Goal: Information Seeking & Learning: Check status

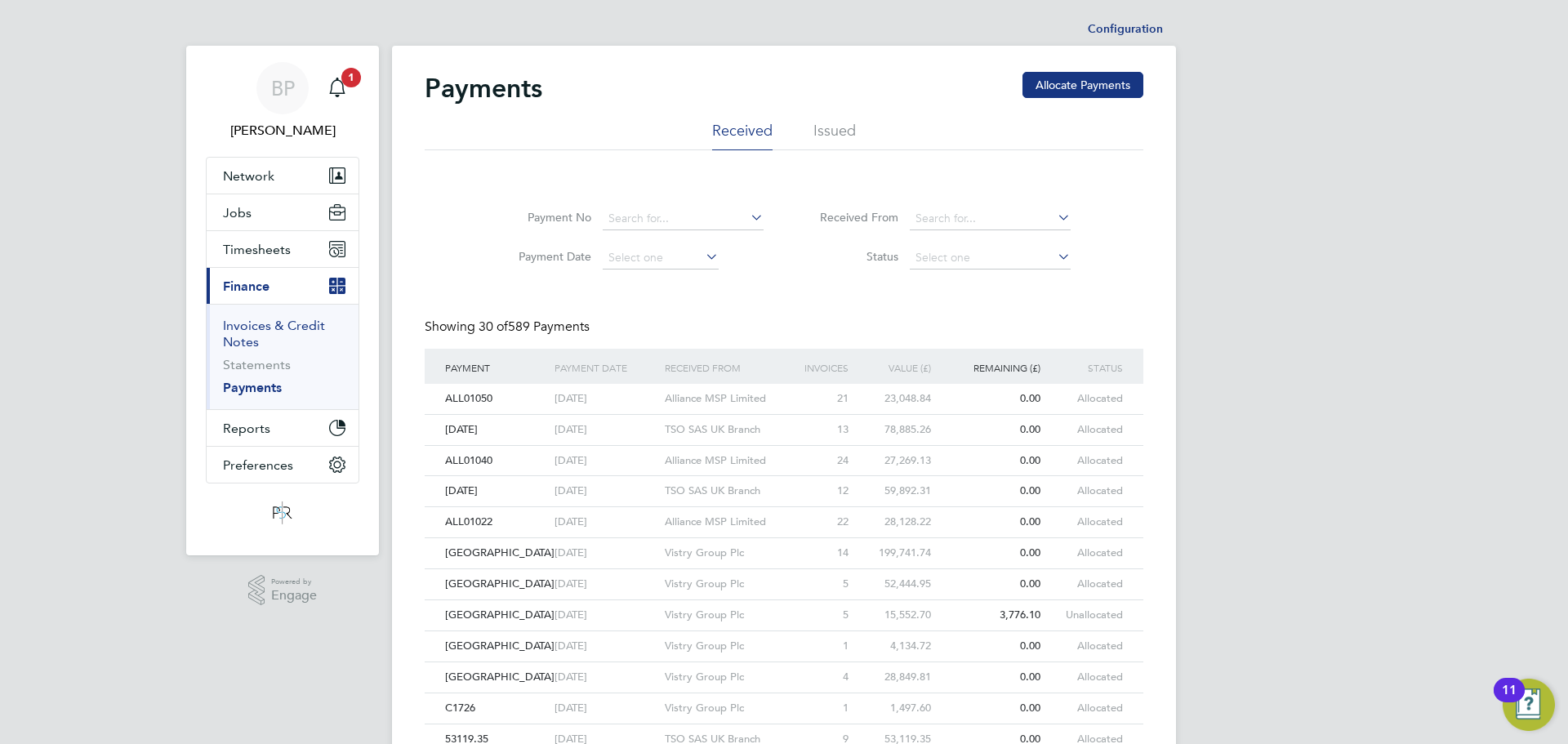
click at [251, 327] on link "Invoices & Credit Notes" at bounding box center [274, 333] width 102 height 32
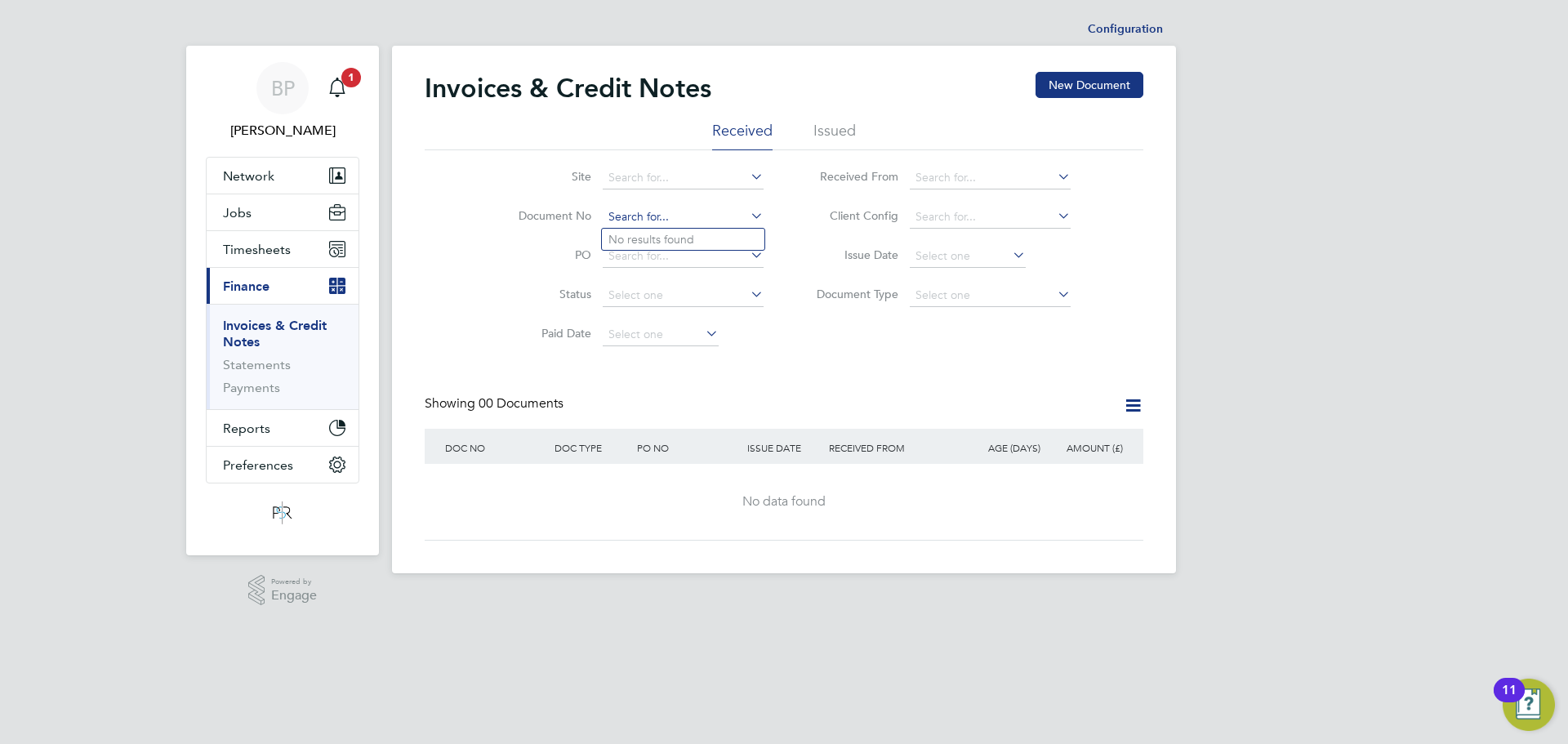
paste input "INV0010767"
type input "INV0010767"
click at [671, 234] on li "No results found" at bounding box center [683, 239] width 163 height 21
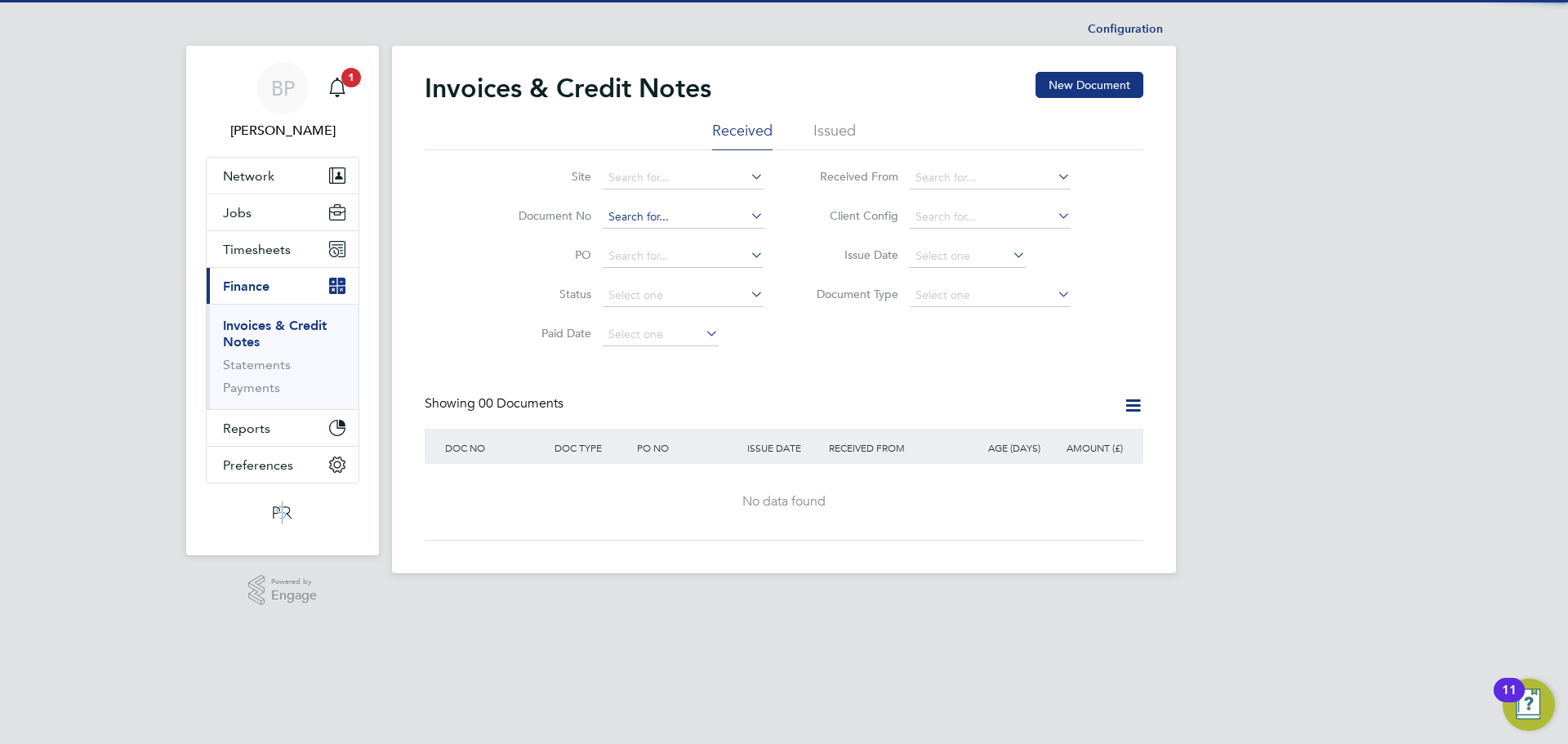
click at [664, 211] on input at bounding box center [683, 216] width 161 height 22
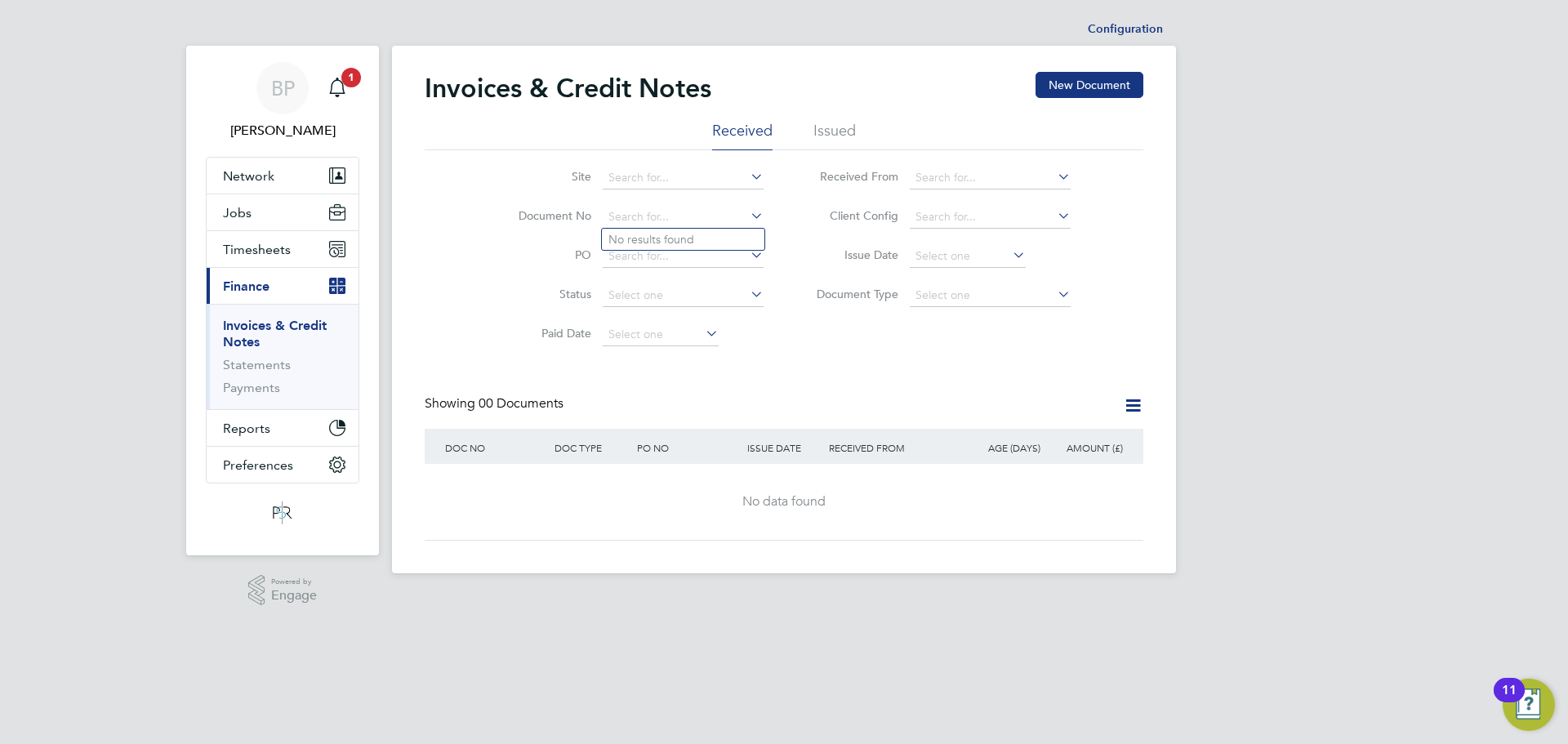
click at [843, 130] on li "Issued" at bounding box center [835, 136] width 43 height 29
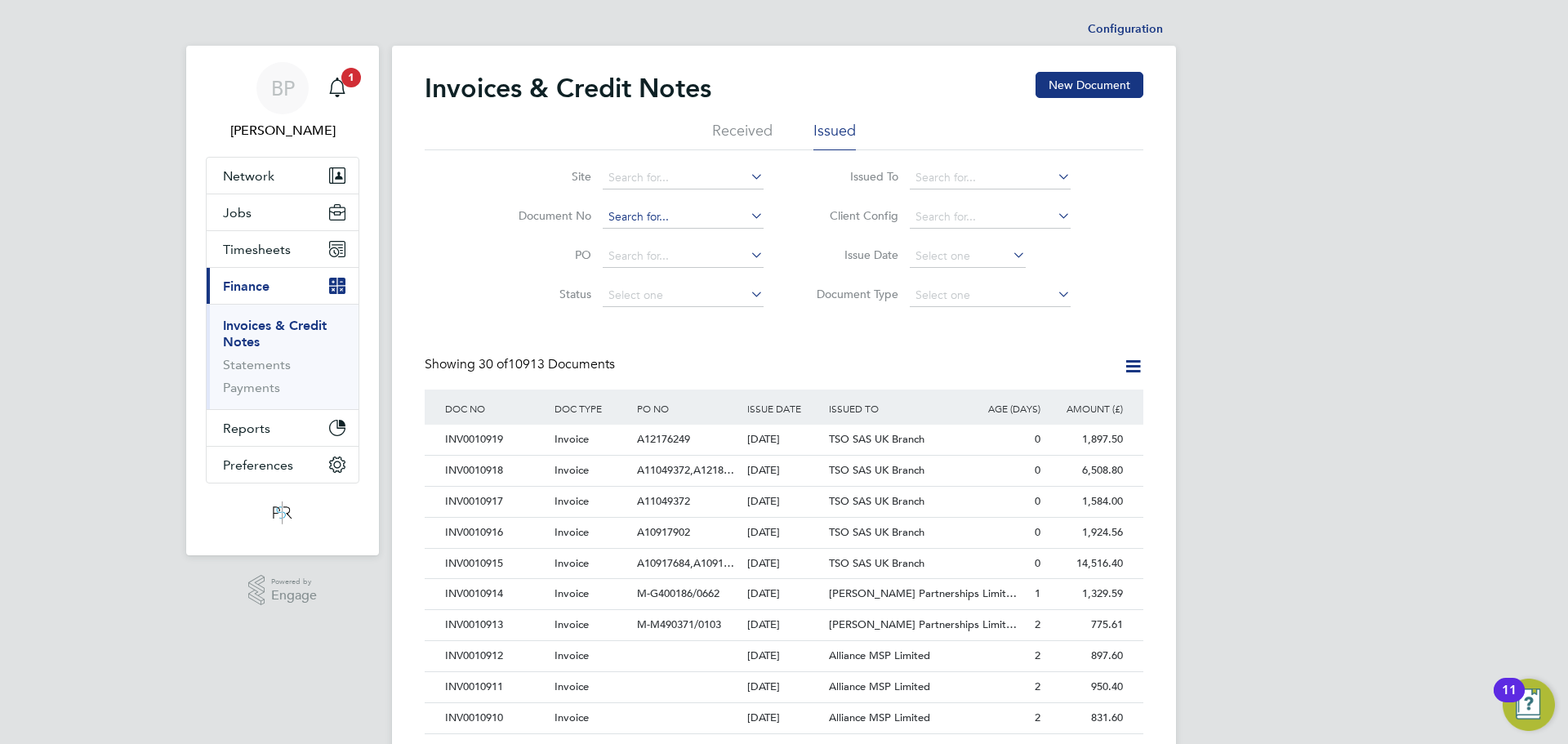
click at [612, 216] on input at bounding box center [683, 216] width 161 height 22
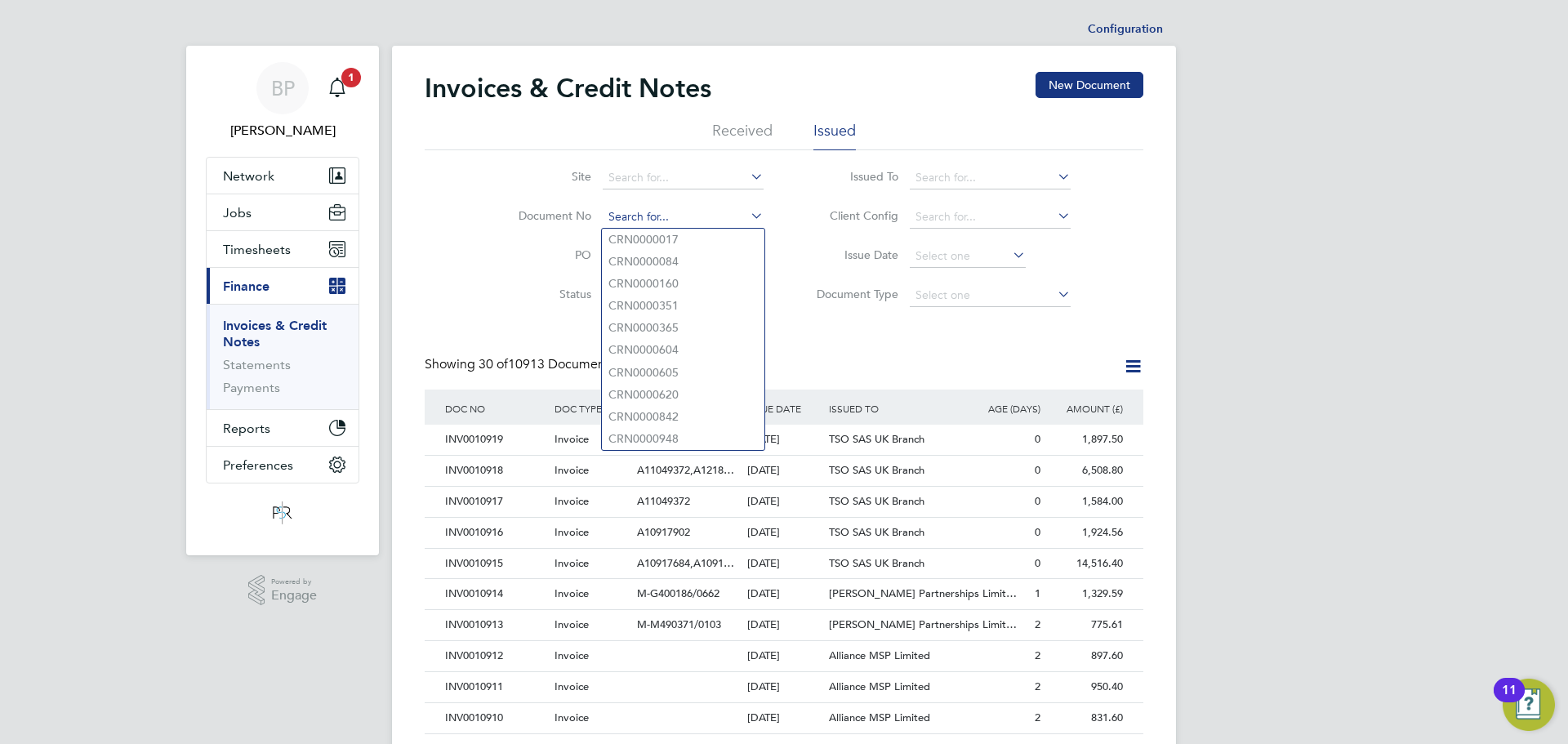
paste input "INV0010767"
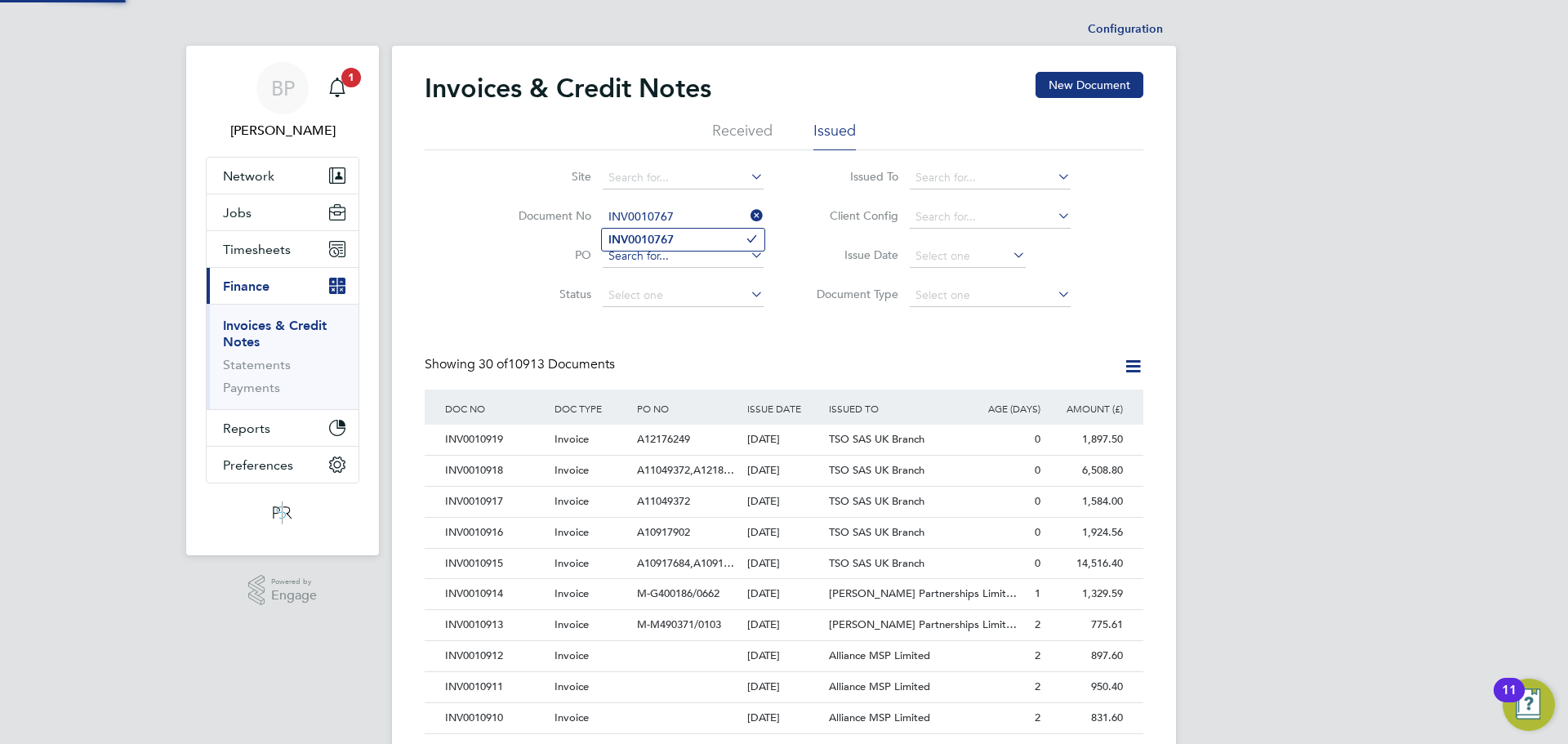
type input "INV0010767"
click at [655, 252] on input at bounding box center [683, 255] width 161 height 22
click at [649, 220] on input at bounding box center [683, 216] width 161 height 22
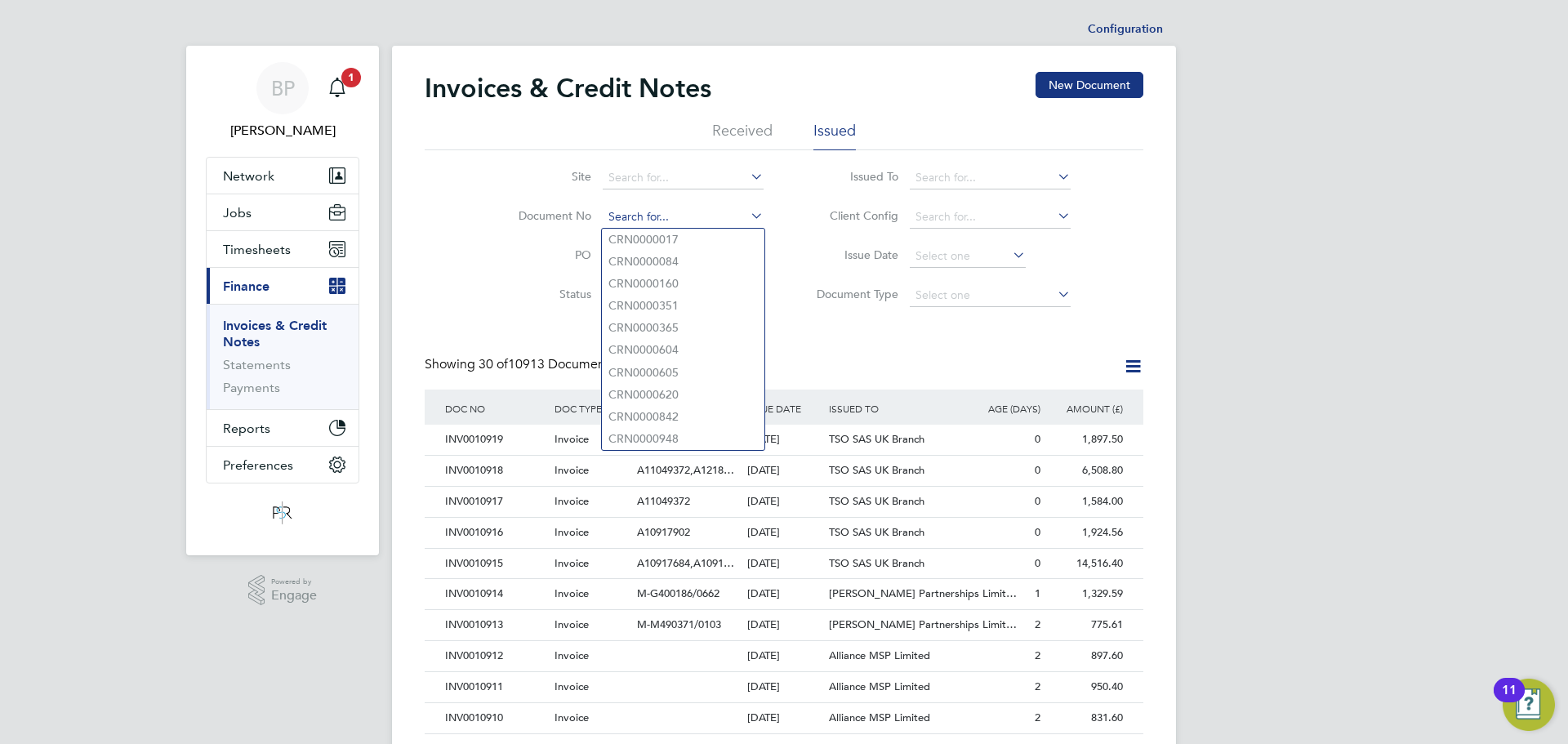
paste input "INV0010767"
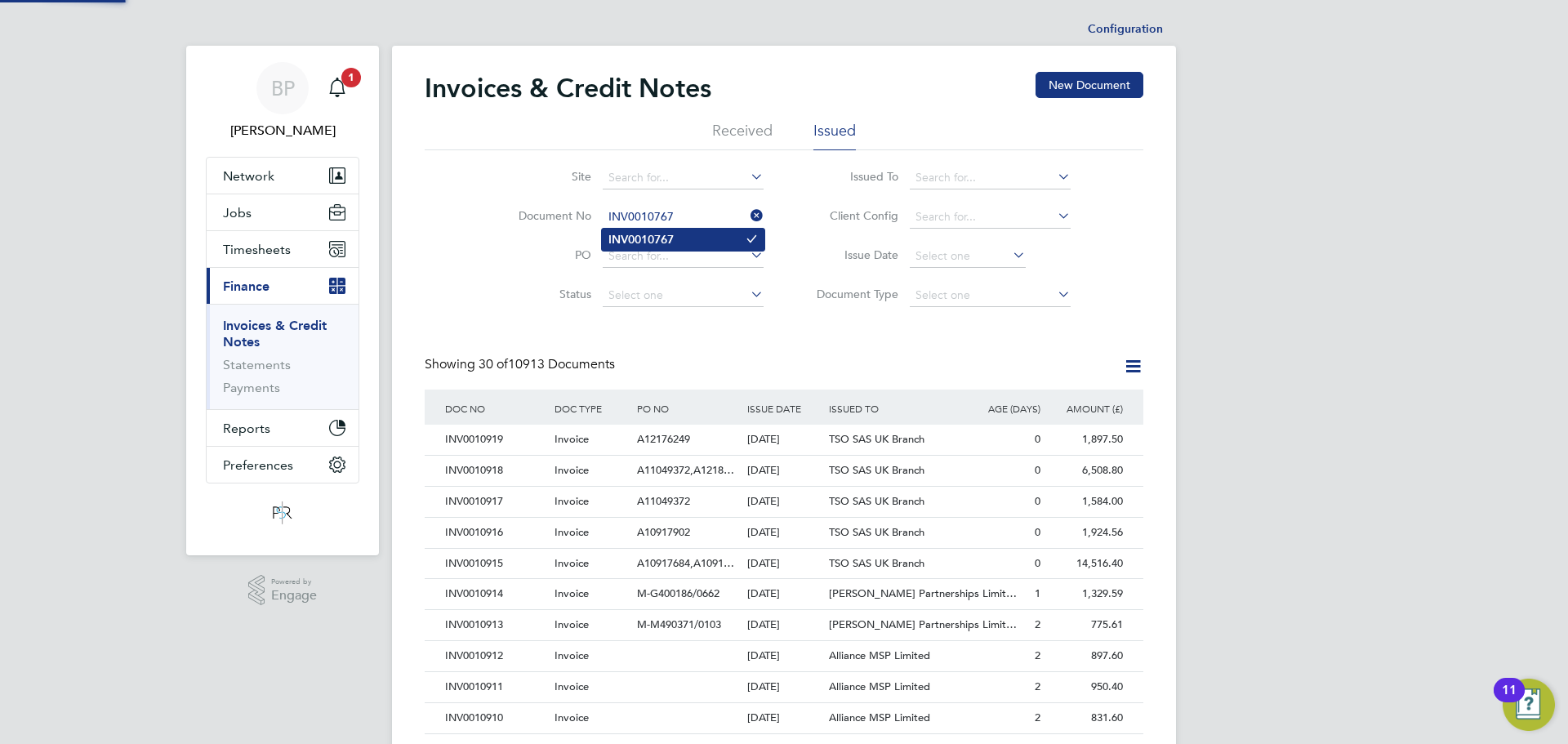
type input "INV0010767"
click at [668, 244] on b "INV0010767" at bounding box center [641, 240] width 65 height 14
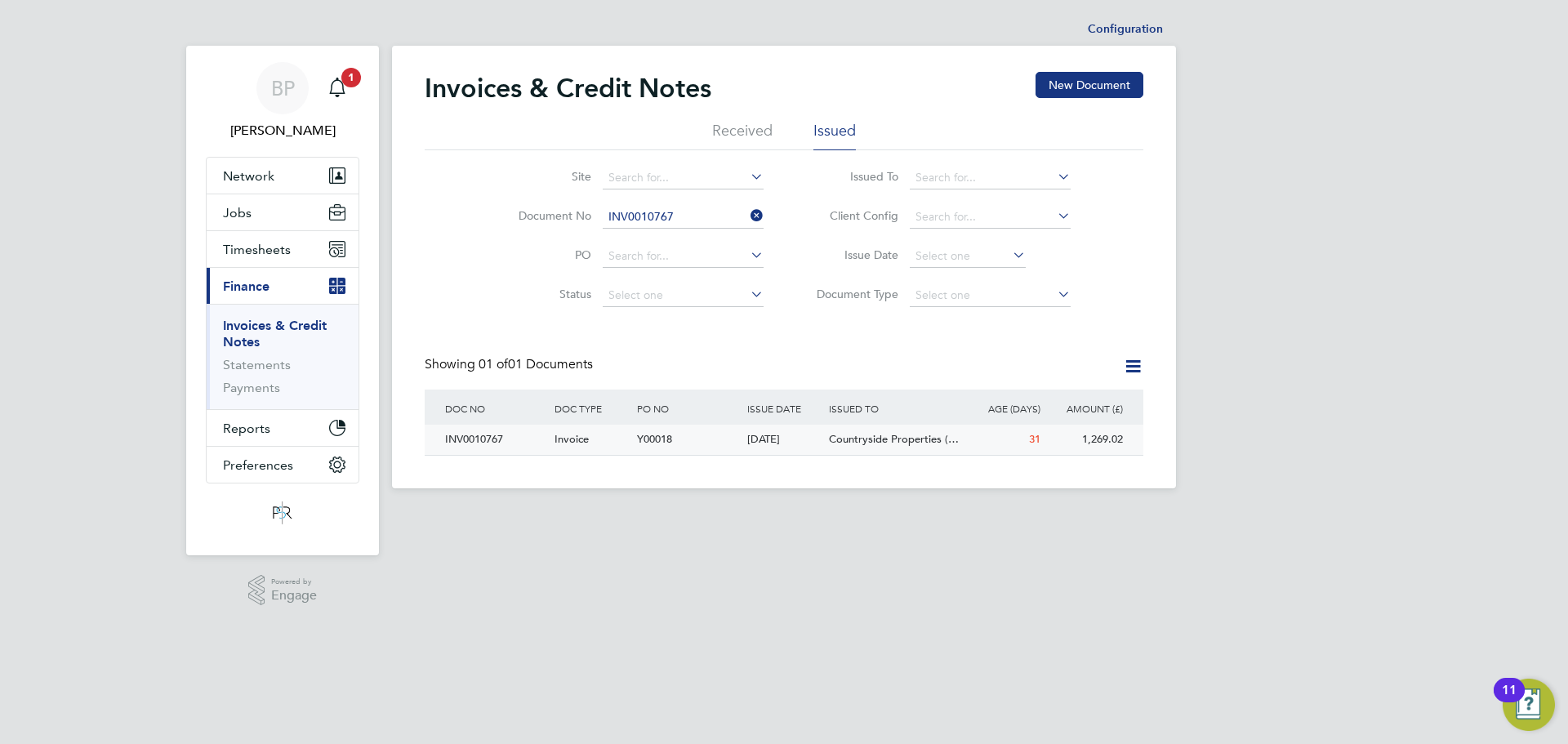
click at [651, 440] on span "Y00018" at bounding box center [654, 439] width 35 height 14
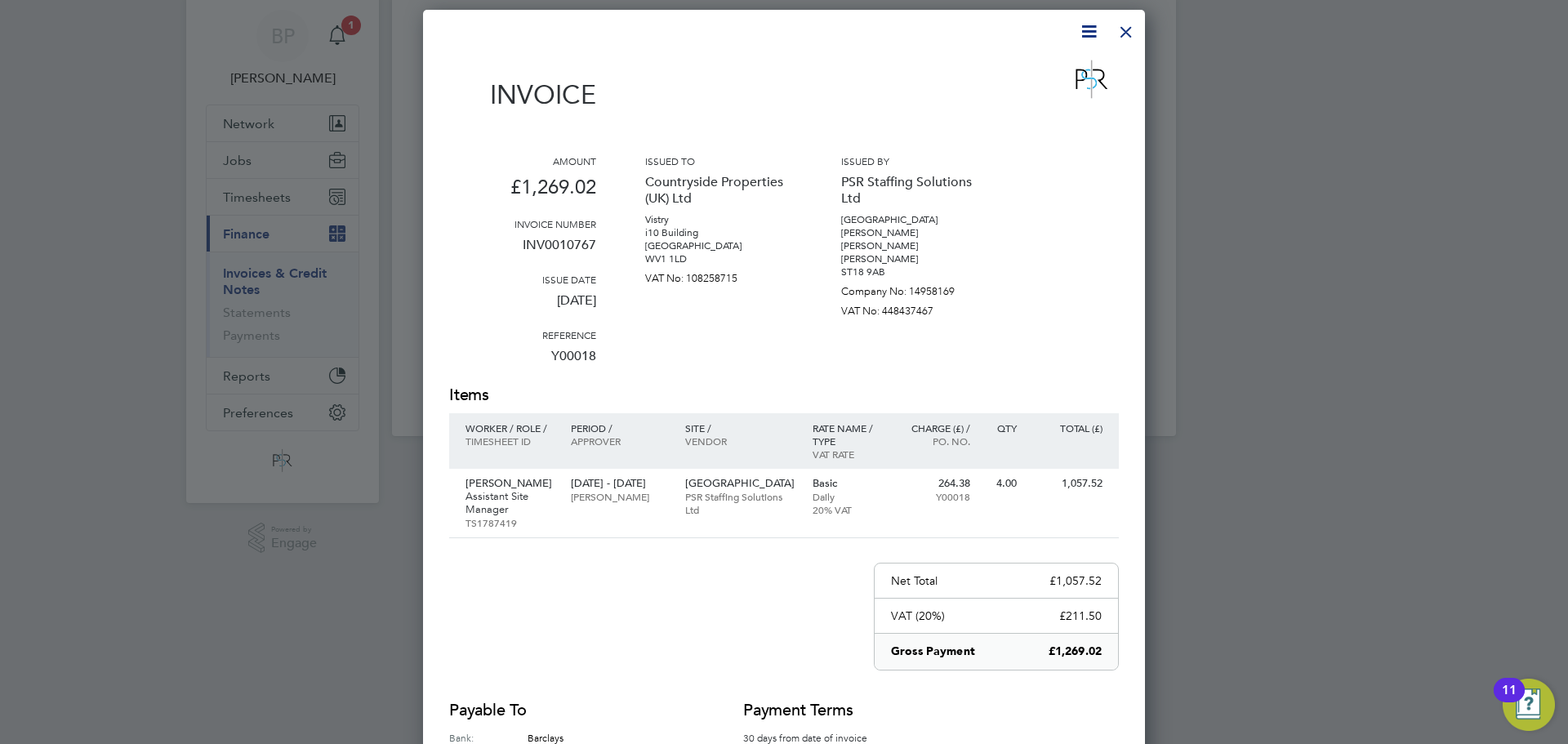
click at [1122, 40] on div at bounding box center [1126, 27] width 29 height 29
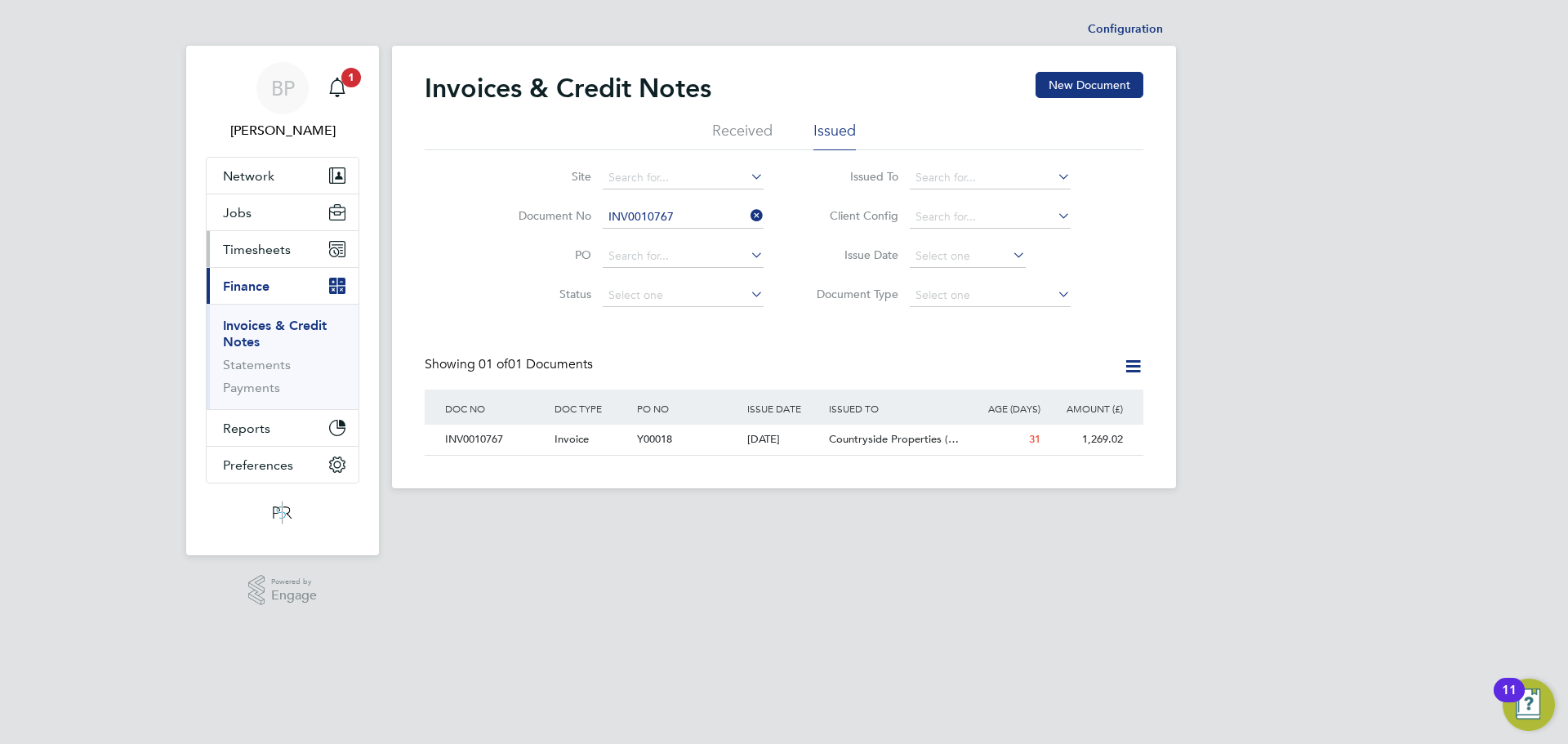
click at [258, 251] on span "Timesheets" at bounding box center [257, 250] width 68 height 16
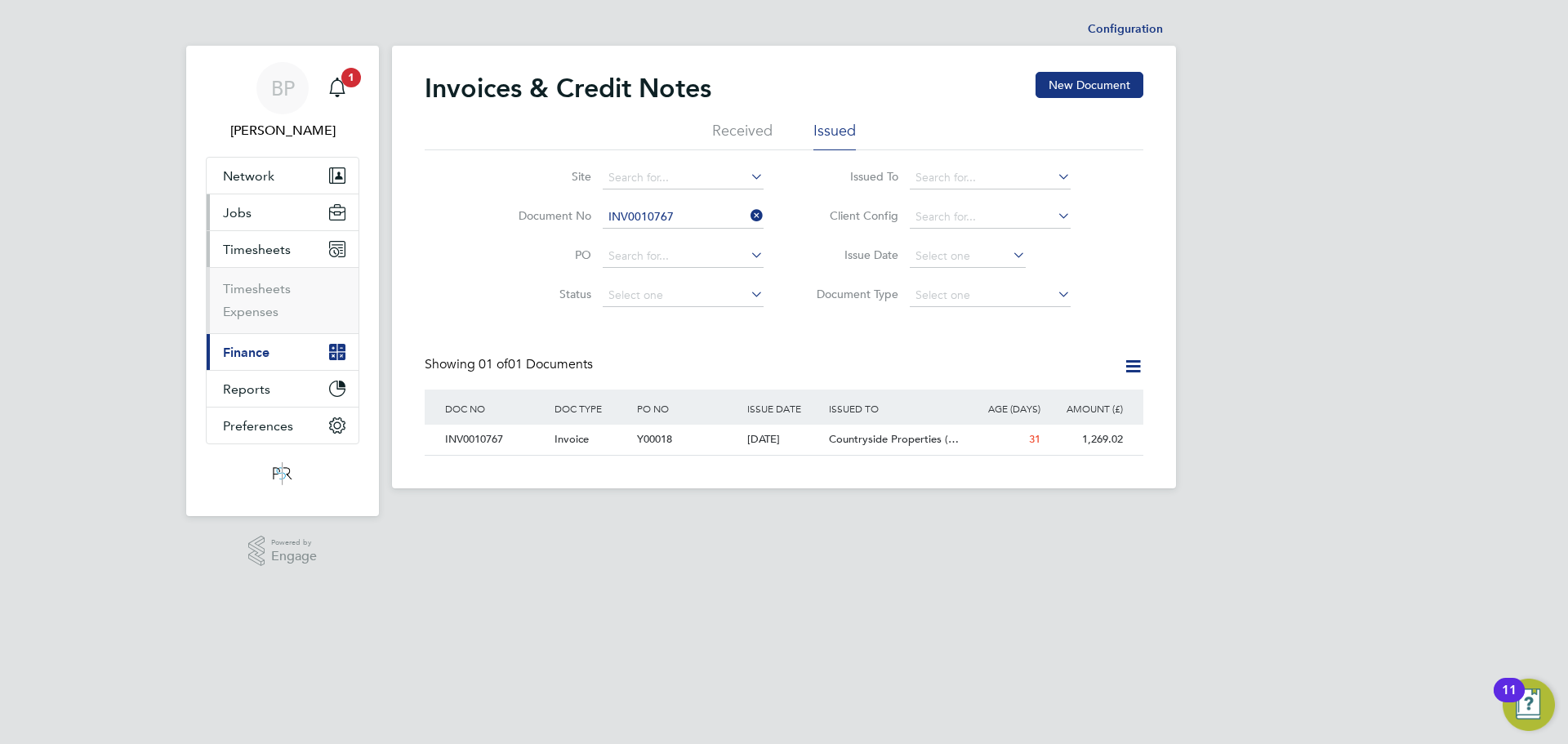
click at [244, 209] on span "Jobs" at bounding box center [237, 213] width 28 height 16
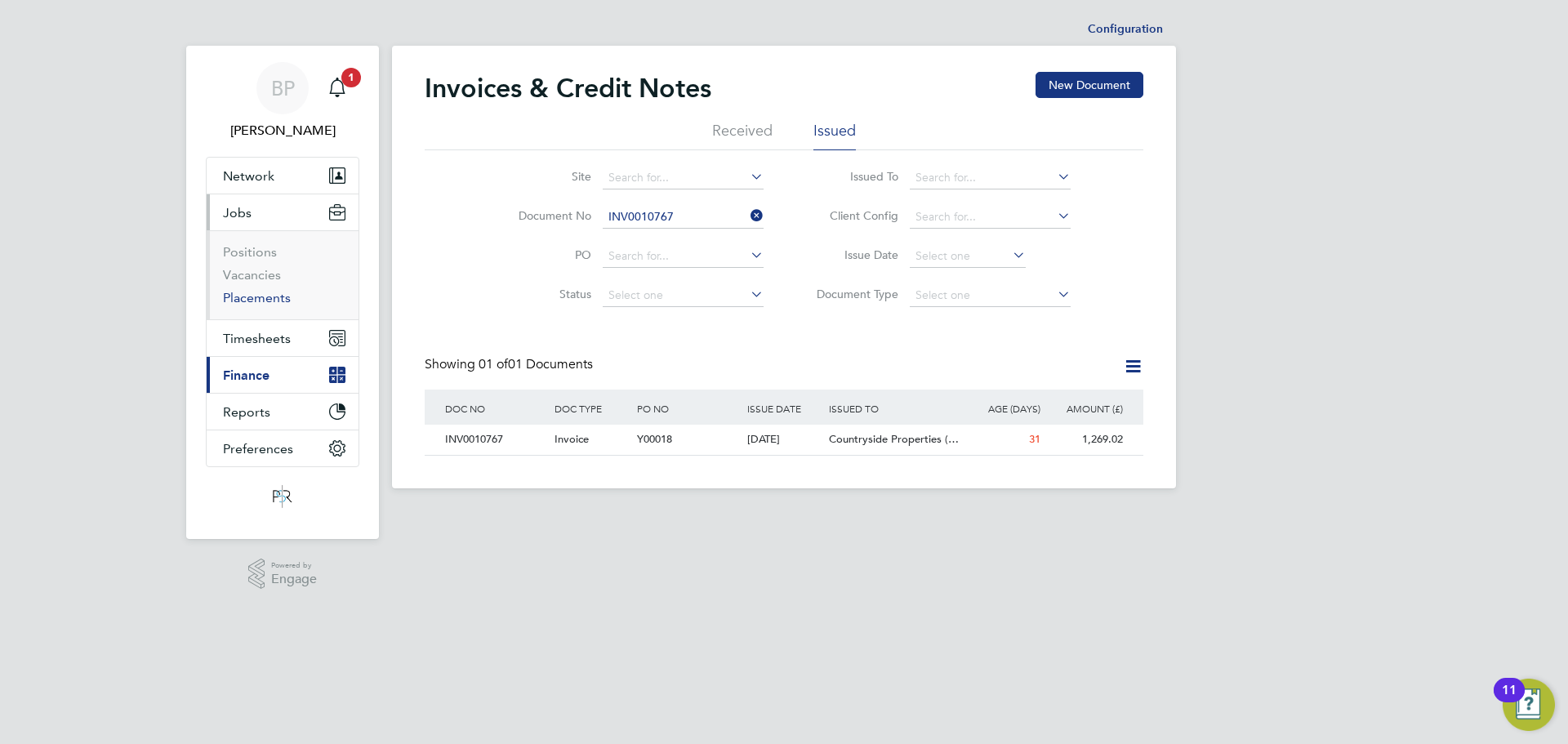
click at [252, 300] on link "Placements" at bounding box center [257, 297] width 68 height 16
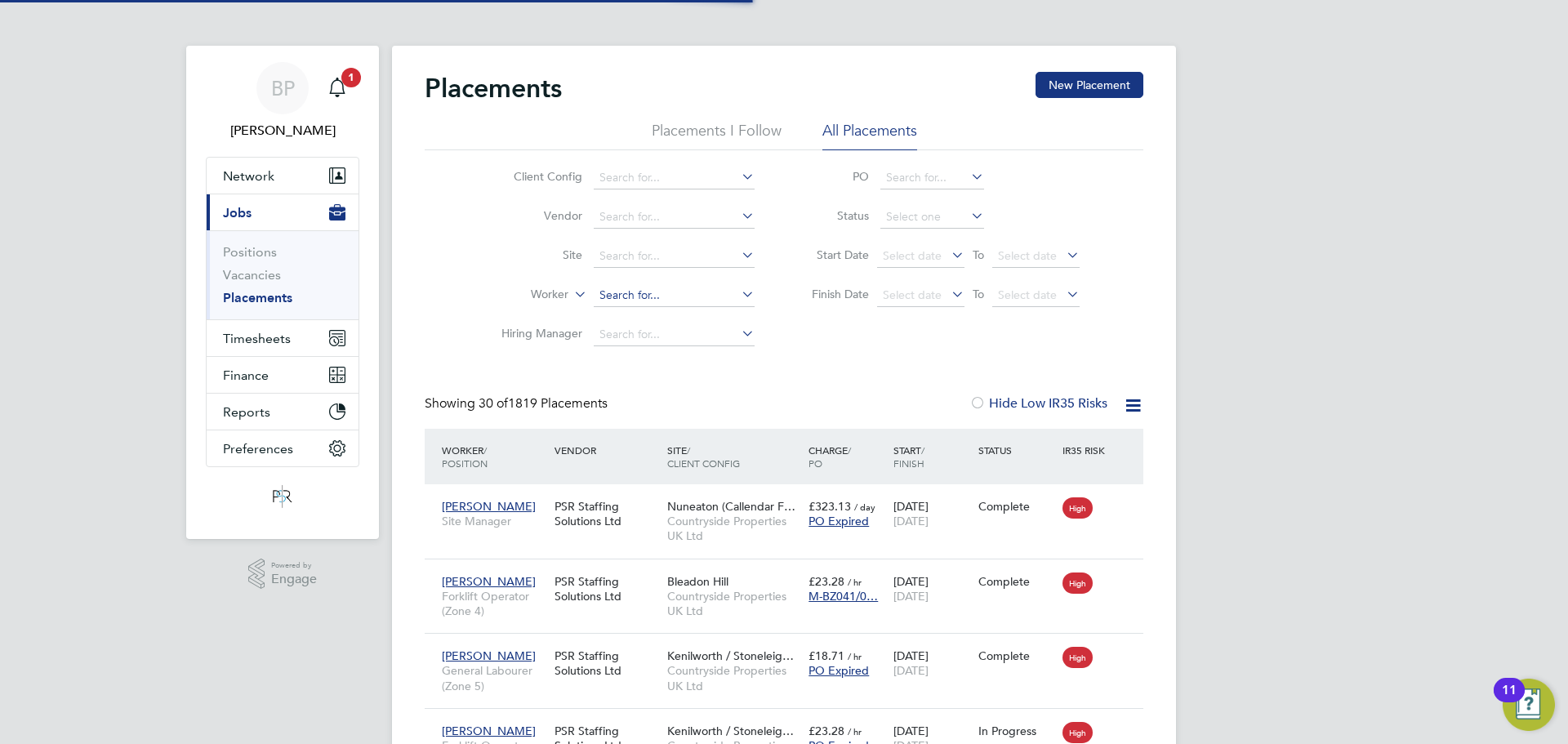
click at [606, 295] on input at bounding box center [674, 294] width 161 height 22
paste input "Niall O'Neill Walters"
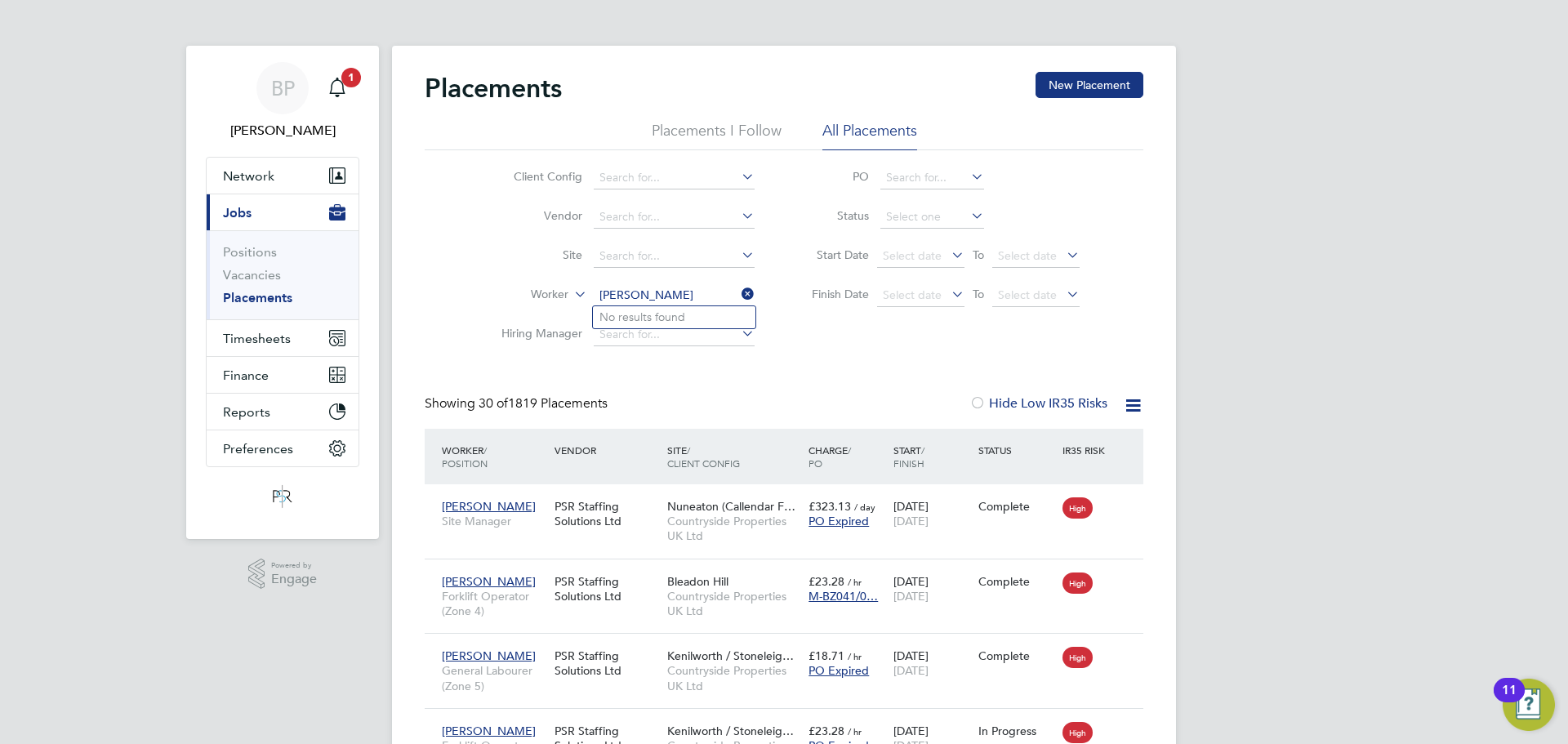
drag, startPoint x: 666, startPoint y: 297, endPoint x: 606, endPoint y: 298, distance: 60.0
click at [604, 300] on input "Niall O'Neill Walters" at bounding box center [674, 294] width 161 height 22
click at [665, 294] on input "Walters" at bounding box center [674, 294] width 161 height 22
click at [651, 295] on input "Walters" at bounding box center [674, 294] width 161 height 22
type input "Walters"
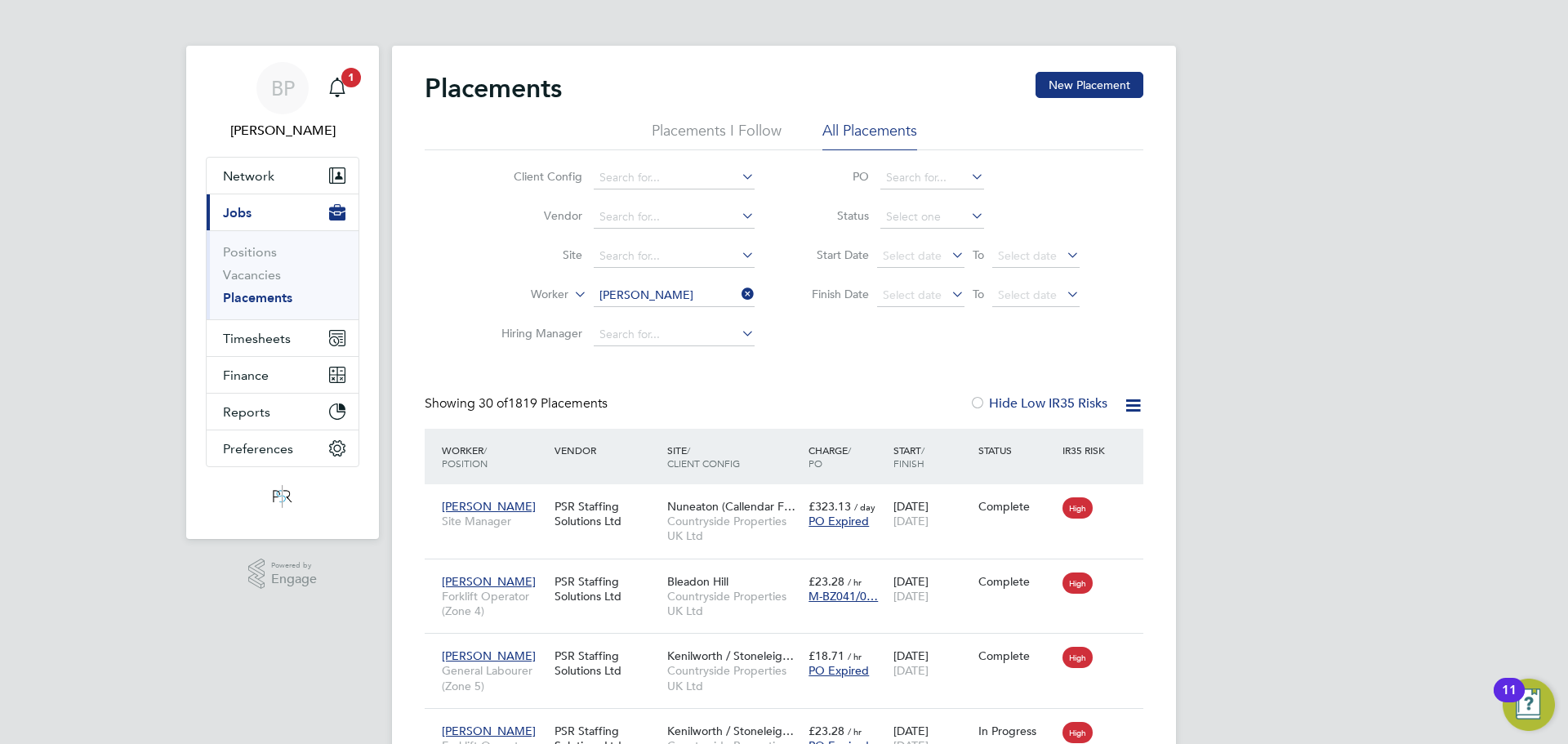
click at [738, 290] on icon at bounding box center [738, 294] width 0 height 22
paste input "Niall O'Neill Walters"
drag, startPoint x: 624, startPoint y: 294, endPoint x: 581, endPoint y: 294, distance: 43.0
click at [581, 294] on li "Worker Niall O'Neill Walters" at bounding box center [621, 295] width 307 height 39
drag, startPoint x: 614, startPoint y: 298, endPoint x: 588, endPoint y: 300, distance: 26.1
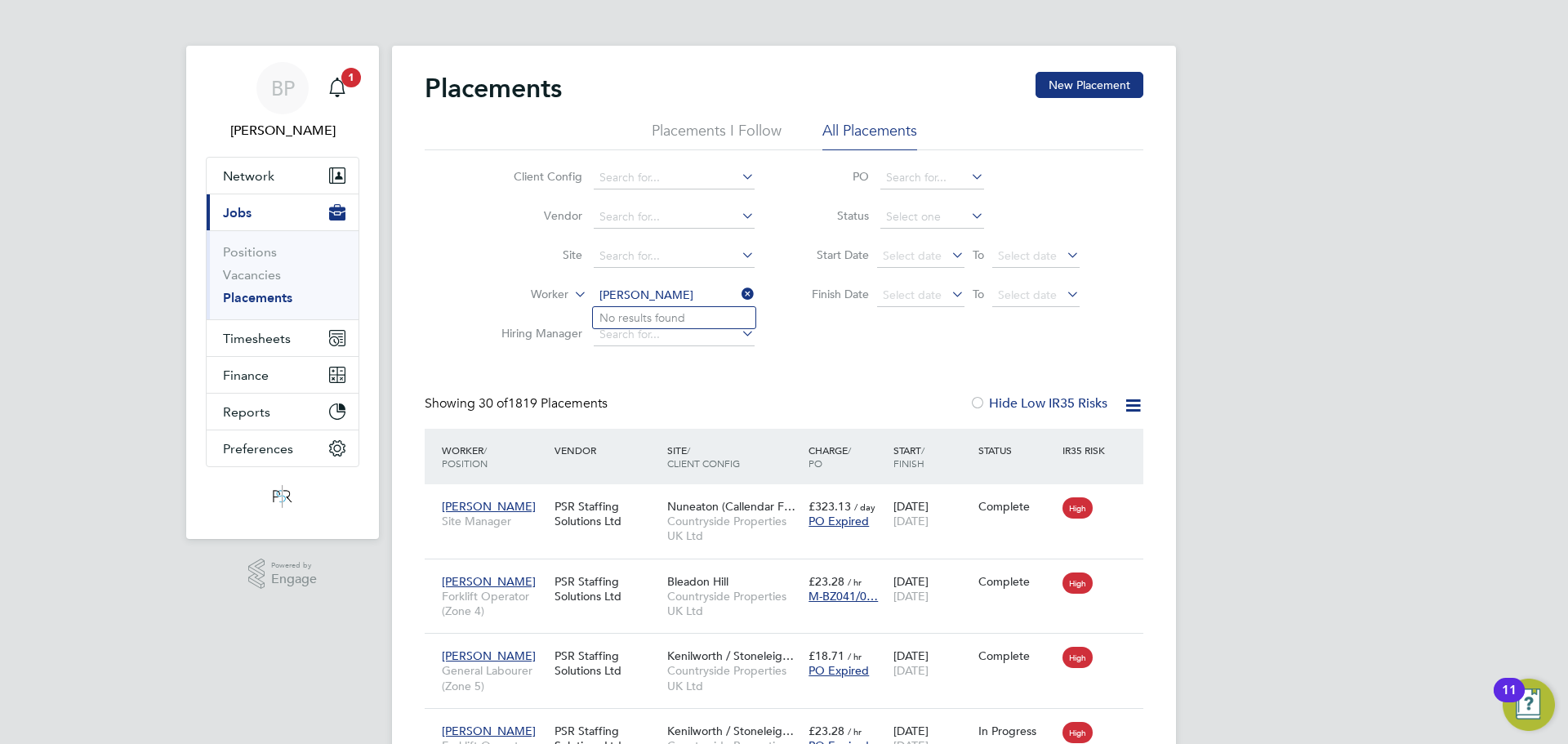
click at [588, 300] on li "Worker O'Neill Walters" at bounding box center [621, 295] width 307 height 39
type input "Neill Walters"
paste input "Florin Sarbu"
drag, startPoint x: 676, startPoint y: 294, endPoint x: 630, endPoint y: 291, distance: 46.1
click at [630, 291] on input "Florin Sarbu" at bounding box center [674, 294] width 161 height 22
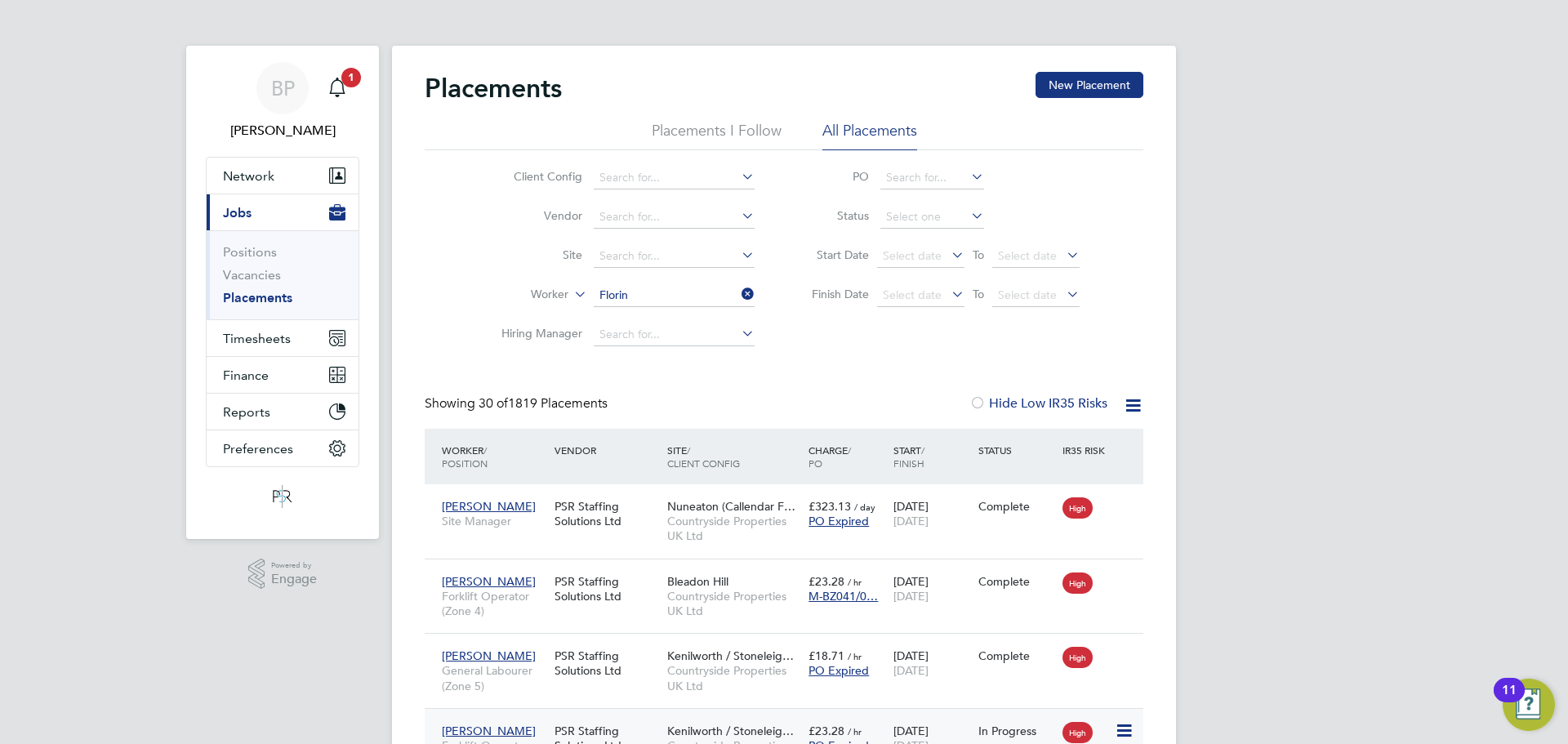
type input "Florin"
click at [857, 119] on div "Placements New Placement" at bounding box center [783, 97] width 719 height 49
click at [254, 247] on link "Positions" at bounding box center [250, 252] width 54 height 16
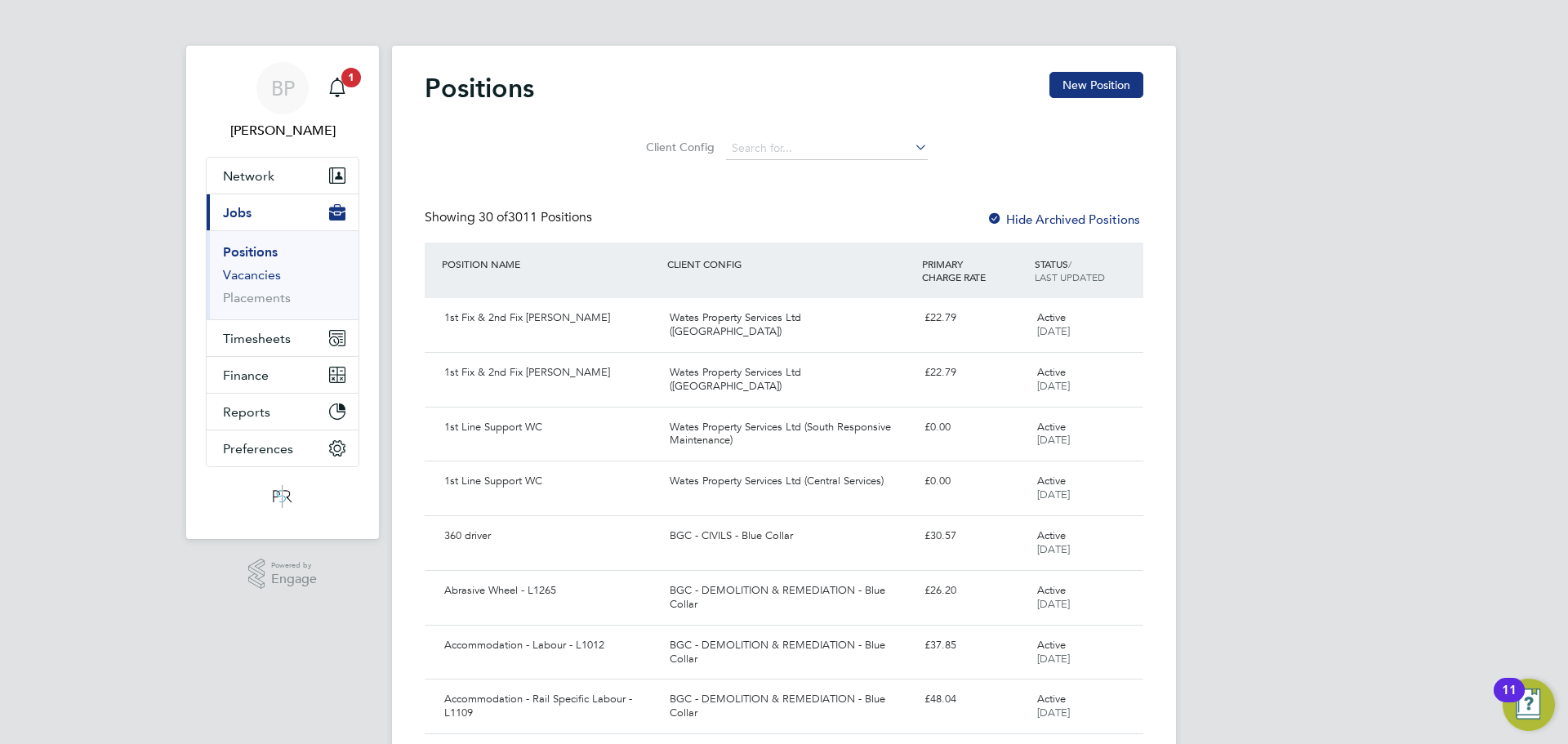
click at [249, 273] on link "Vacancies" at bounding box center [252, 275] width 58 height 16
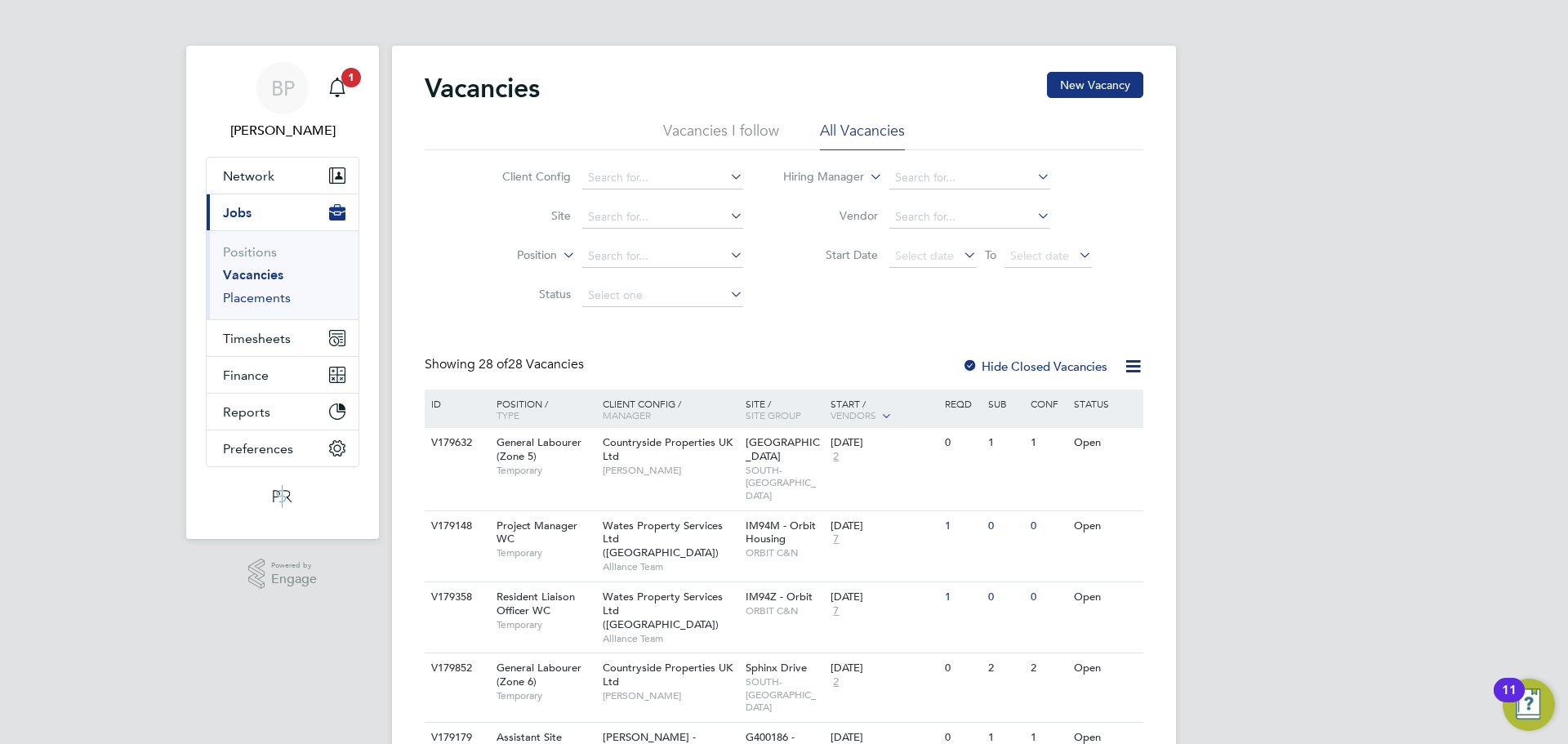
click at [258, 300] on link "Placements" at bounding box center [257, 297] width 68 height 16
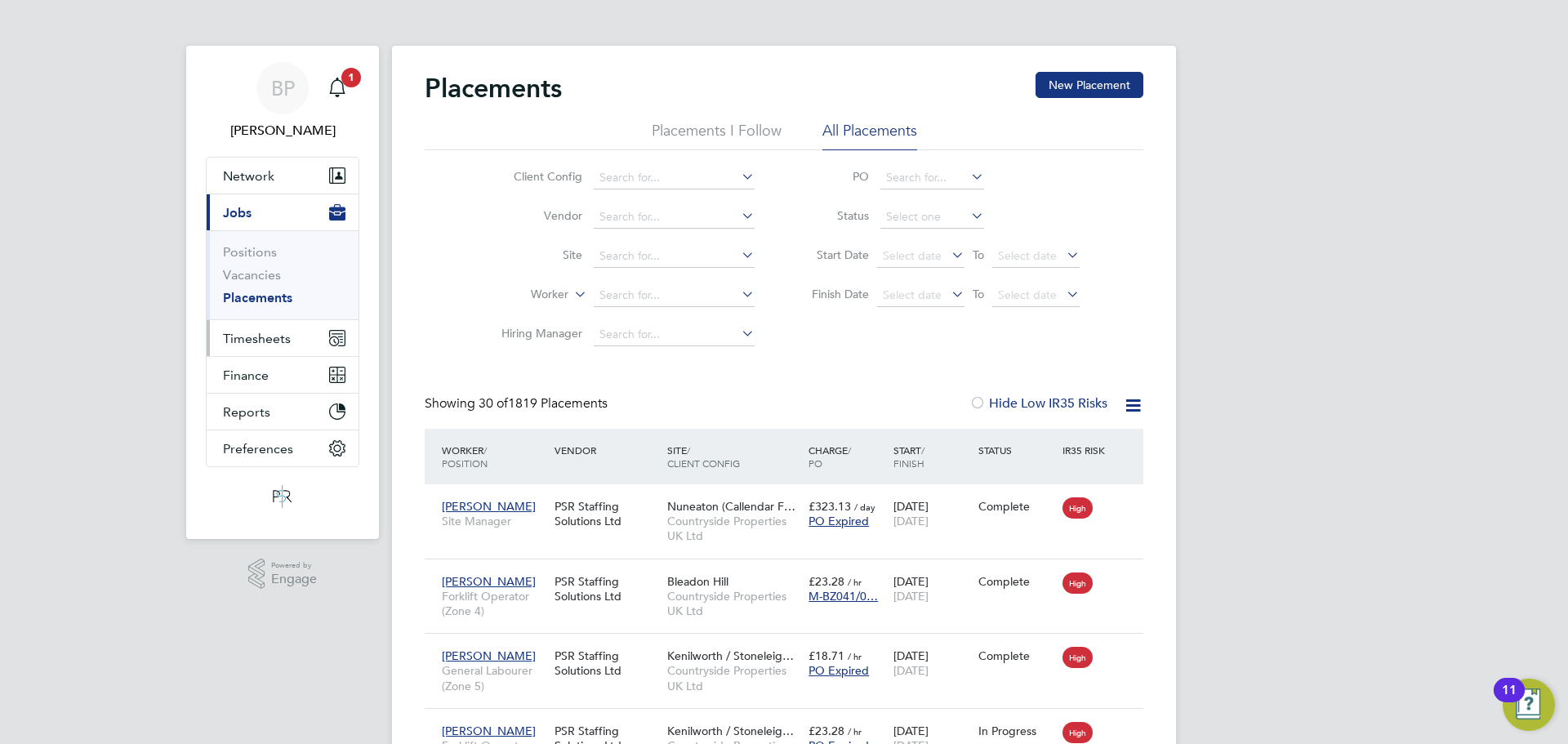
click at [256, 344] on span "Timesheets" at bounding box center [257, 338] width 68 height 16
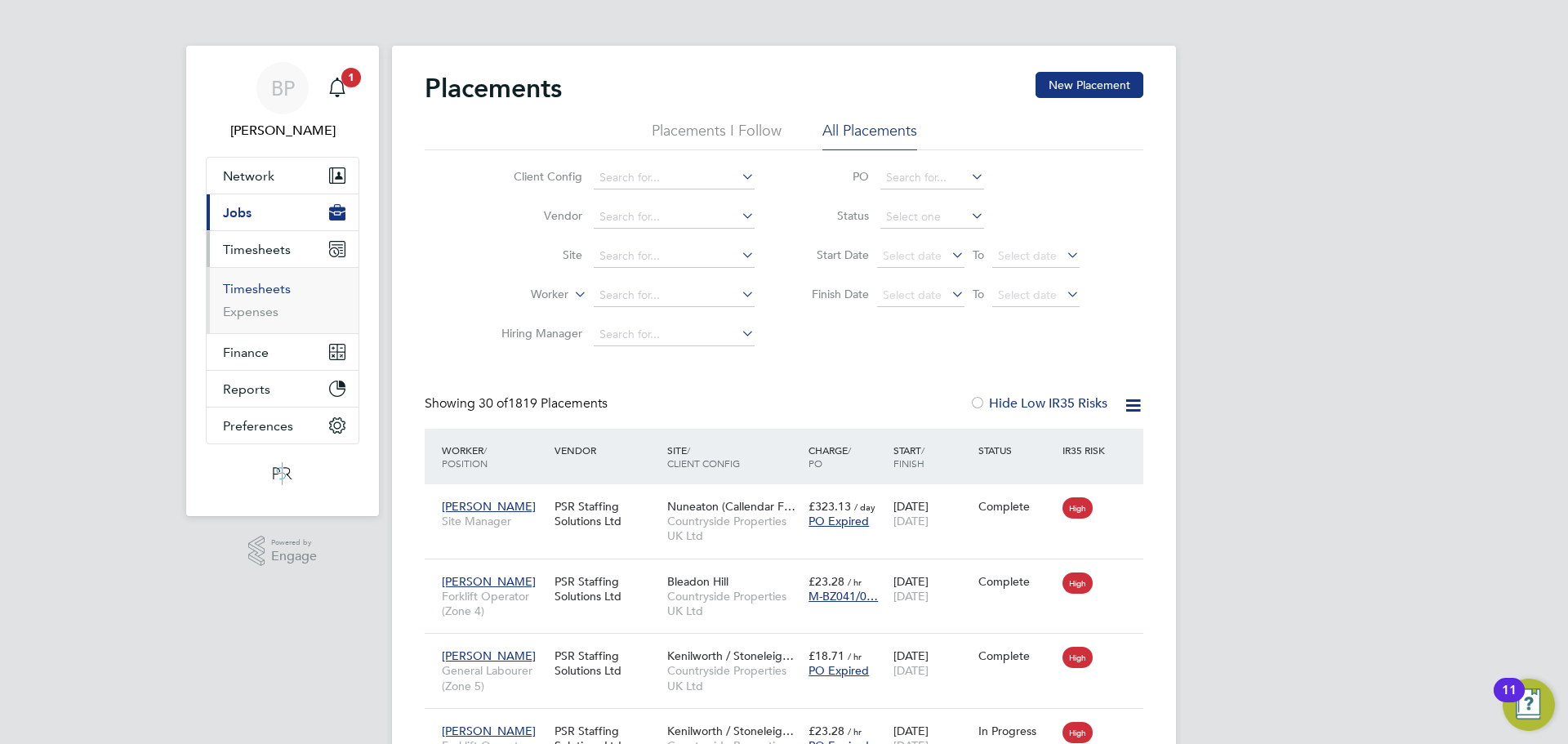
click at [279, 284] on link "Timesheets" at bounding box center [257, 289] width 68 height 16
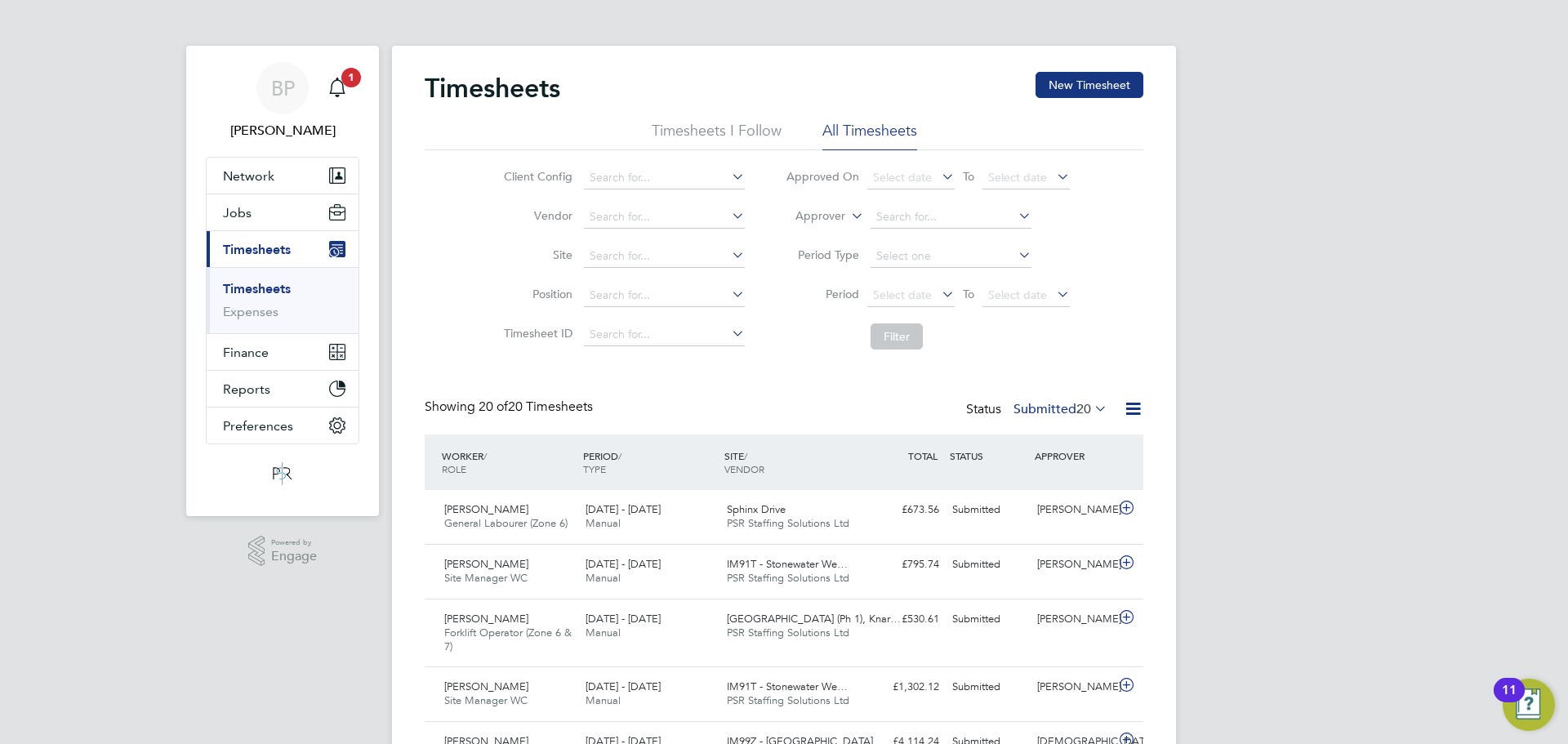
click at [847, 208] on icon at bounding box center [847, 211] width 0 height 15
click at [810, 233] on li "Worker" at bounding box center [804, 235] width 81 height 21
click at [886, 211] on input at bounding box center [951, 216] width 161 height 22
paste input "INV-581757"
type input "INV-581757"
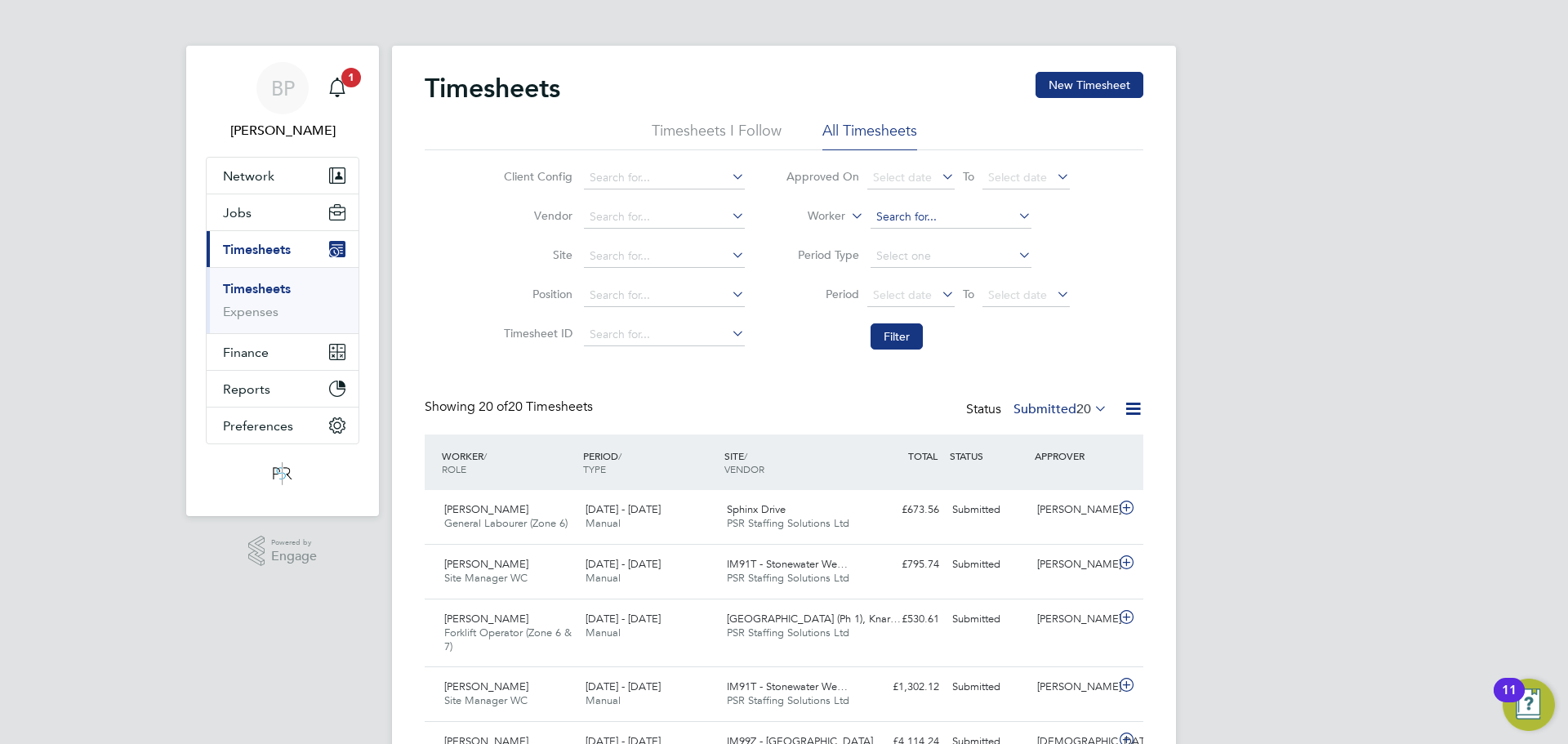
paste input "Florin Sarbu"
type input "Florin Sarbu"
click at [261, 350] on span "Finance" at bounding box center [246, 352] width 46 height 16
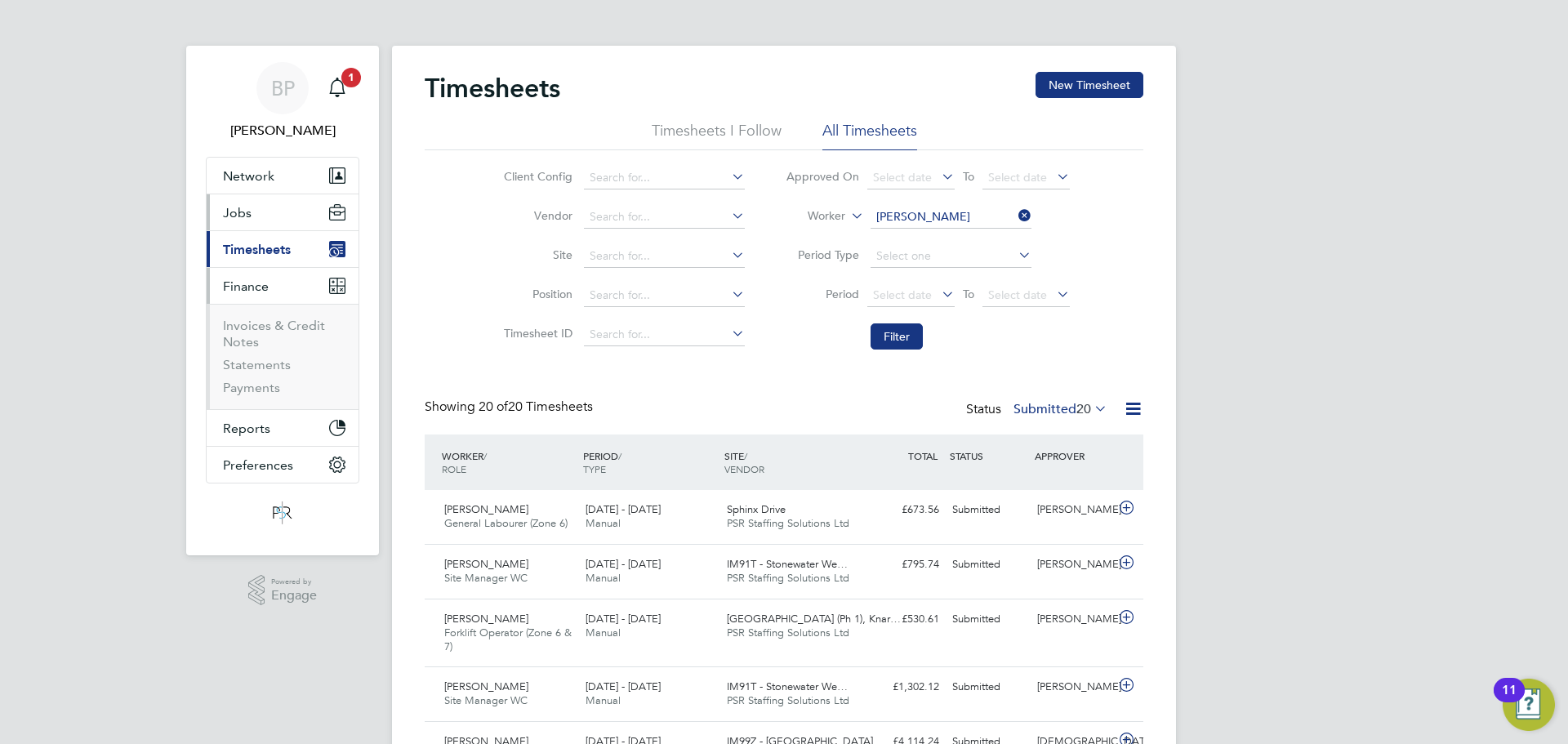
click at [247, 215] on span "Jobs" at bounding box center [237, 213] width 28 height 16
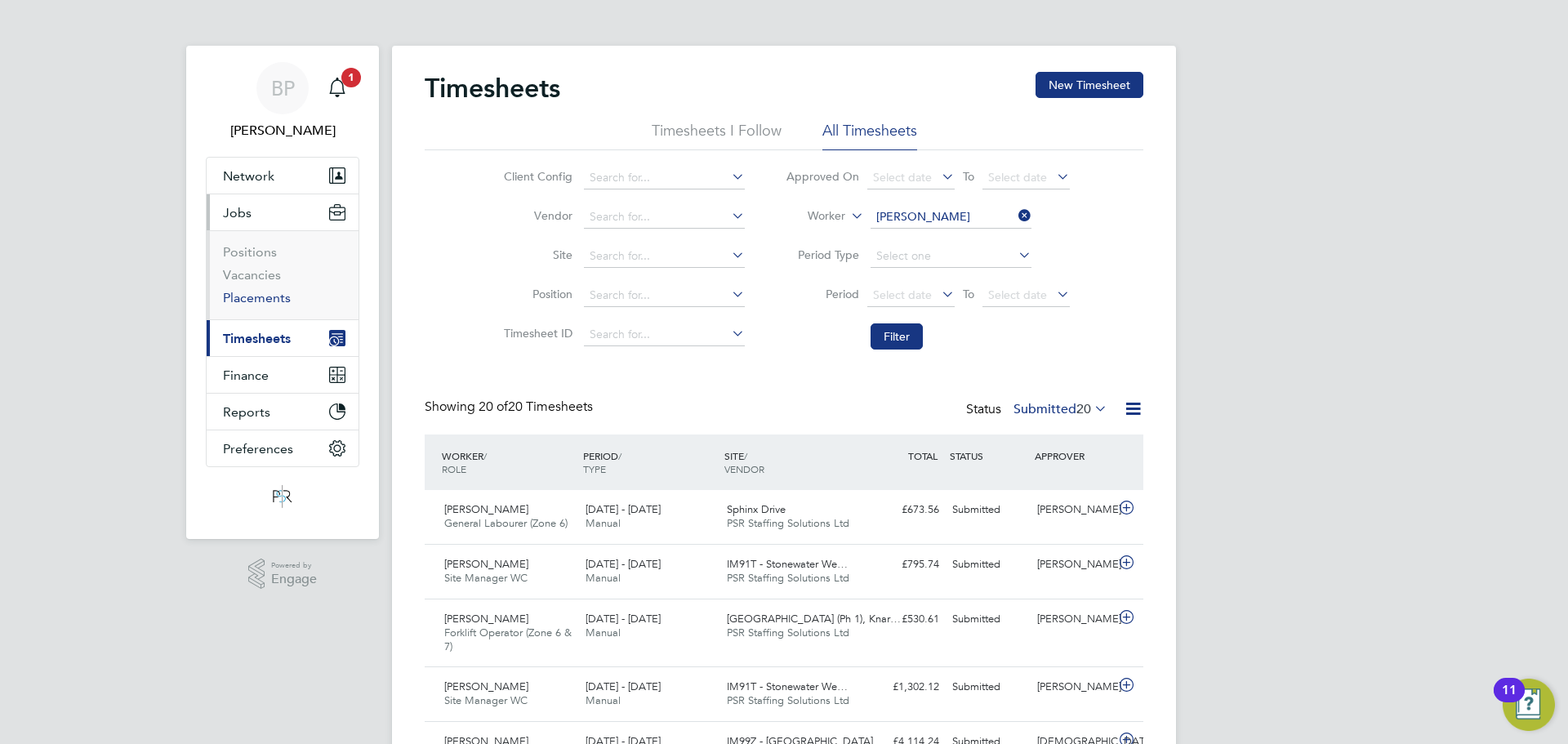
click at [250, 299] on link "Placements" at bounding box center [257, 297] width 68 height 16
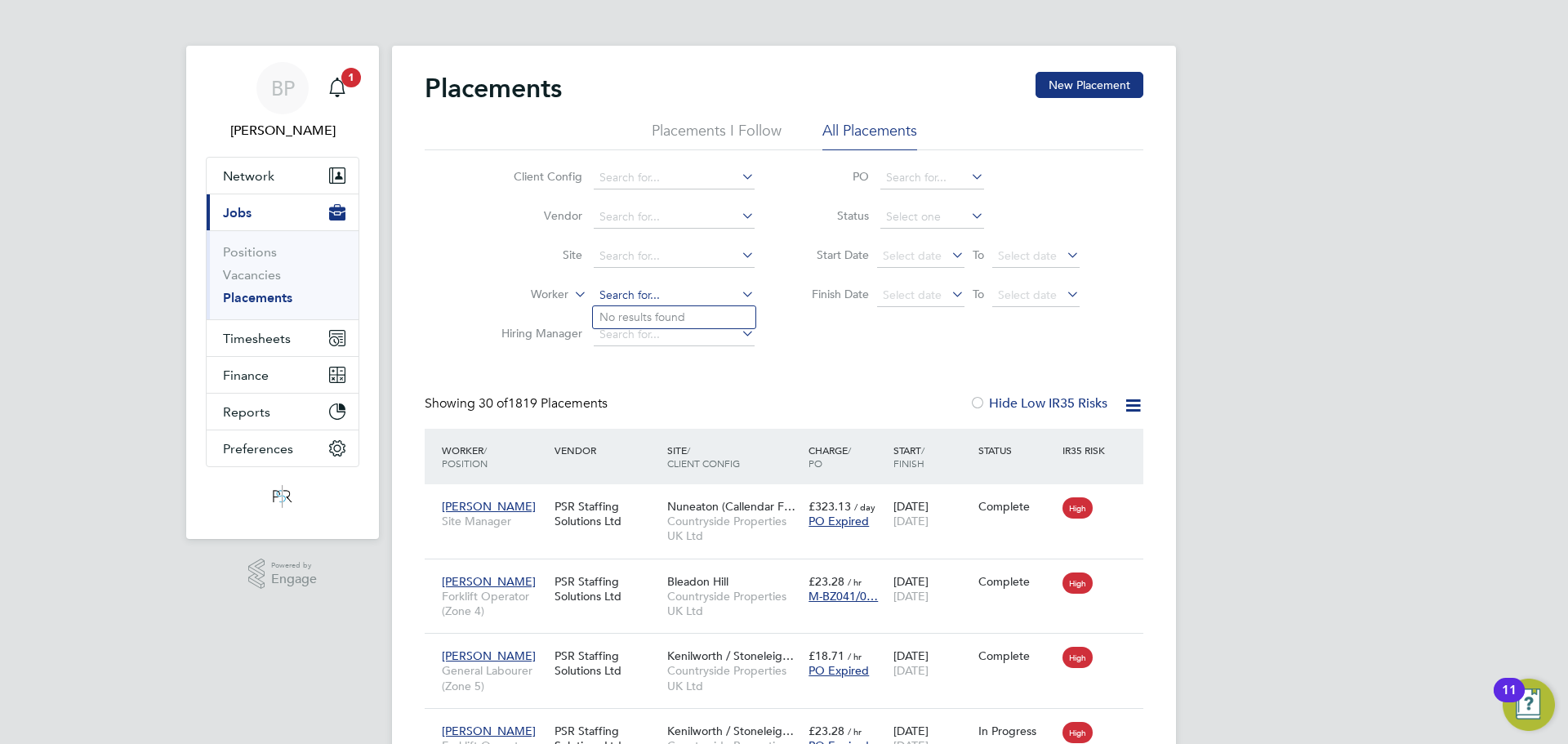
paste input "Florin Sarbu"
type input "Florin Sarbu"
click at [658, 314] on b "Sarbu" at bounding box center [649, 317] width 31 height 14
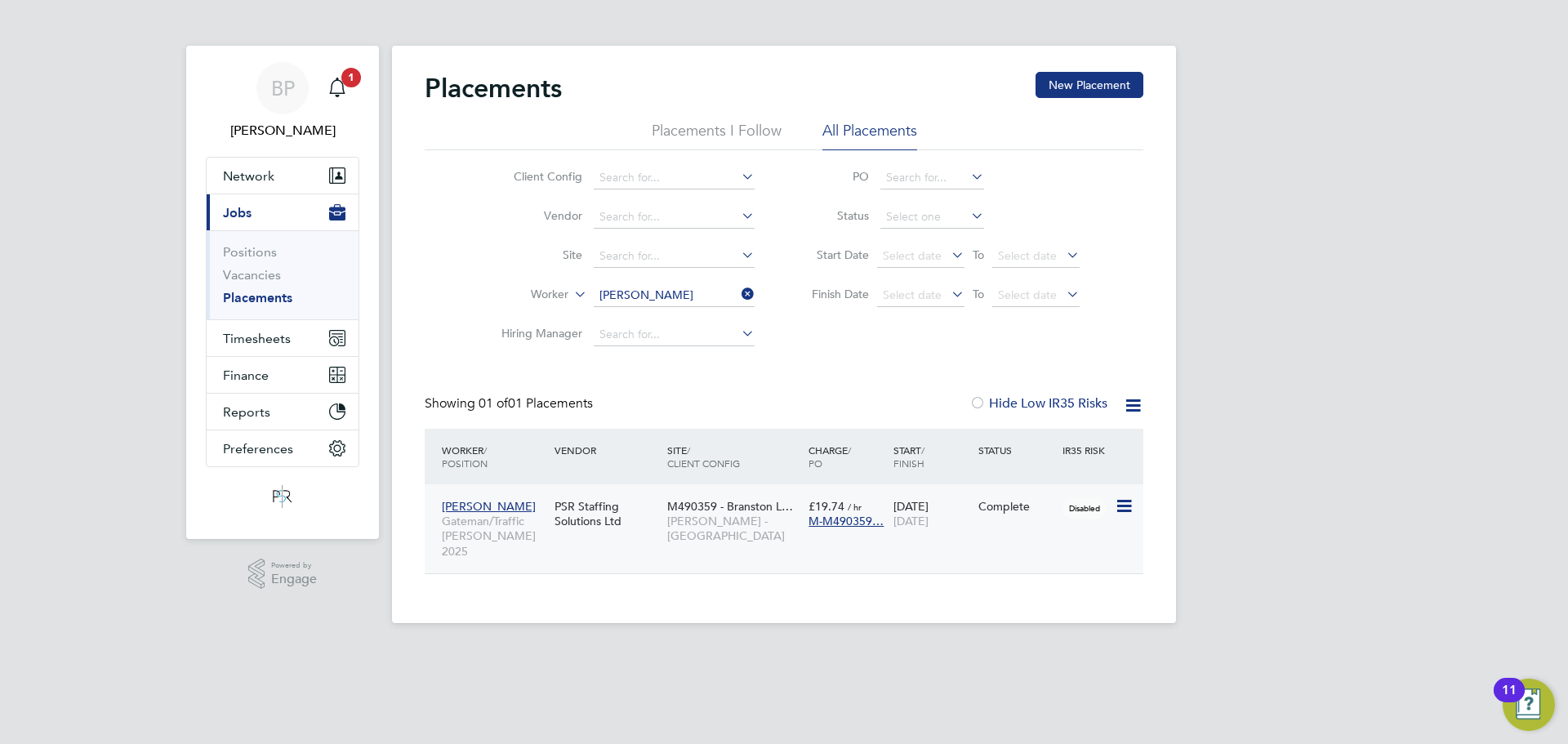
click at [500, 520] on span "Gateman/Traffic Marshall 2025" at bounding box center [493, 536] width 104 height 45
click at [246, 371] on span "Finance" at bounding box center [246, 375] width 46 height 16
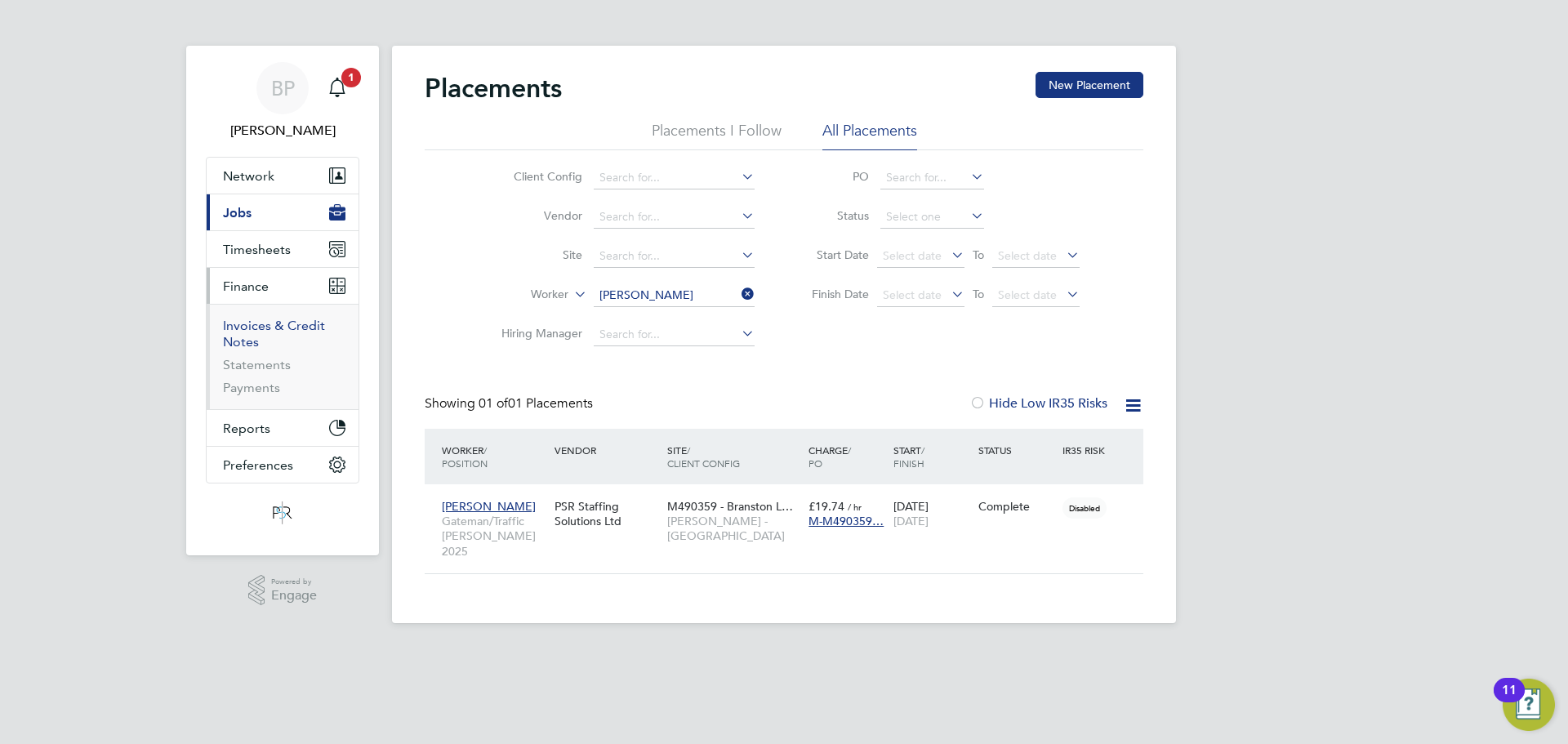
click at [251, 325] on link "Invoices & Credit Notes" at bounding box center [274, 333] width 102 height 32
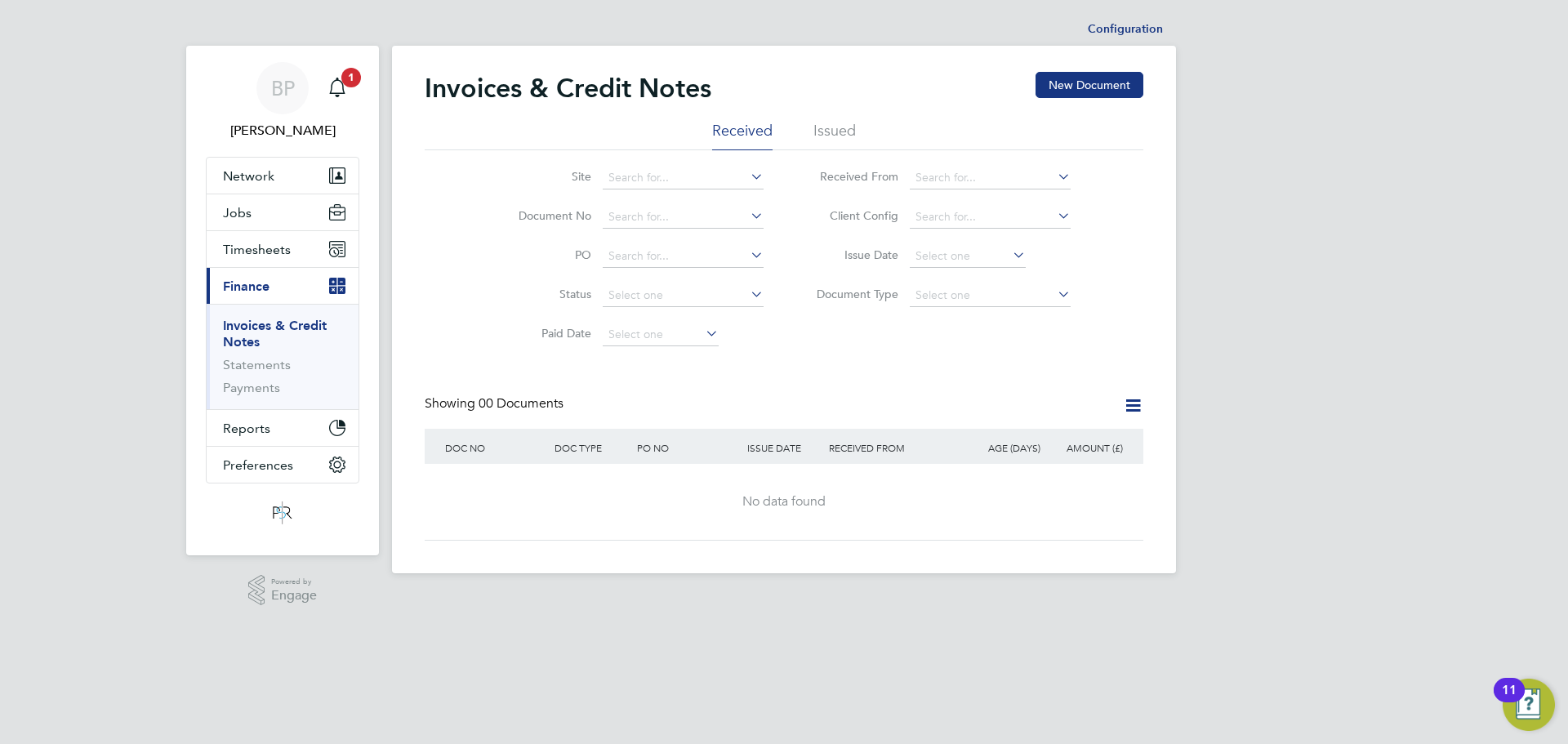
click at [836, 128] on li "Issued" at bounding box center [835, 136] width 43 height 29
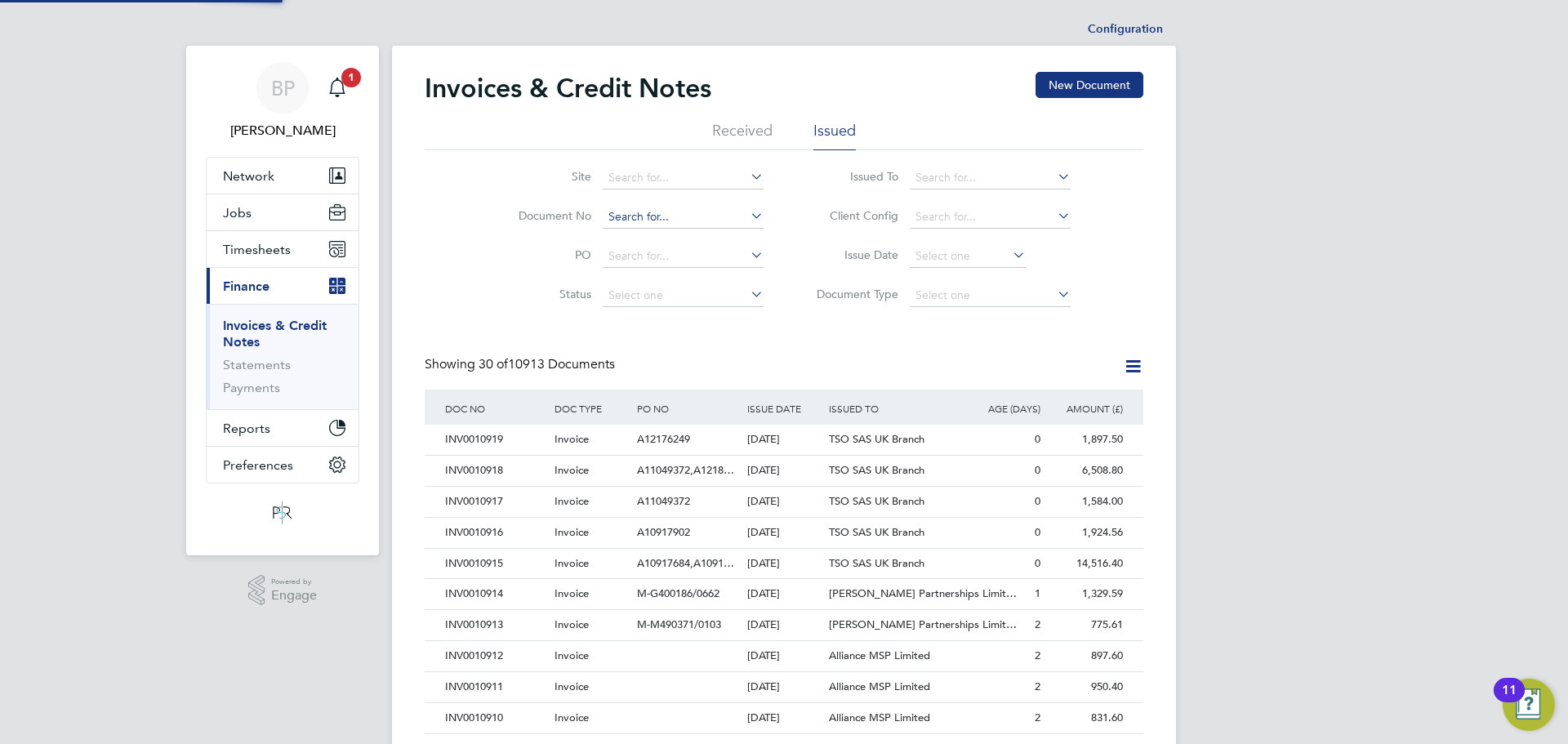
scroll to position [31, 111]
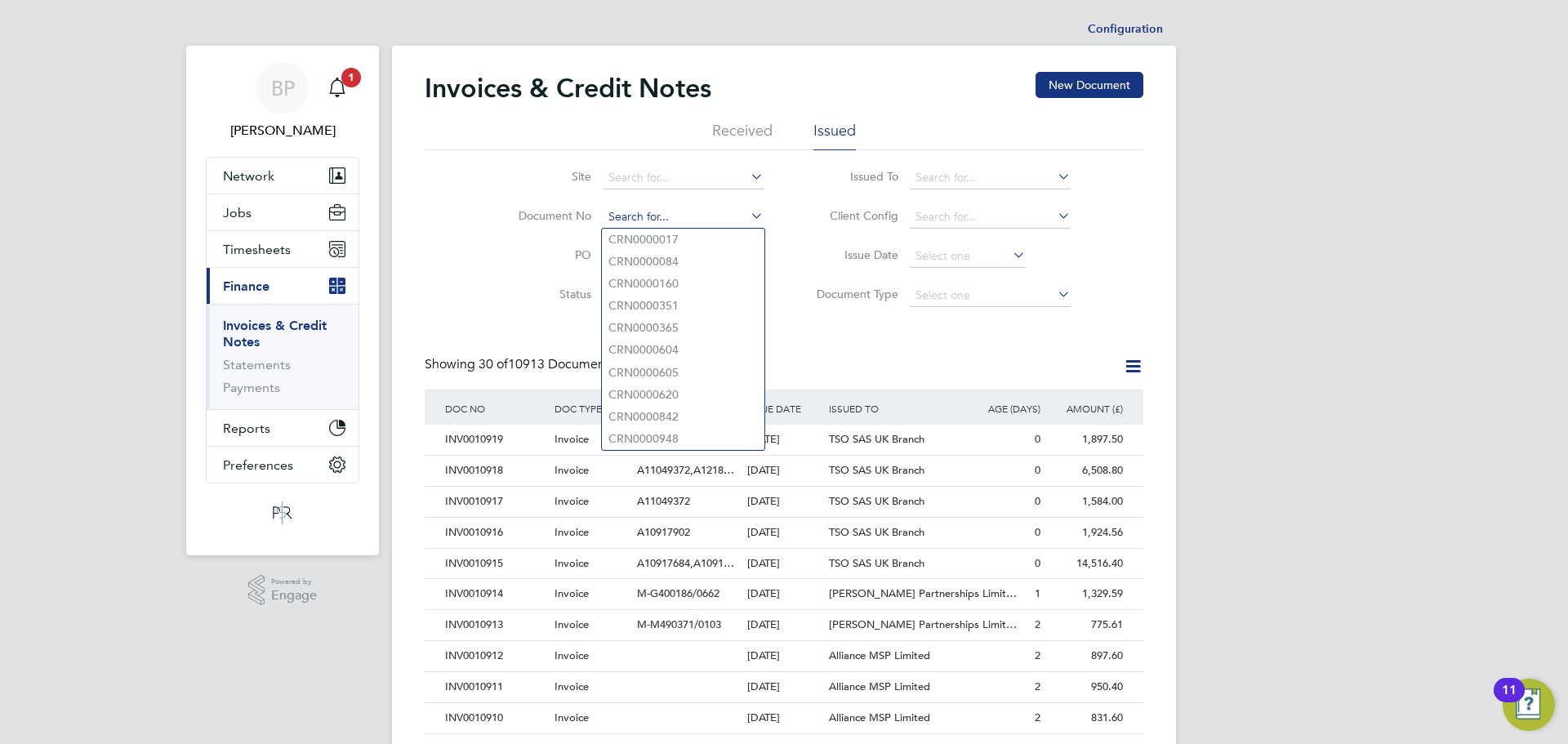
paste input "INV0010767"
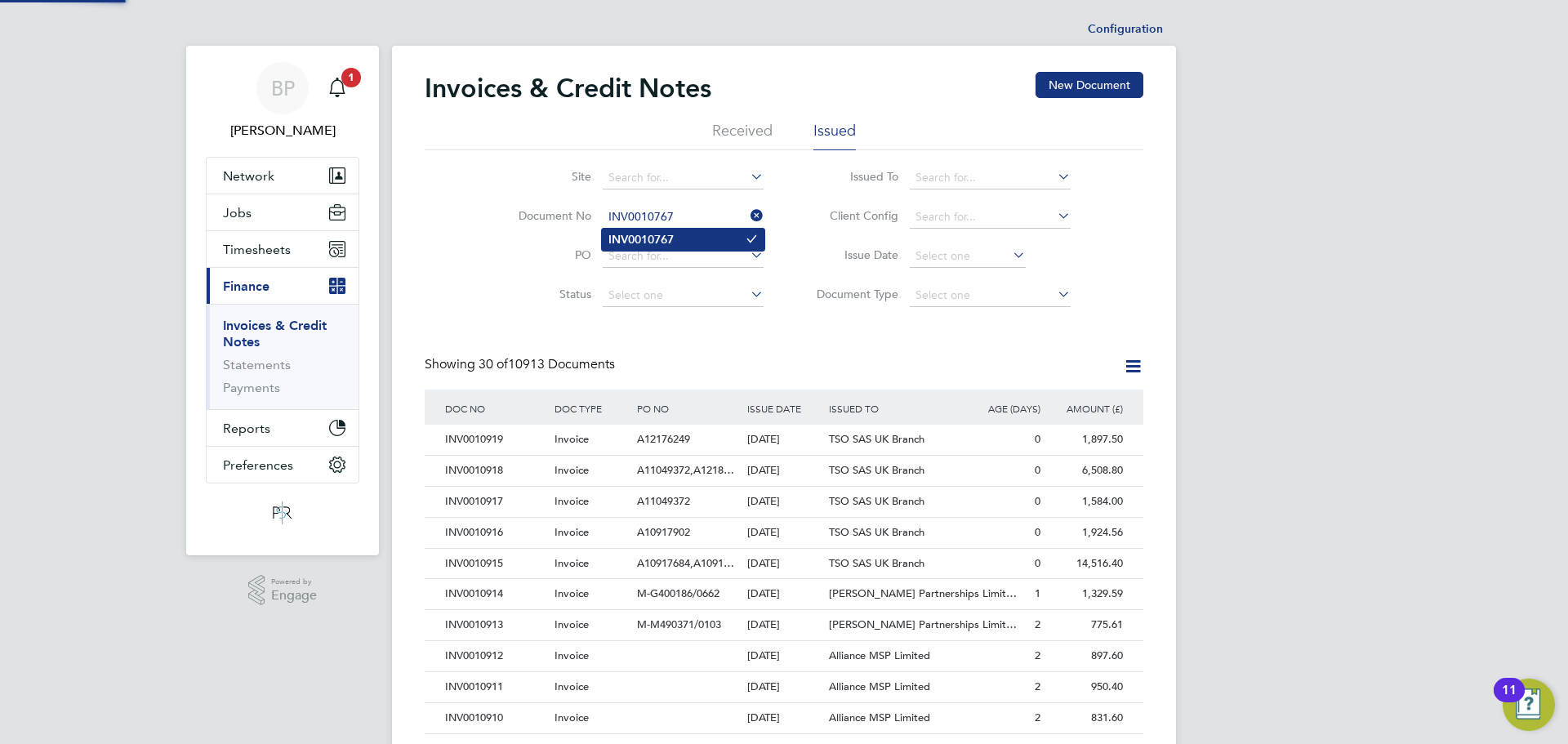
type input "INV0010767"
click at [661, 244] on b "INV0010767" at bounding box center [641, 240] width 65 height 14
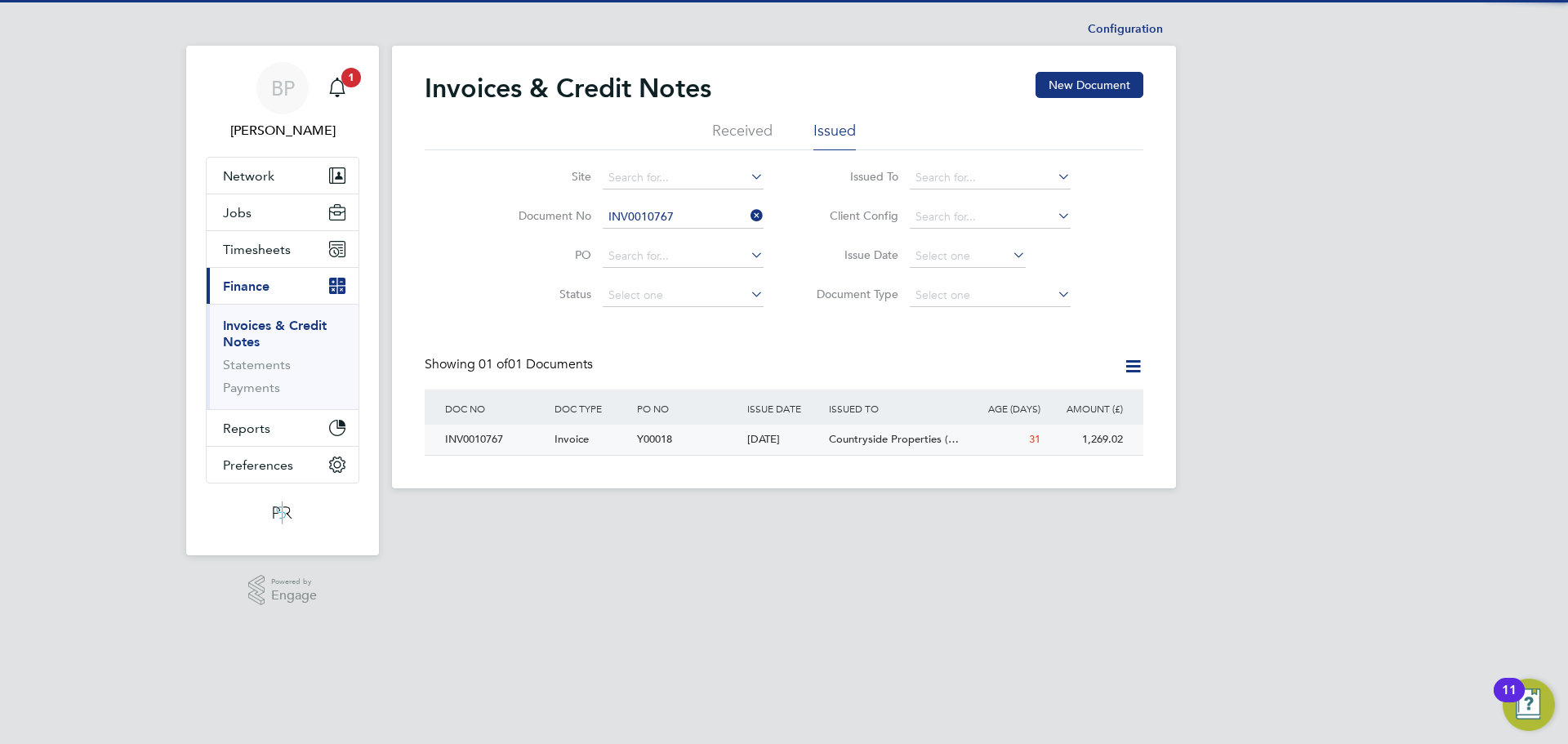
click at [587, 443] on span "Invoice" at bounding box center [571, 439] width 34 height 14
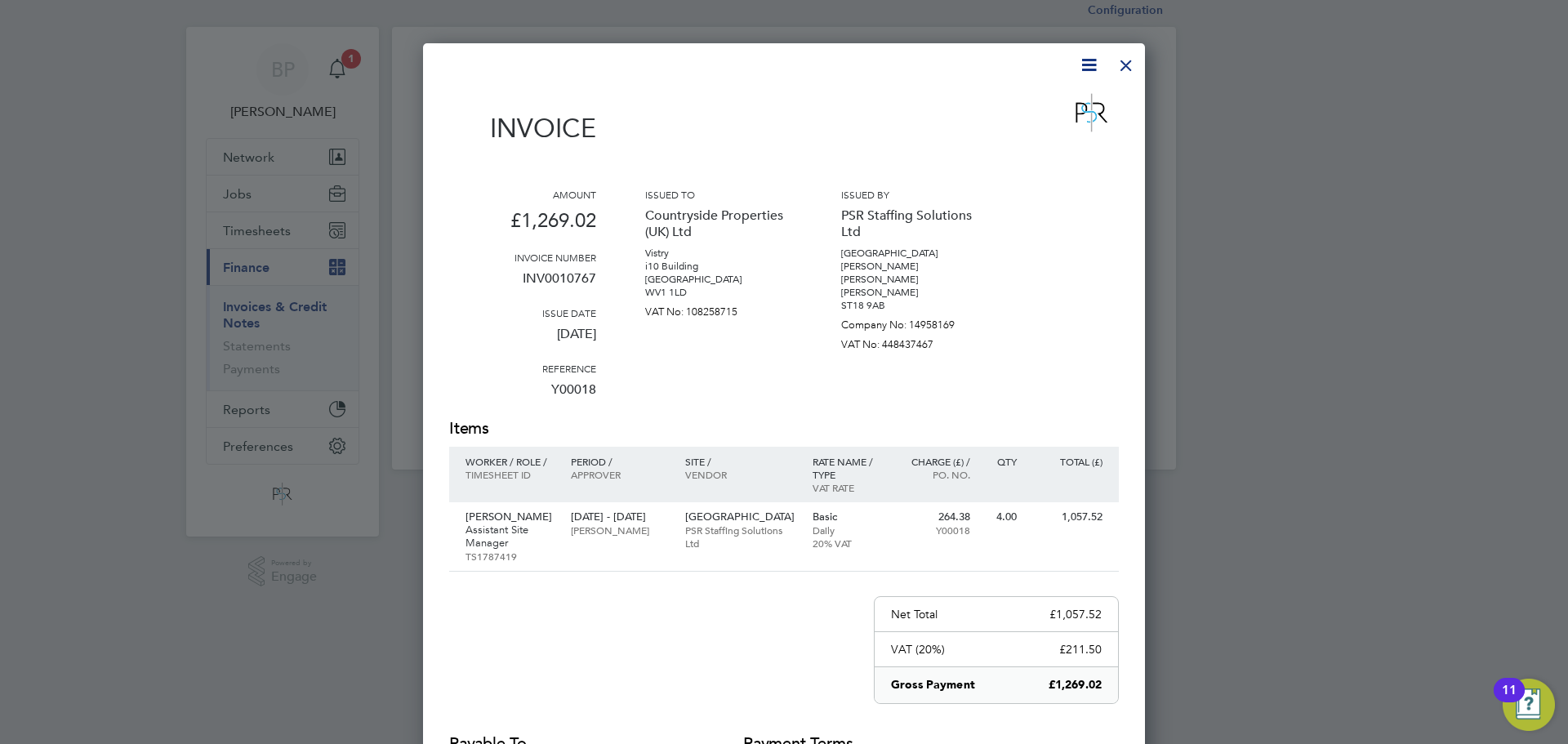
click at [1078, 72] on icon at bounding box center [1088, 64] width 20 height 20
click at [1045, 91] on div "Download Invoice Pay invoice Edit invoice" at bounding box center [1039, 127] width 131 height 88
click at [1082, 62] on icon at bounding box center [1088, 64] width 20 height 20
click at [1041, 108] on li "Download Invoice" at bounding box center [1039, 103] width 113 height 22
click at [1120, 70] on div at bounding box center [1126, 61] width 29 height 29
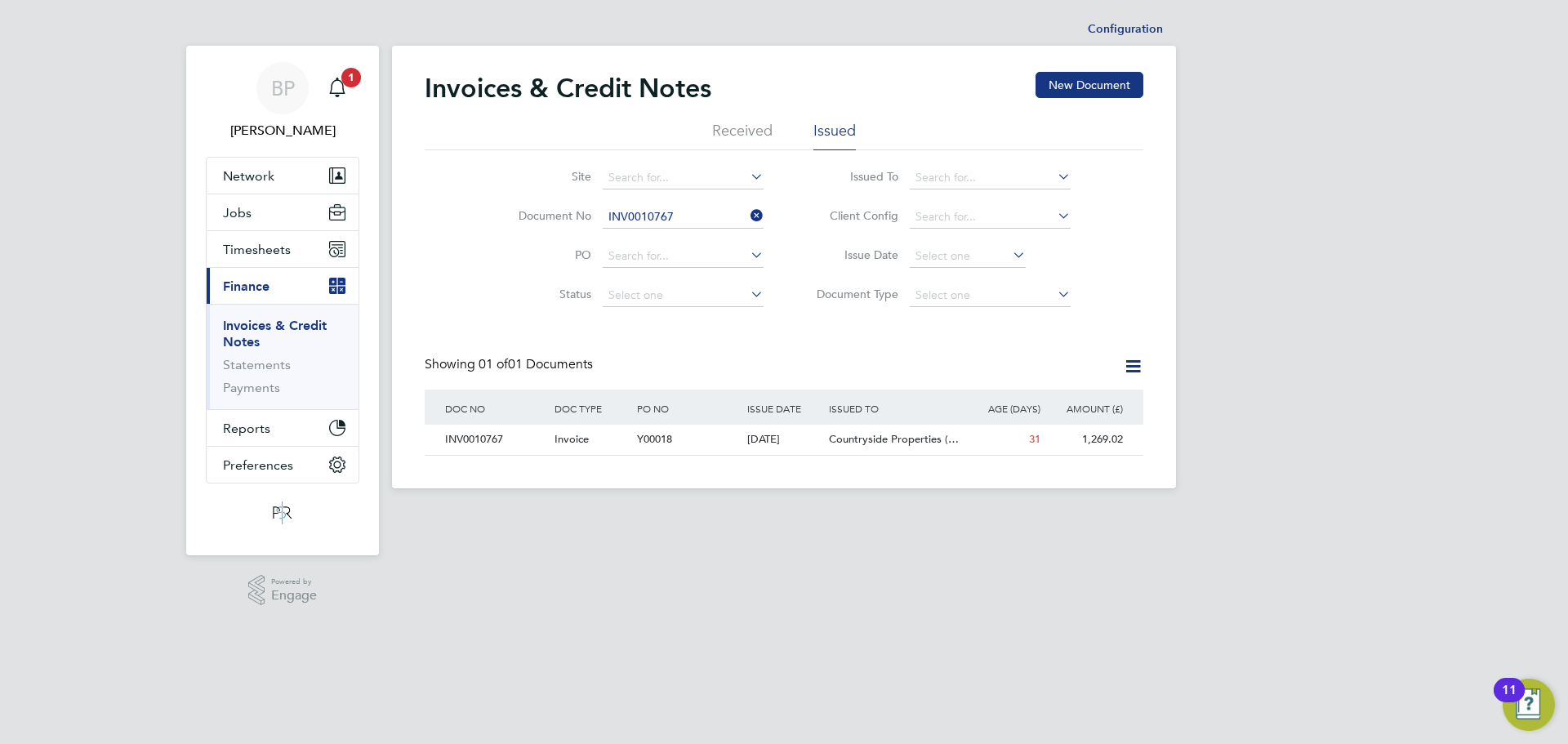
click at [747, 218] on icon at bounding box center [747, 215] width 0 height 22
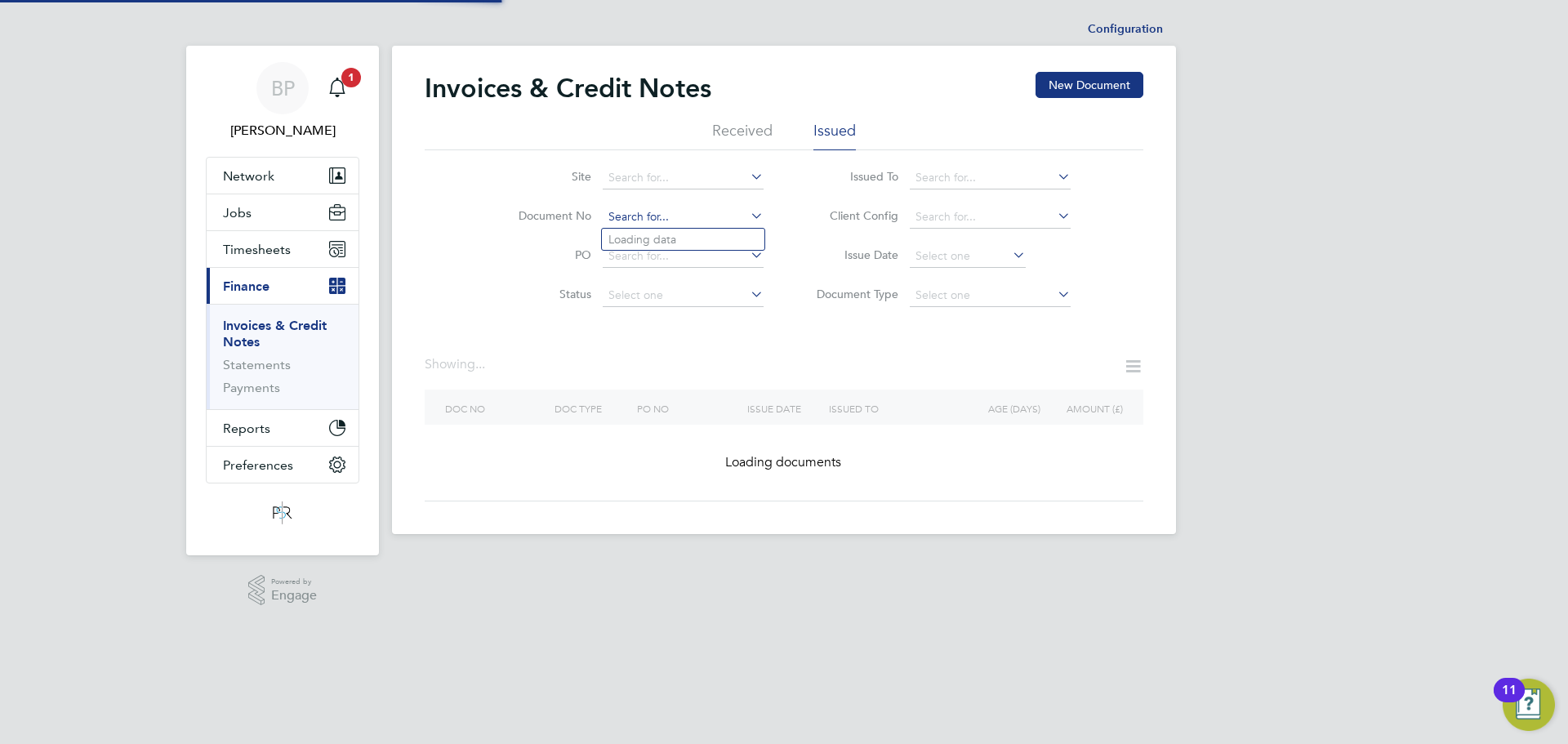
paste input "INV0010004"
type input "INV0010004"
click at [652, 236] on b "INV0010004" at bounding box center [641, 240] width 65 height 14
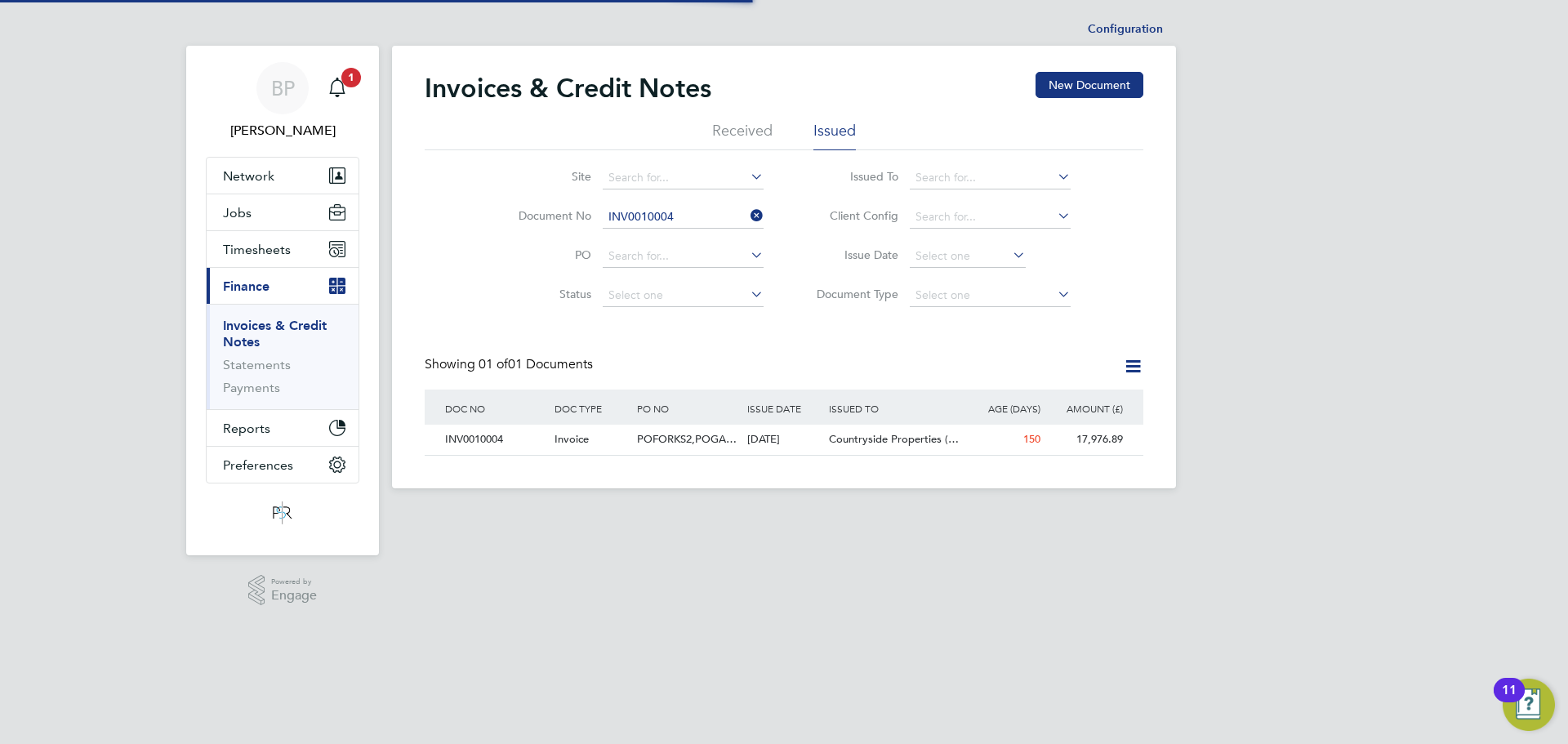
scroll to position [31, 138]
click at [747, 214] on icon at bounding box center [747, 215] width 0 height 22
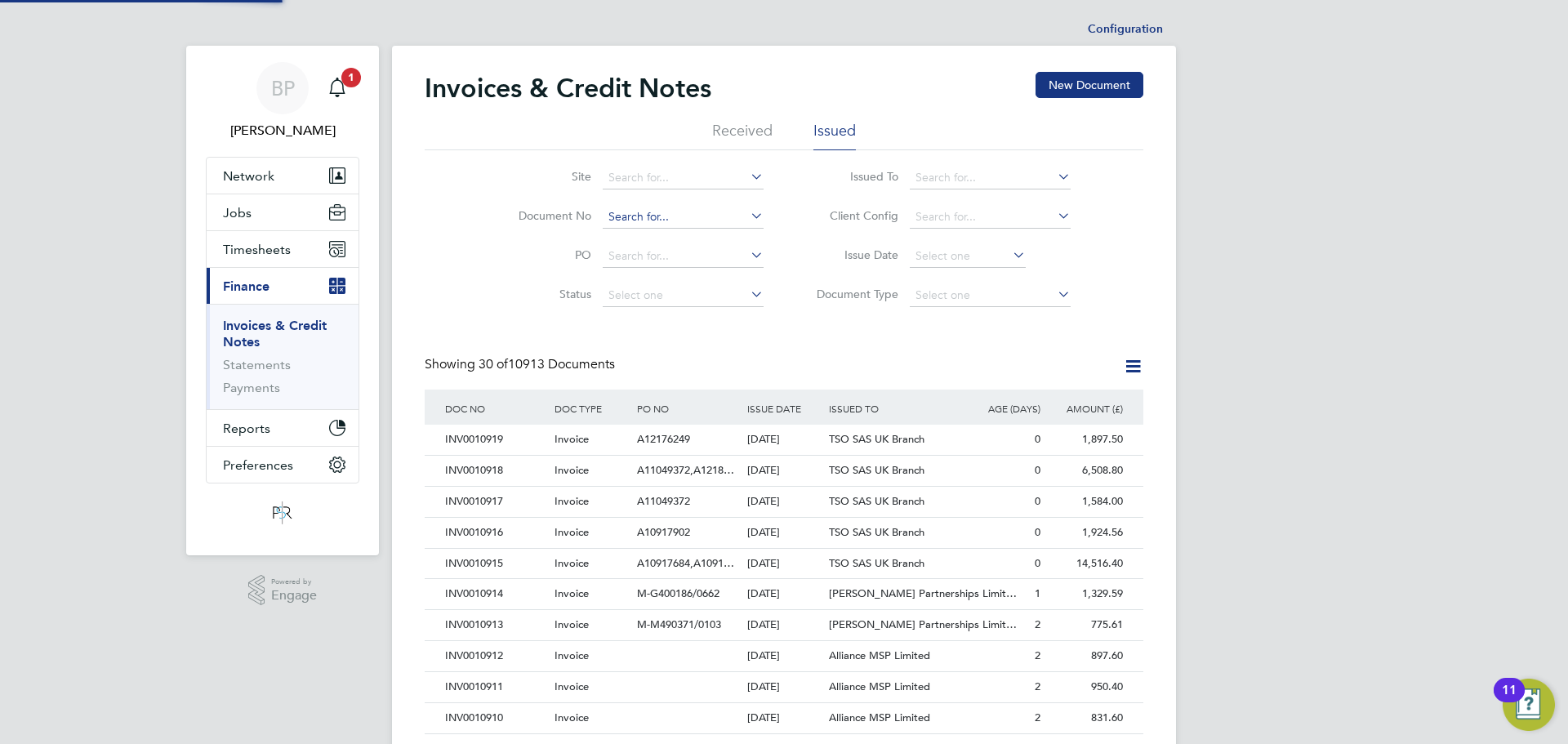
scroll to position [31, 111]
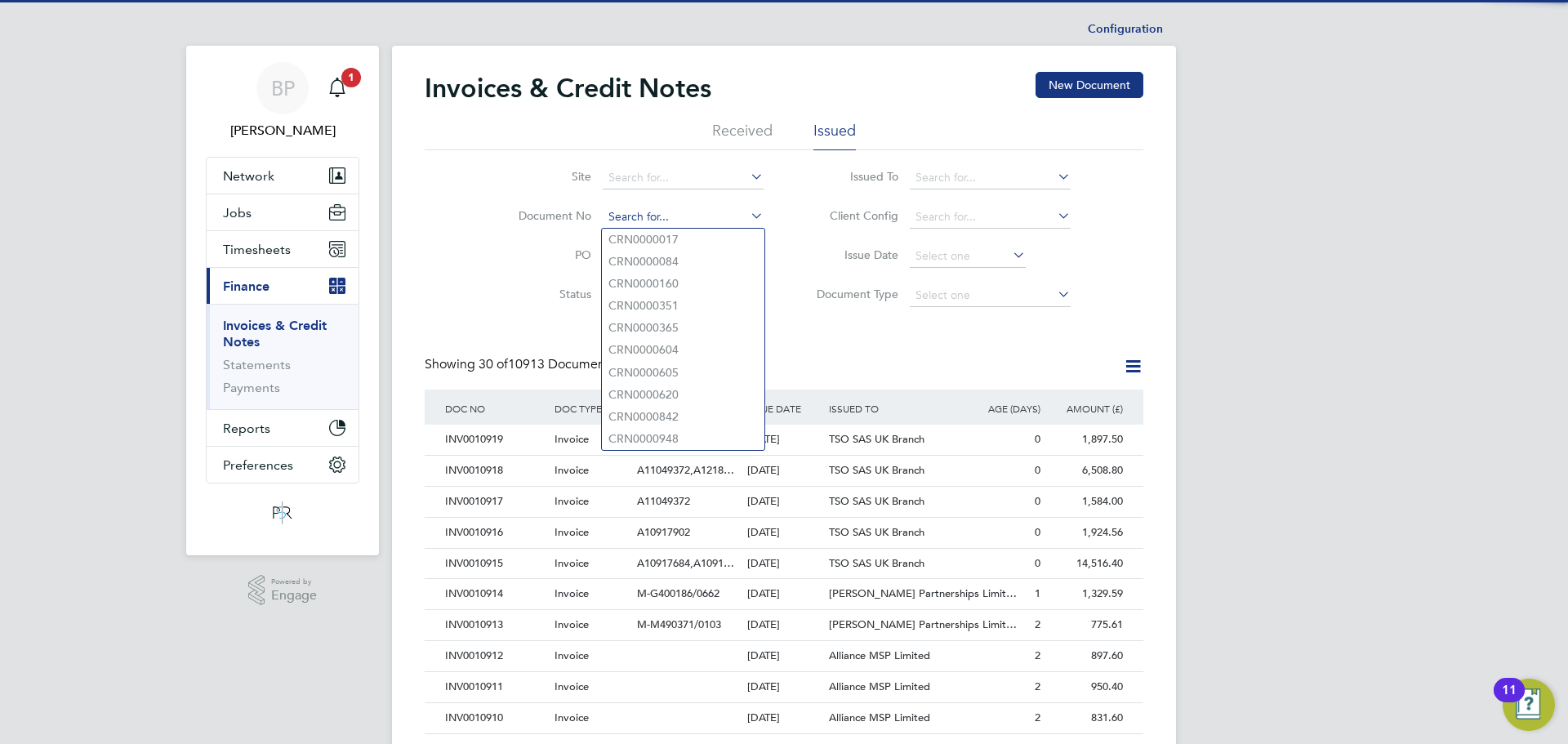
paste input "INV0010408"
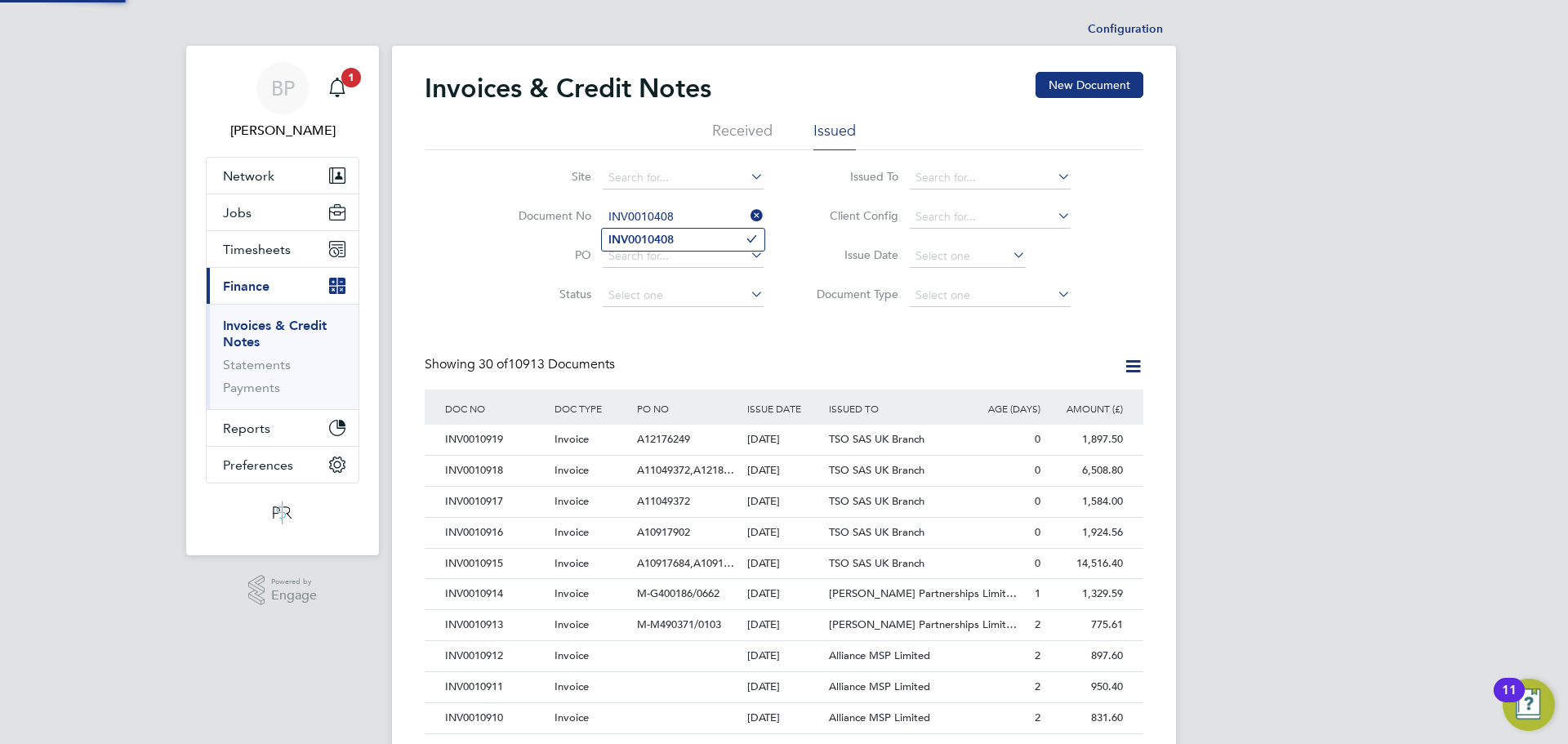
type input "INV0010408"
click at [671, 244] on b "INV0010408" at bounding box center [641, 240] width 65 height 14
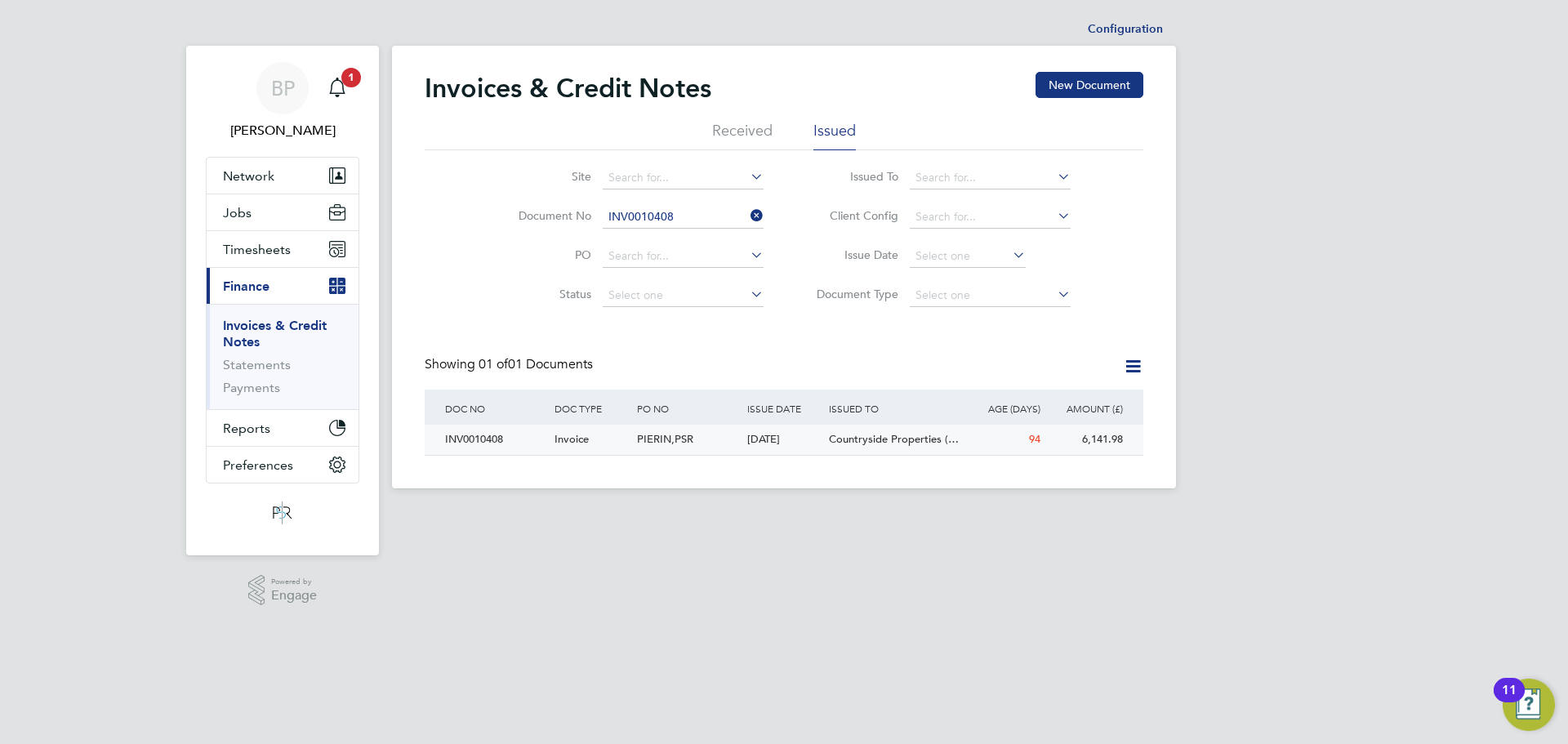
click at [661, 439] on span "PIERIN,PSR" at bounding box center [665, 439] width 57 height 14
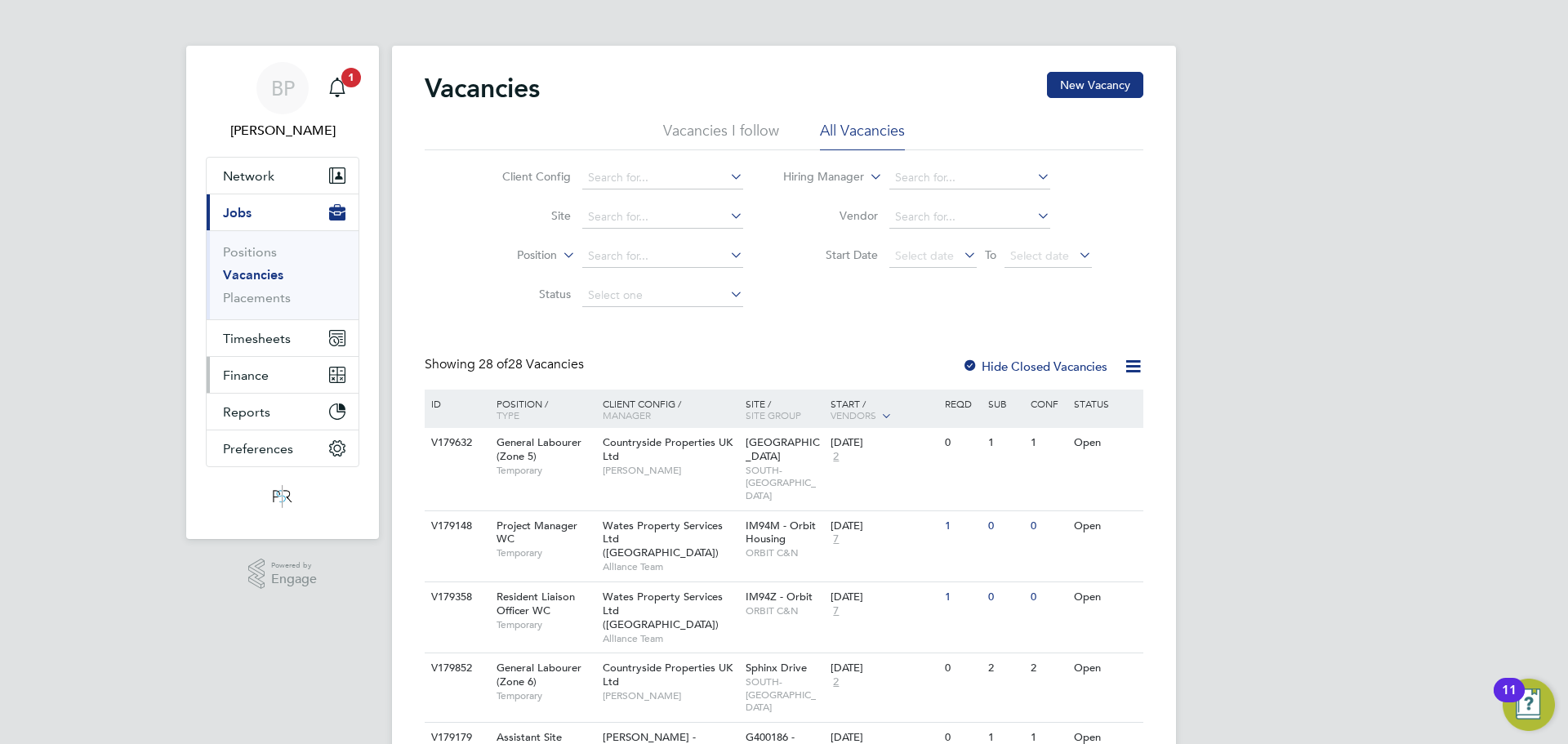
click at [246, 376] on span "Finance" at bounding box center [246, 375] width 46 height 16
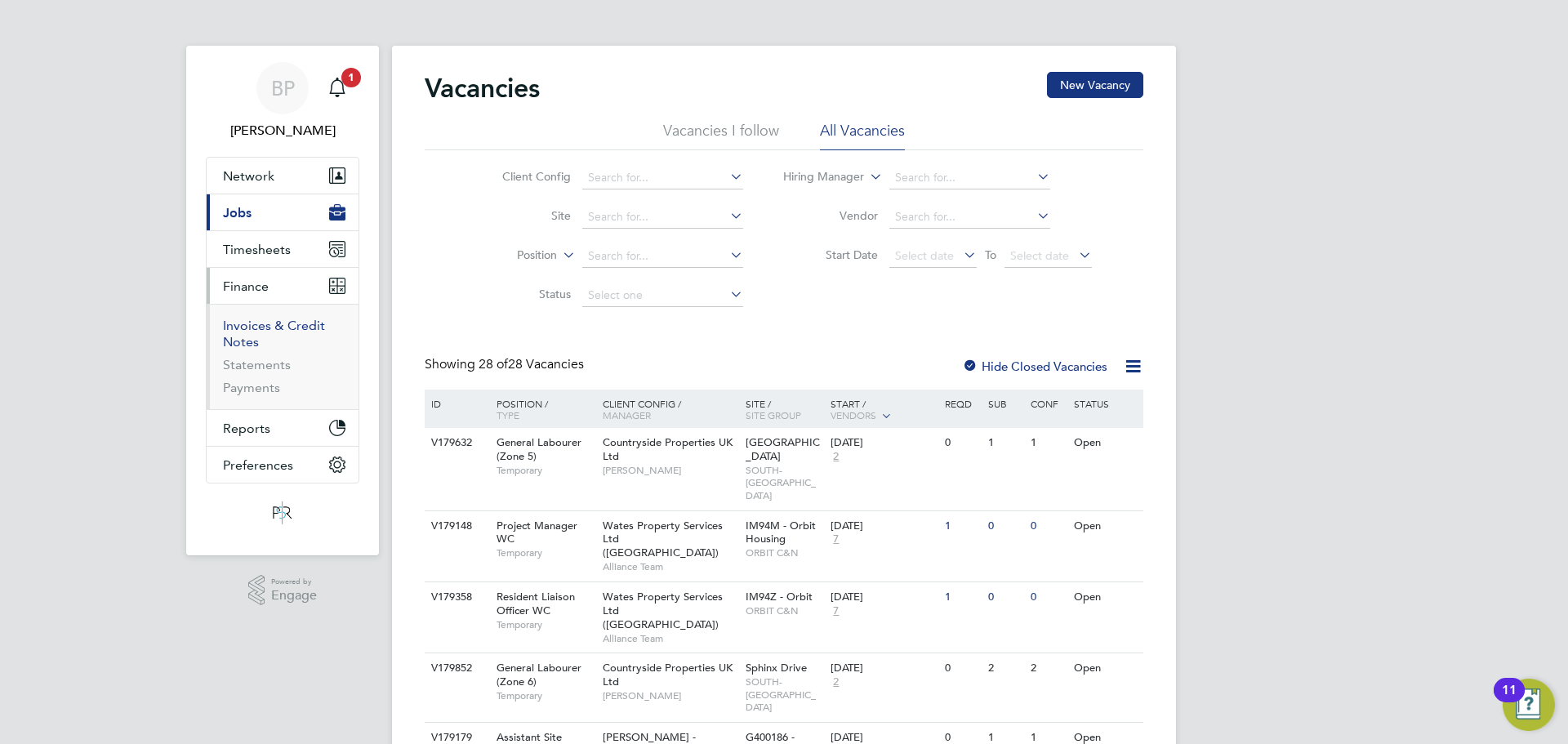
click at [272, 329] on link "Invoices & Credit Notes" at bounding box center [274, 333] width 102 height 32
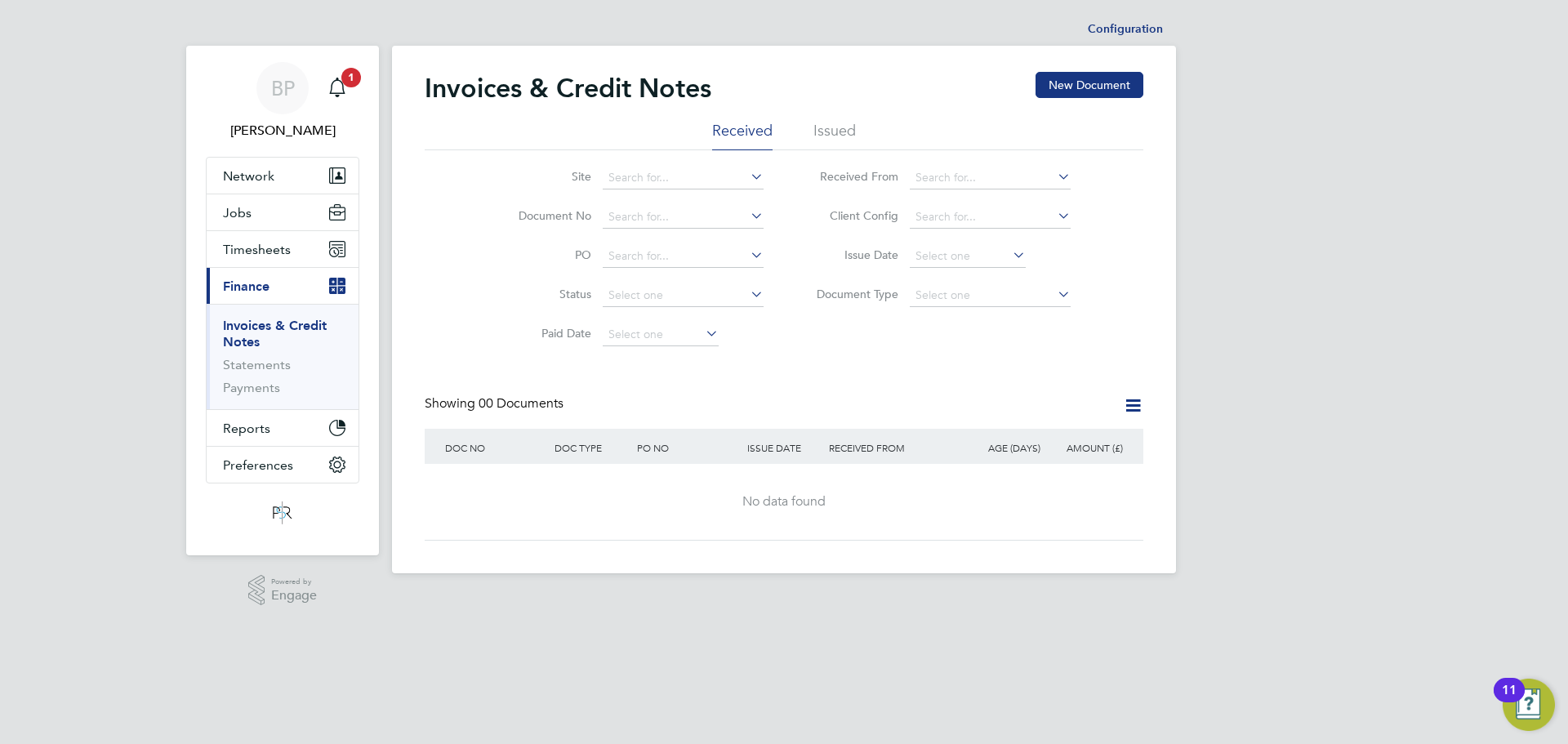
click at [831, 128] on li "Issued" at bounding box center [835, 136] width 43 height 29
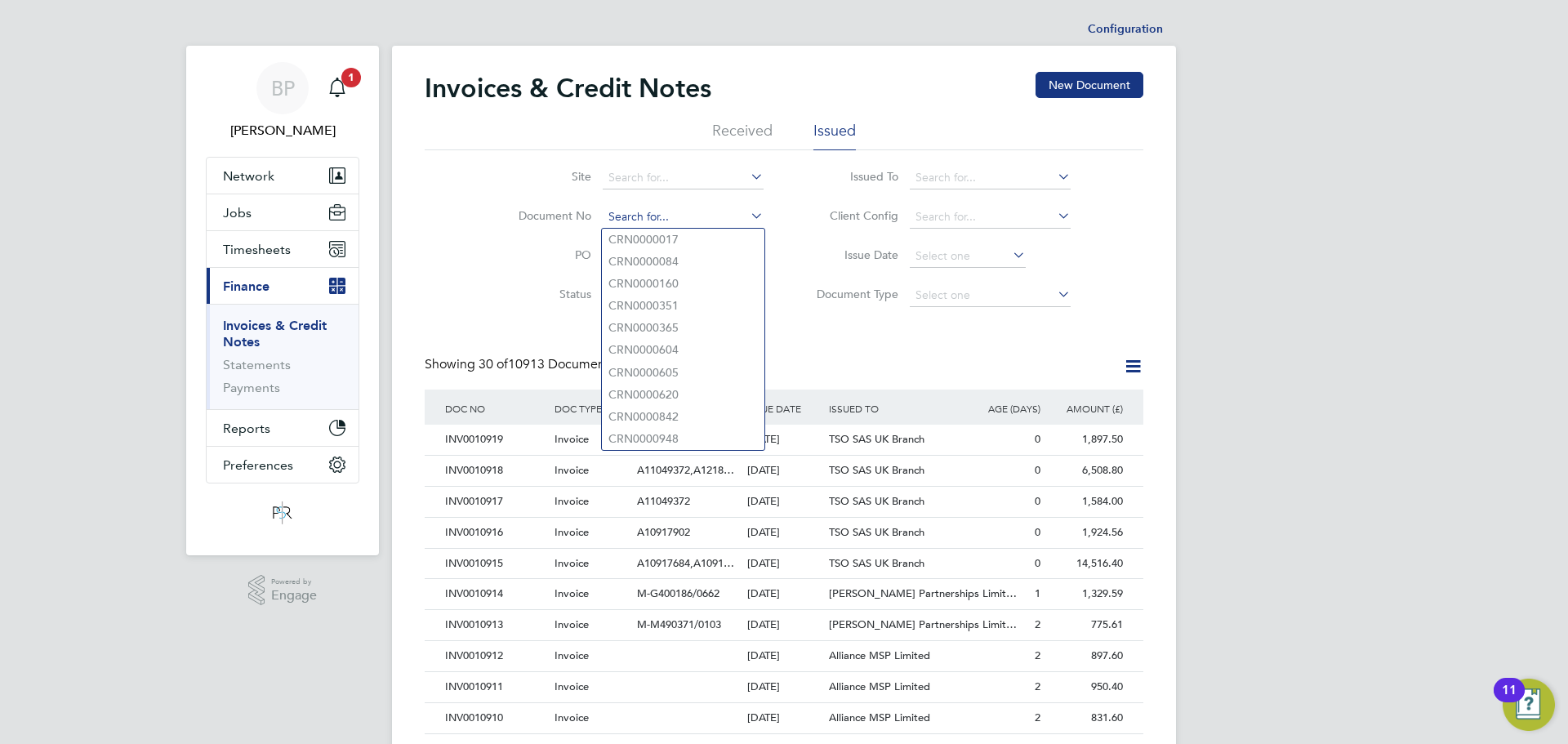
paste input "INV0010767"
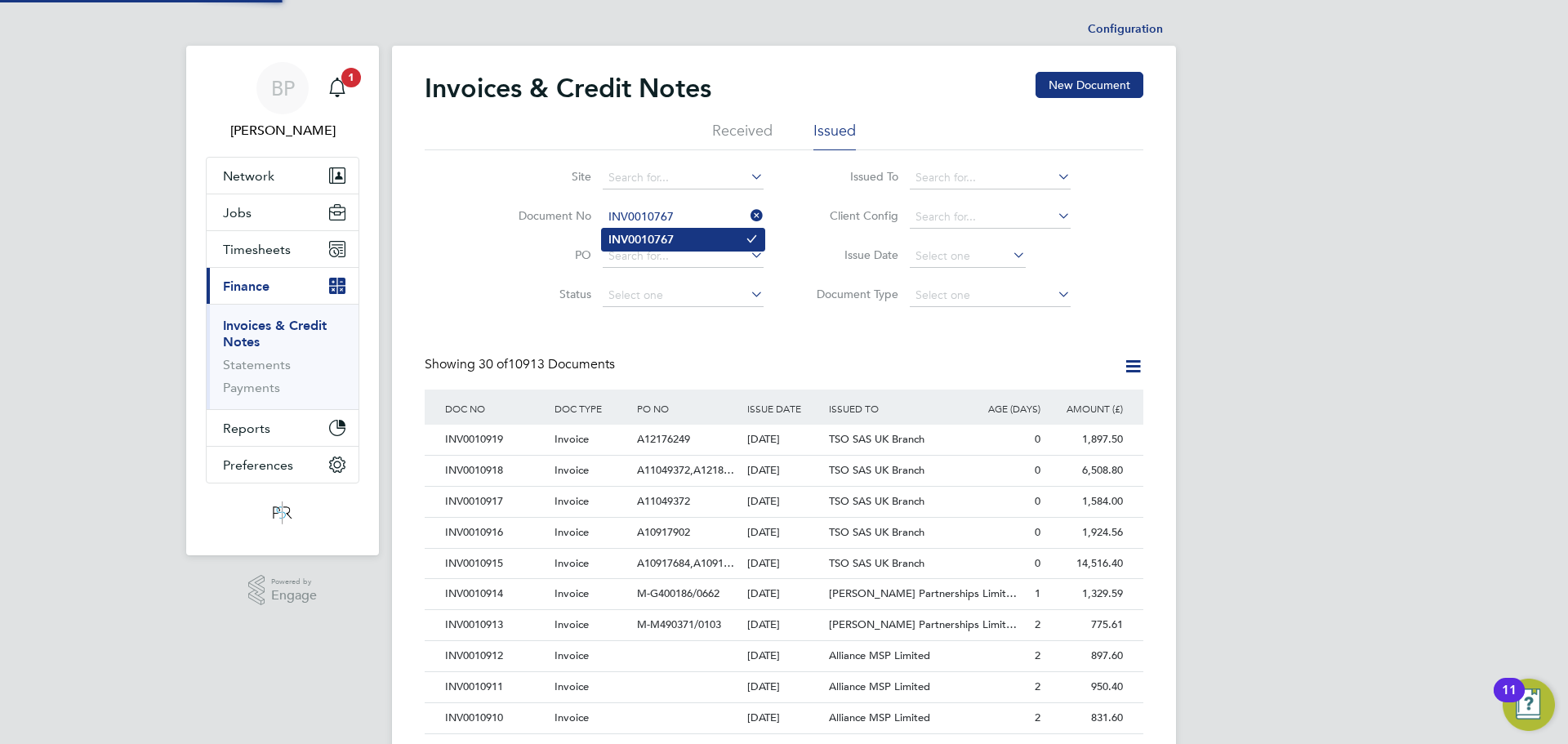
type input "INV0010767"
click at [638, 242] on b "INV0010767" at bounding box center [641, 240] width 65 height 14
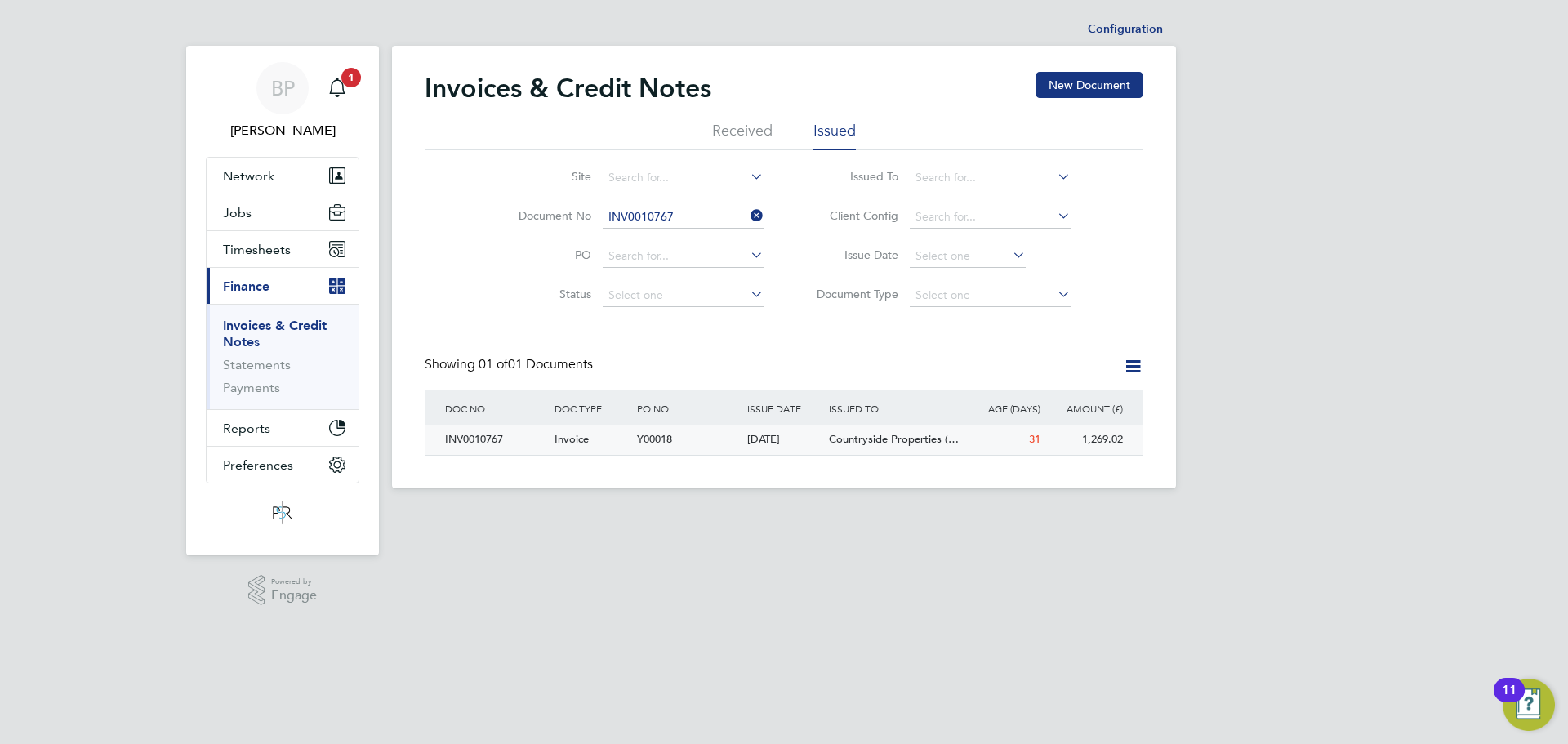
click at [514, 447] on div "INV0010767" at bounding box center [495, 439] width 109 height 30
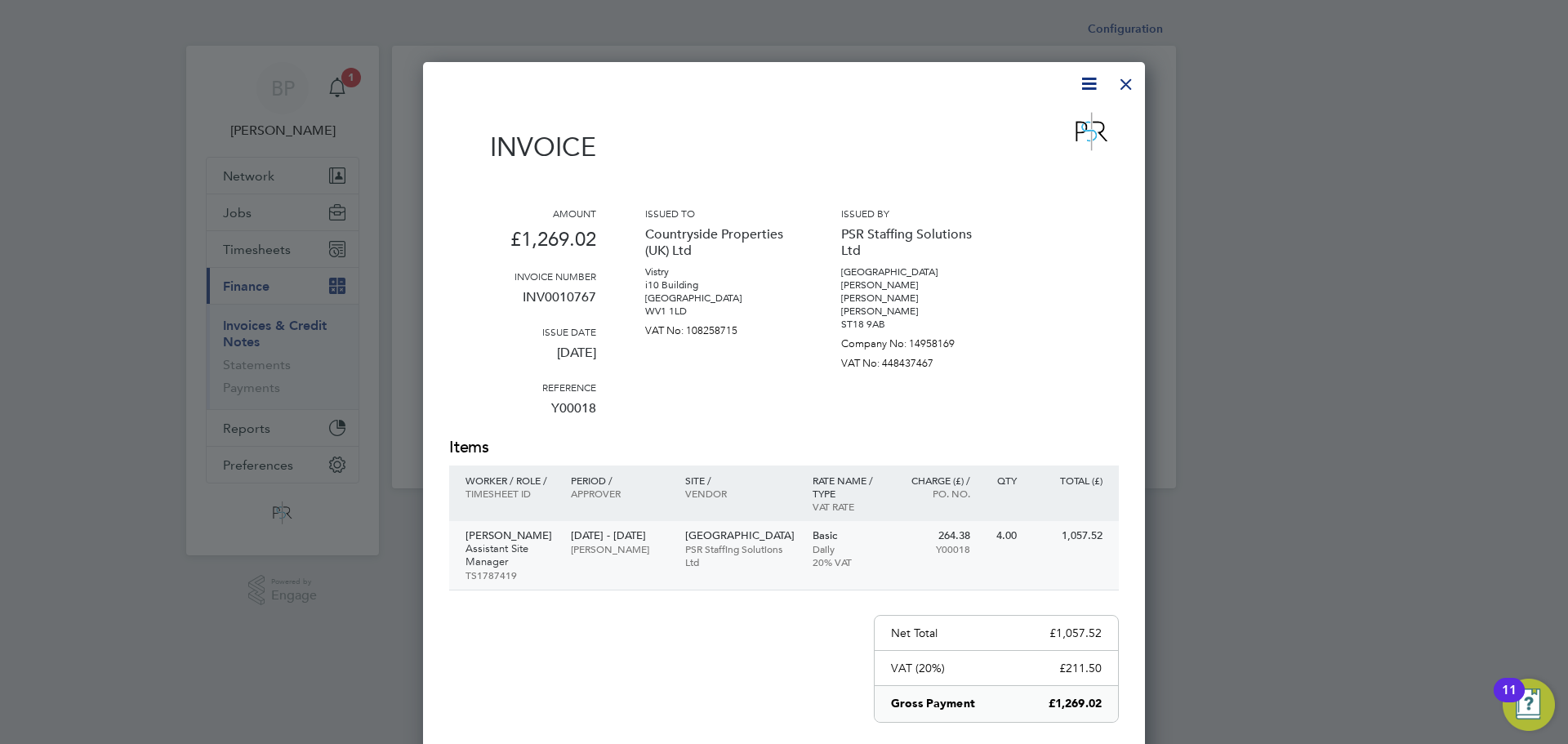
click at [525, 542] on p "Assistant Site Manager" at bounding box center [509, 555] width 89 height 26
click at [1126, 77] on div at bounding box center [1126, 80] width 29 height 29
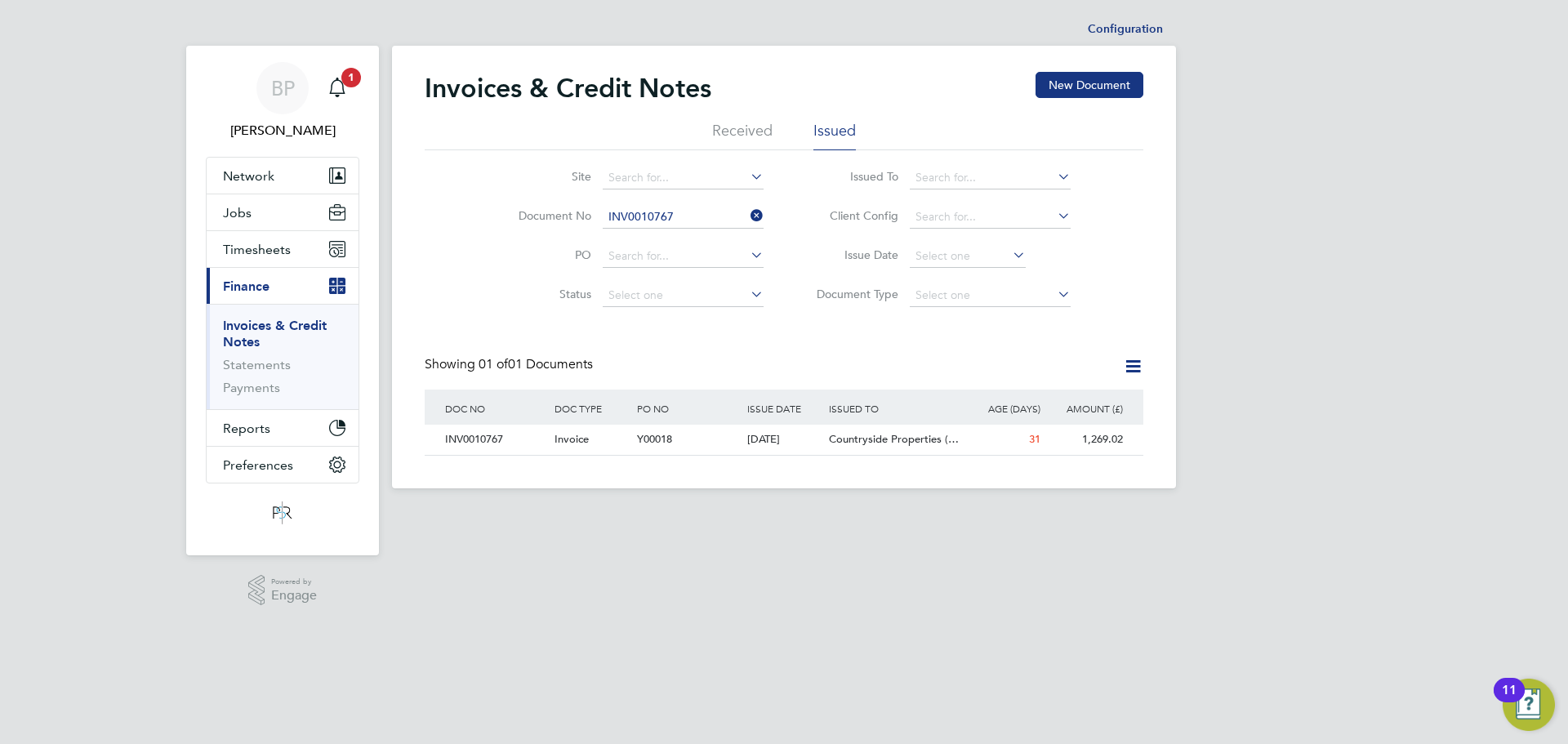
drag, startPoint x: 755, startPoint y: 218, endPoint x: 730, endPoint y: 218, distance: 25.0
click at [747, 218] on icon at bounding box center [747, 215] width 0 height 22
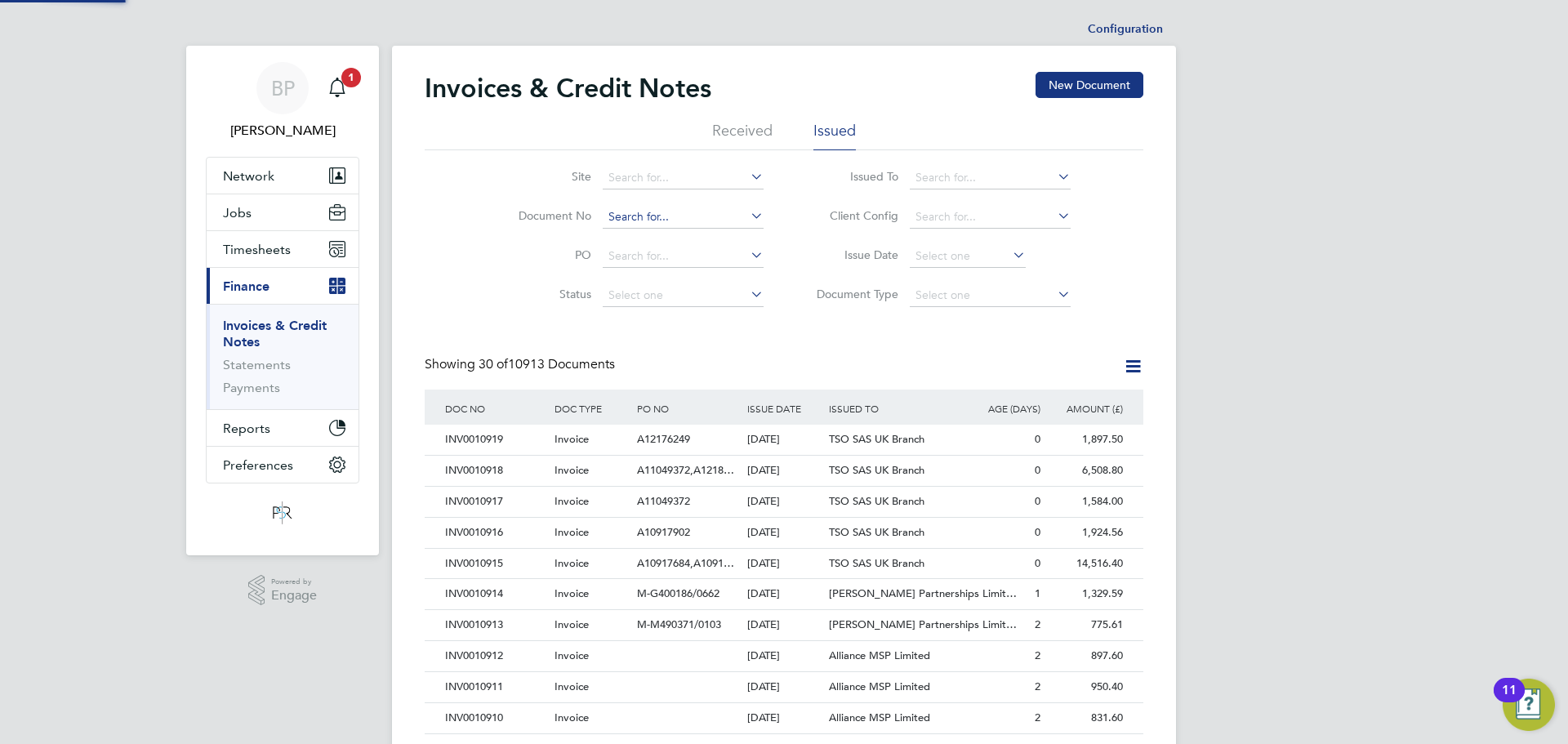
scroll to position [31, 111]
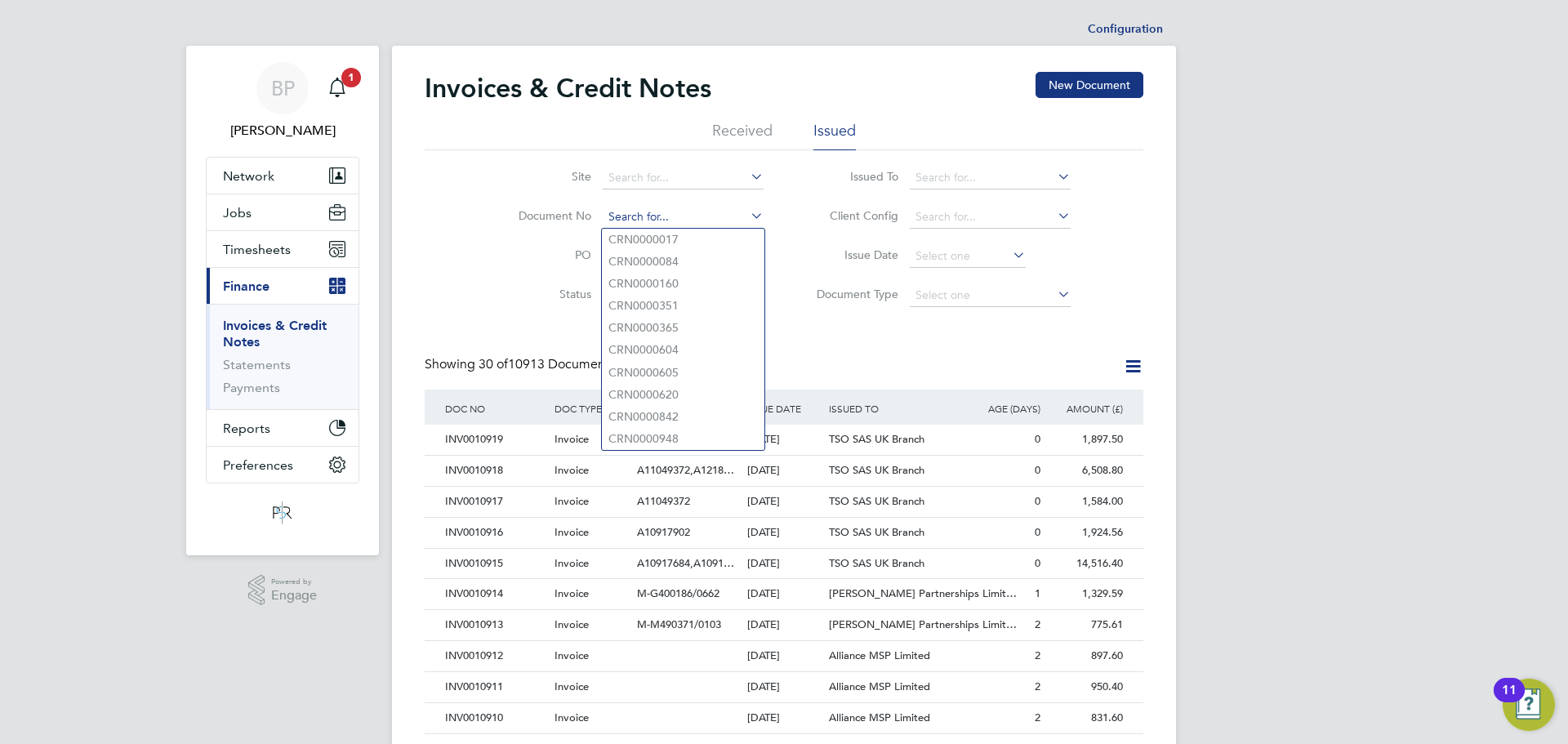
paste input "INV0009450"
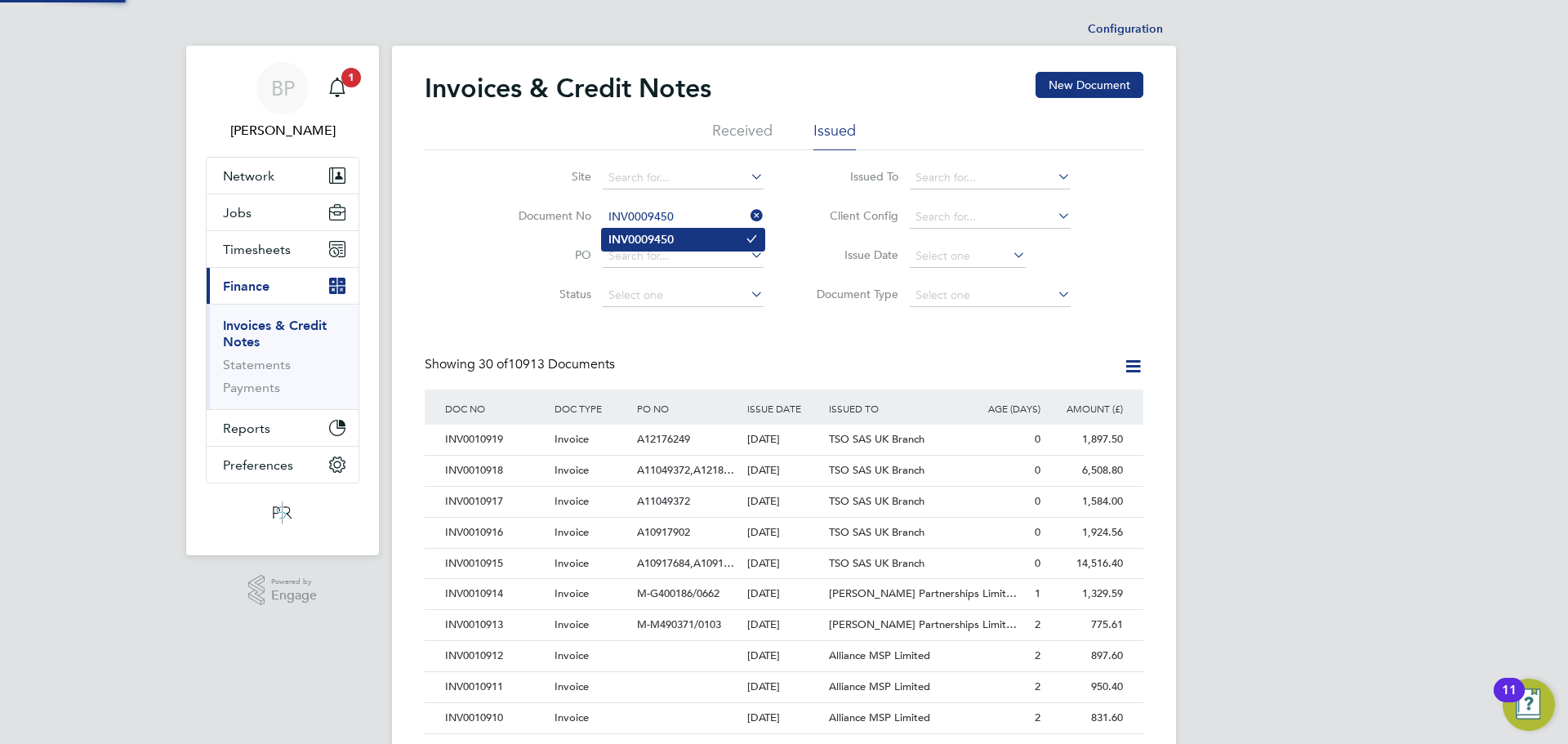
type input "INV0009450"
click at [685, 234] on li "INV0009450" at bounding box center [683, 239] width 163 height 22
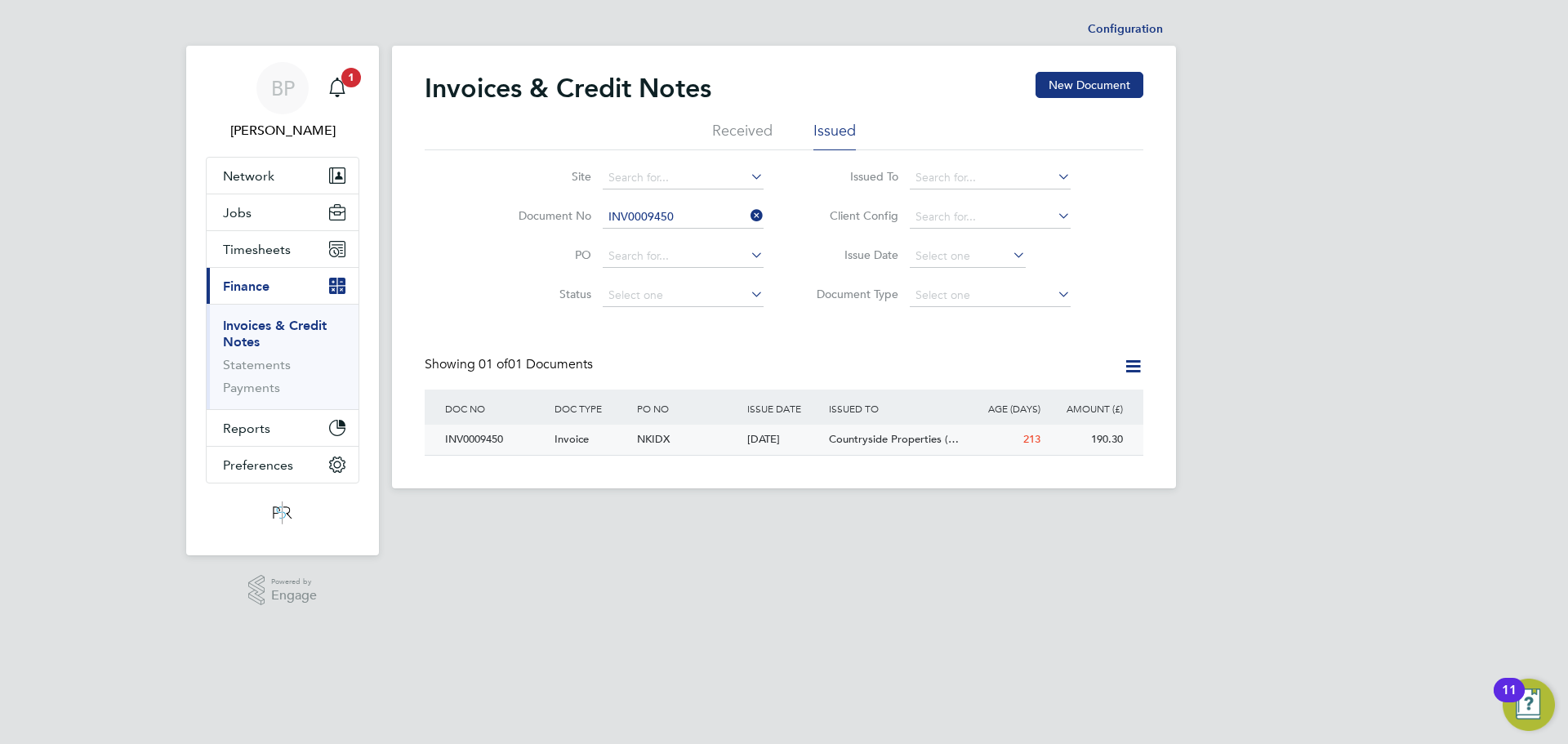
click at [501, 445] on div "INV0009450" at bounding box center [495, 439] width 109 height 30
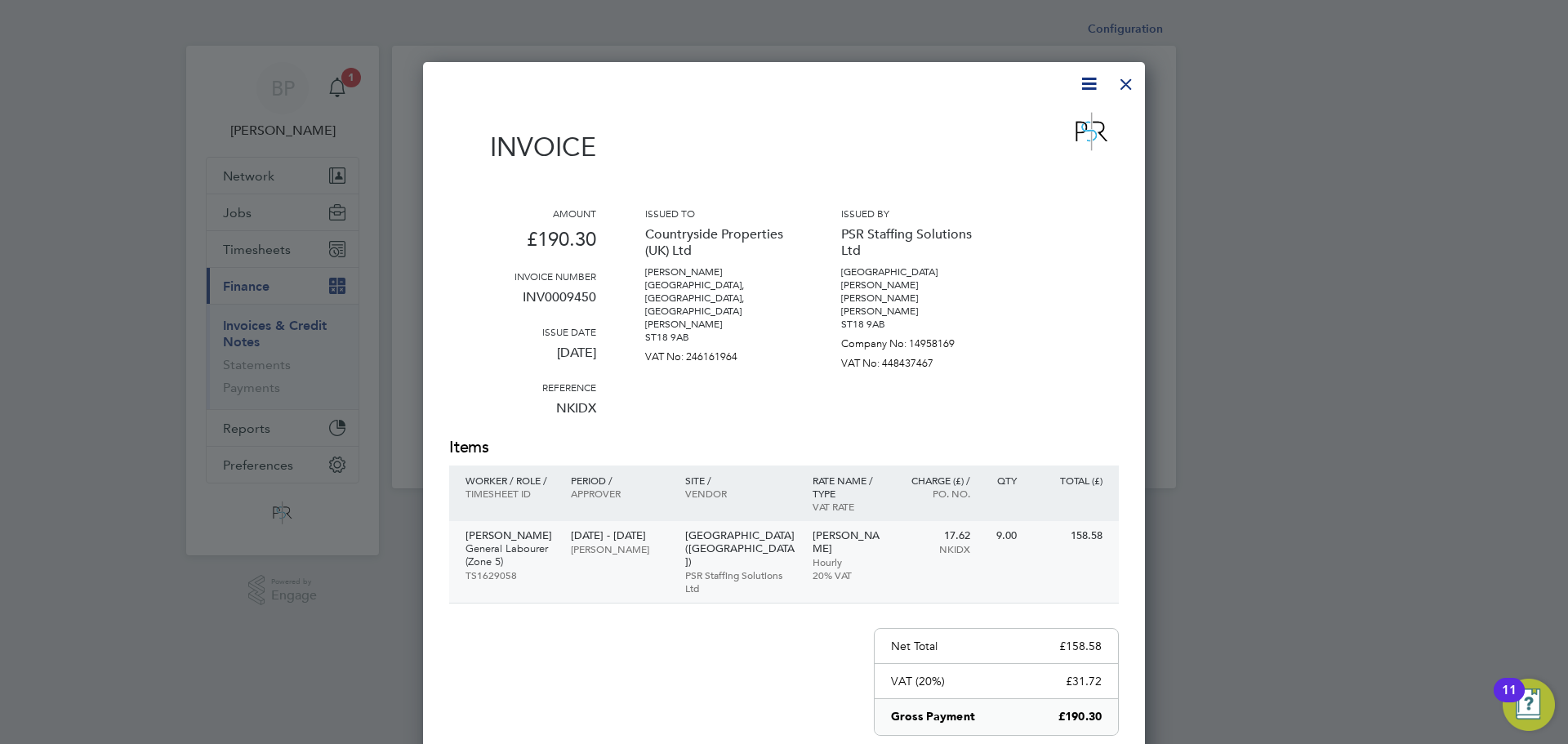
click at [513, 553] on p "General Labourer (Zone 5)" at bounding box center [509, 555] width 89 height 26
click at [540, 557] on p "General Labourer (Zone 5)" at bounding box center [509, 555] width 89 height 26
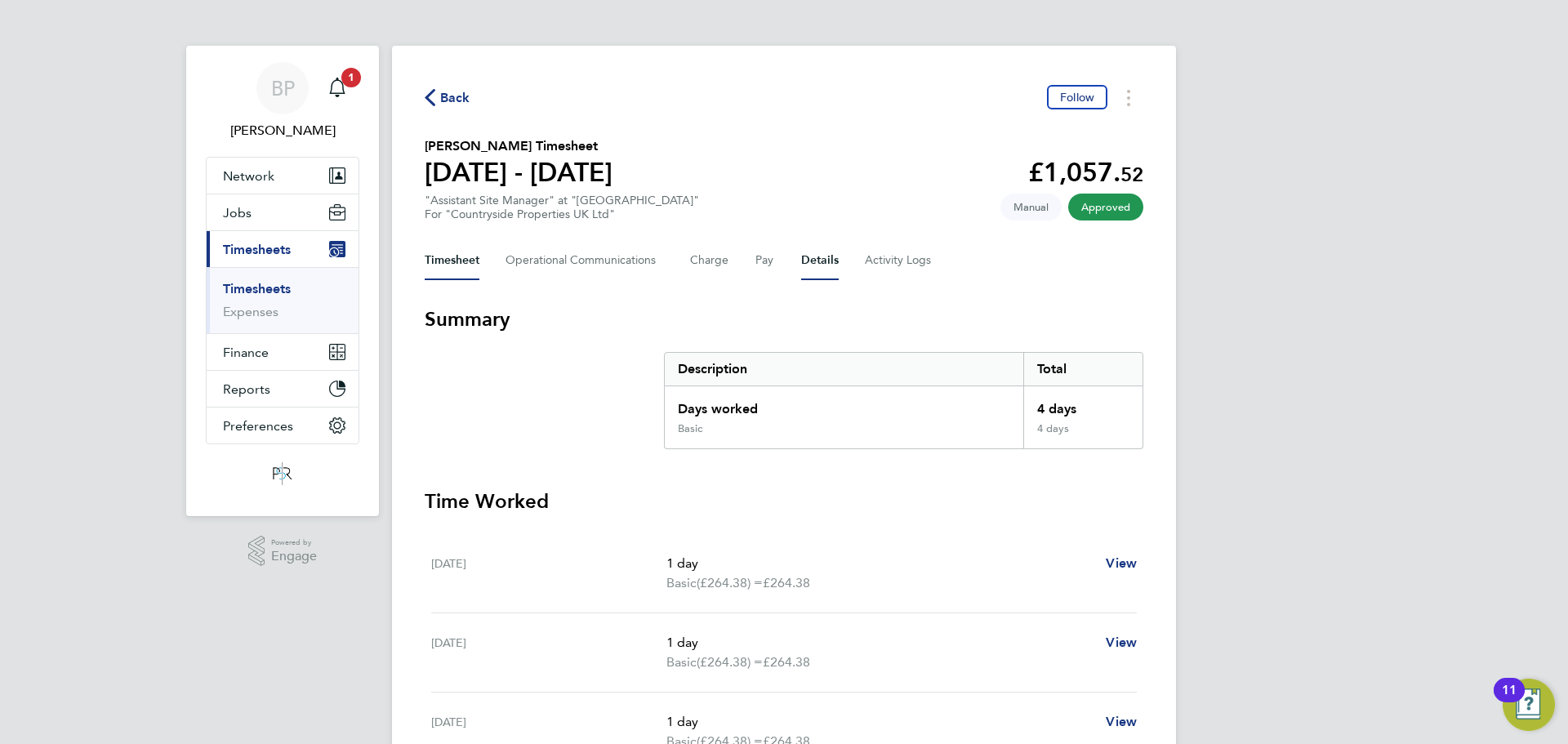
click at [828, 258] on button "Details" at bounding box center [820, 260] width 38 height 39
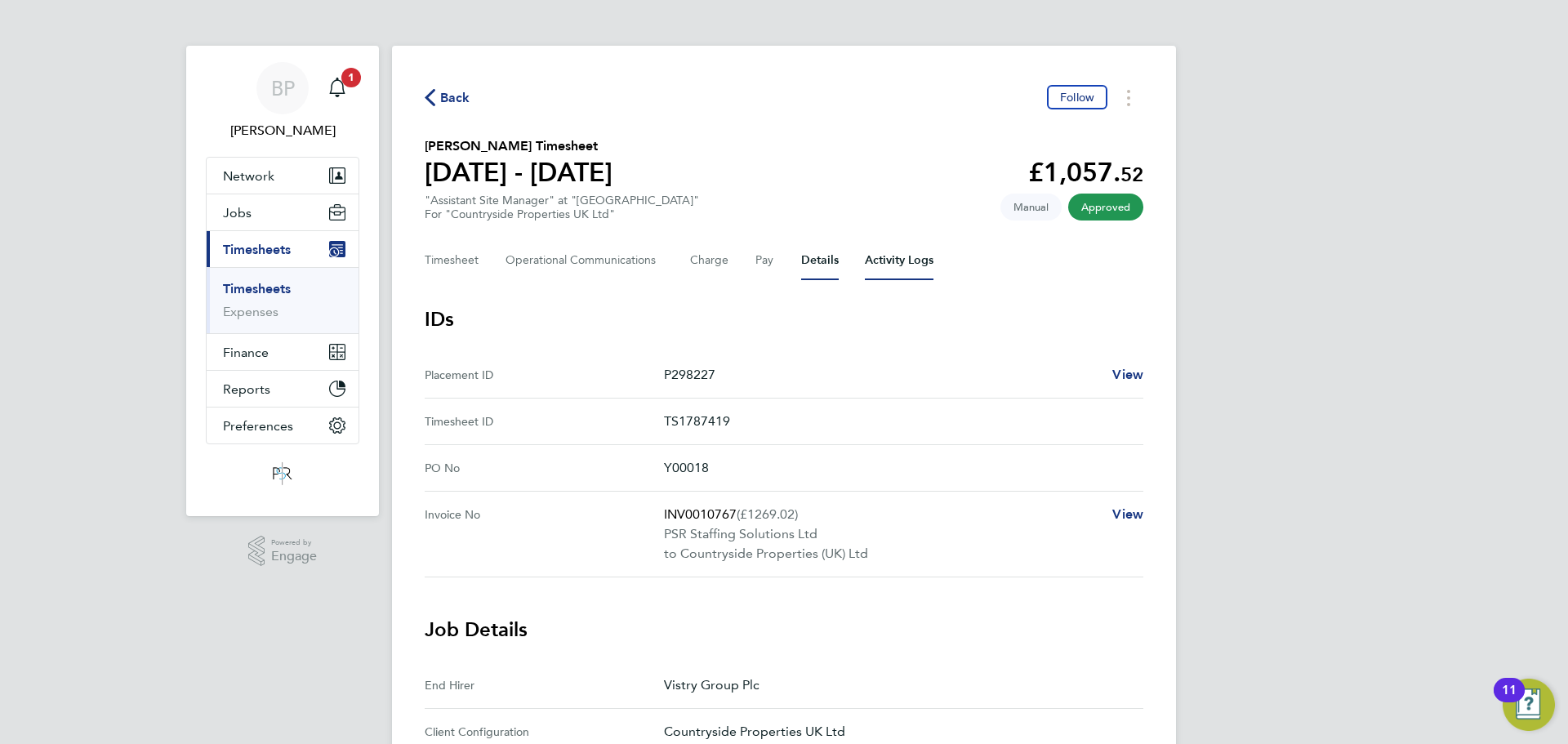
click at [895, 257] on Logs-tab "Activity Logs" at bounding box center [899, 260] width 68 height 39
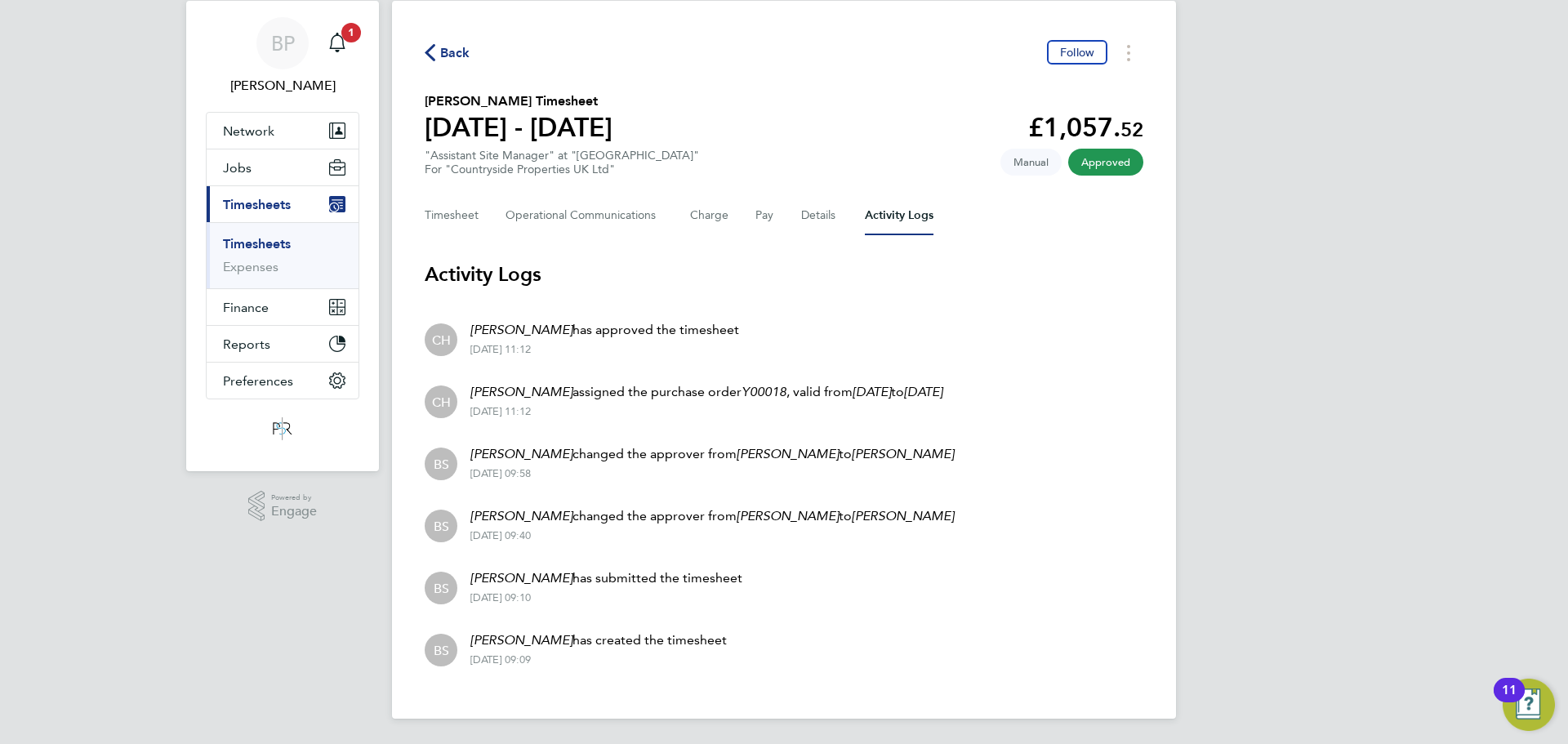
scroll to position [46, 0]
click at [710, 217] on button "Charge" at bounding box center [710, 215] width 39 height 39
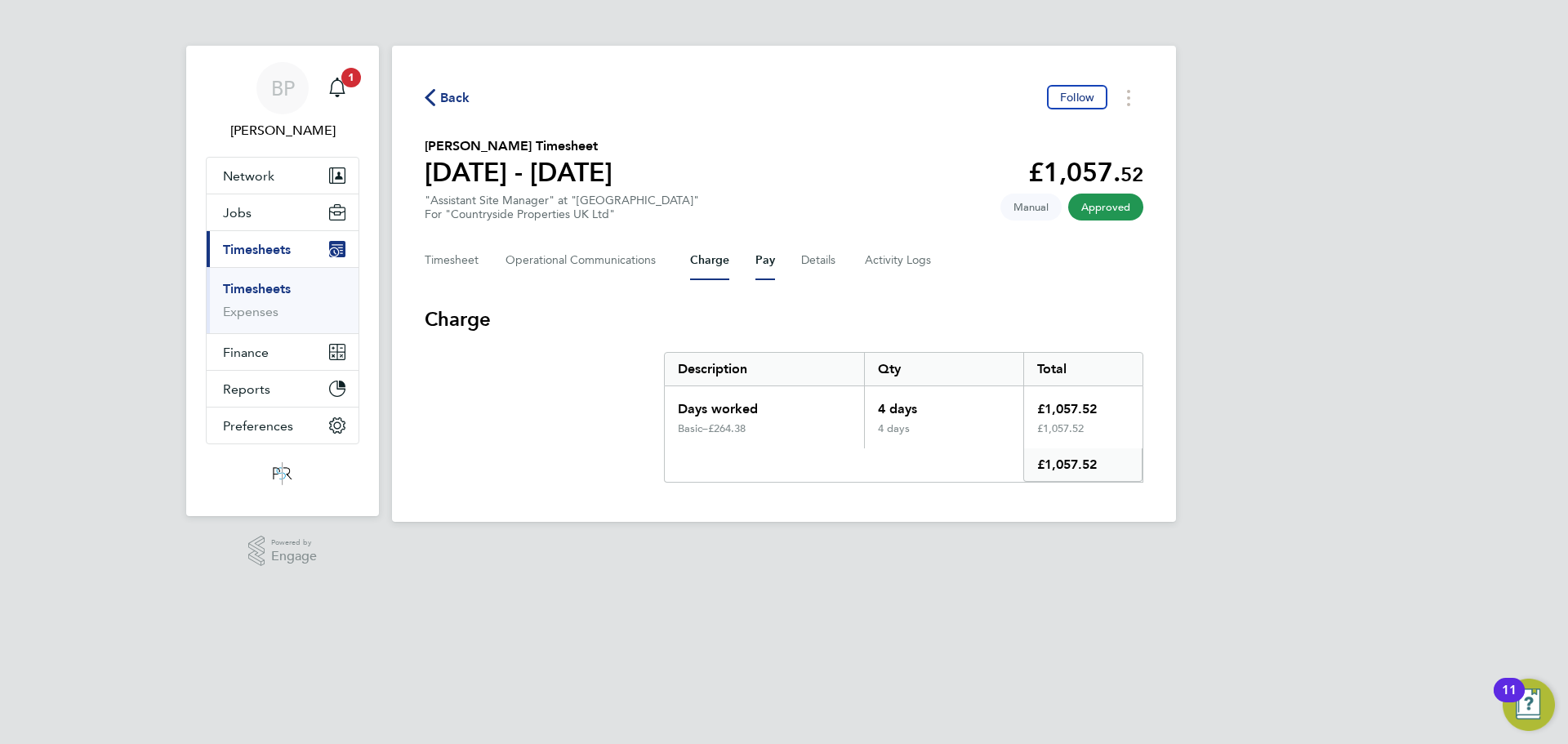
click at [767, 261] on button "Pay" at bounding box center [765, 260] width 20 height 39
click at [806, 253] on button "Details" at bounding box center [820, 260] width 38 height 39
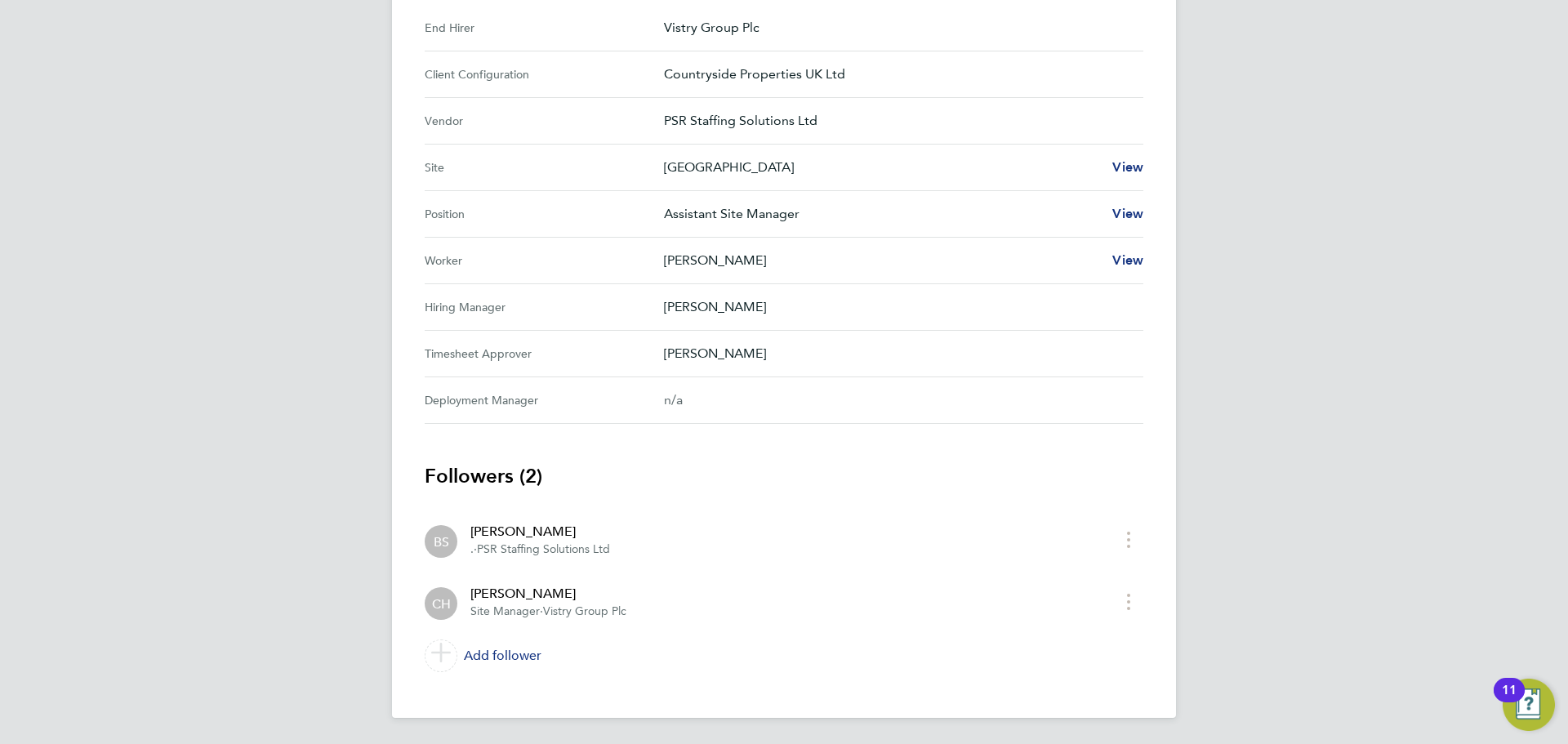
scroll to position [7, 0]
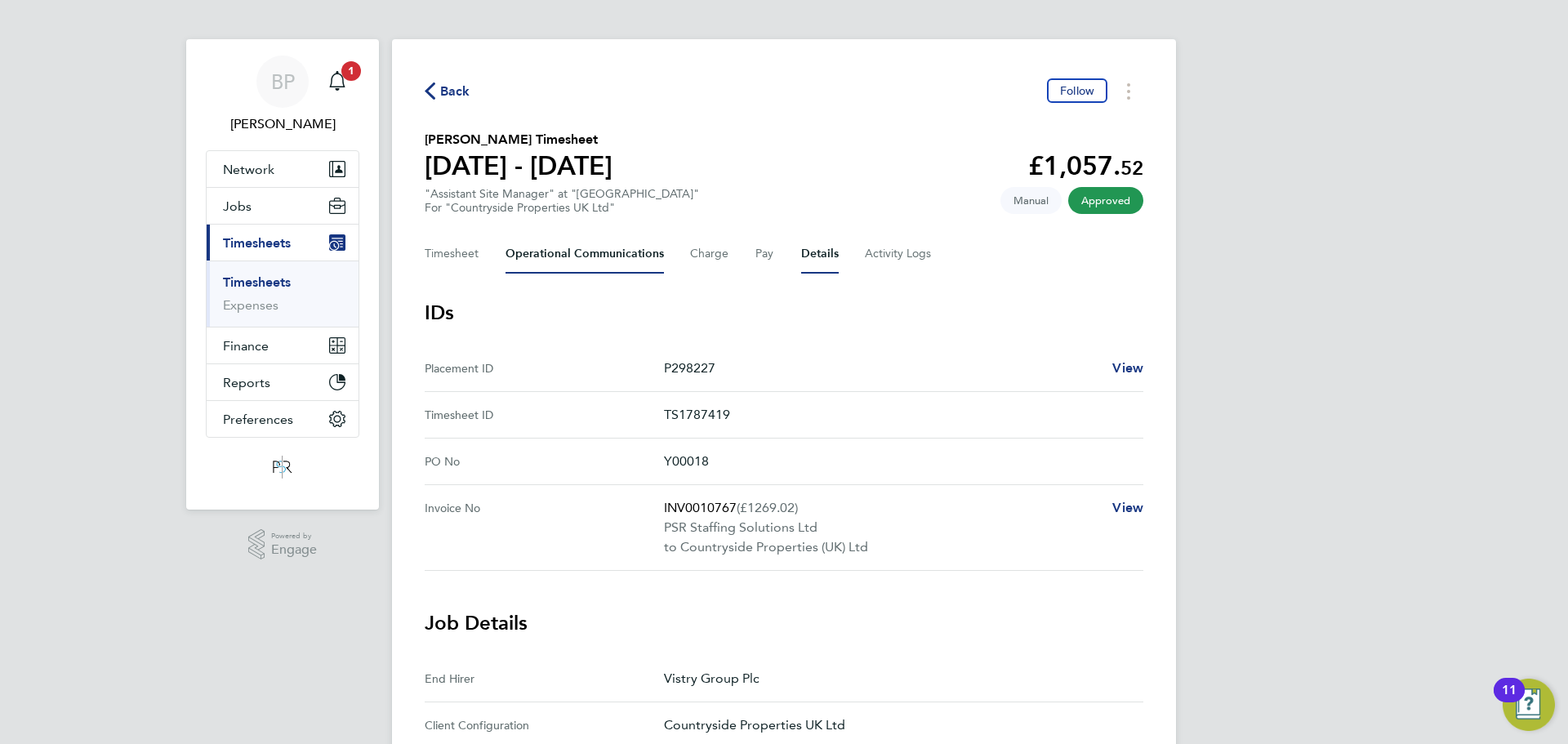
click at [551, 252] on Communications-tab "Operational Communications" at bounding box center [584, 254] width 158 height 39
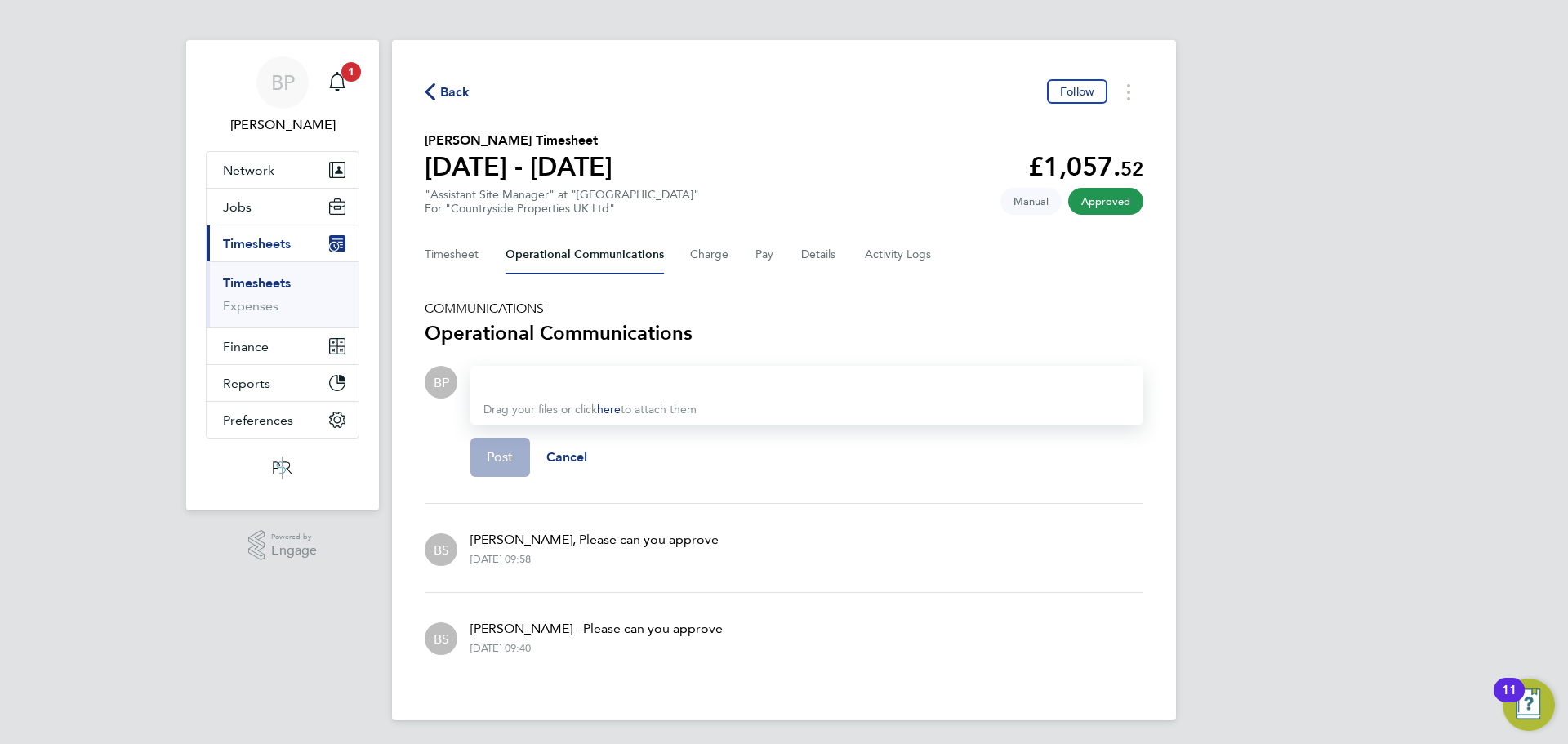
scroll to position [8, 0]
click at [455, 245] on button "Timesheet" at bounding box center [451, 253] width 55 height 39
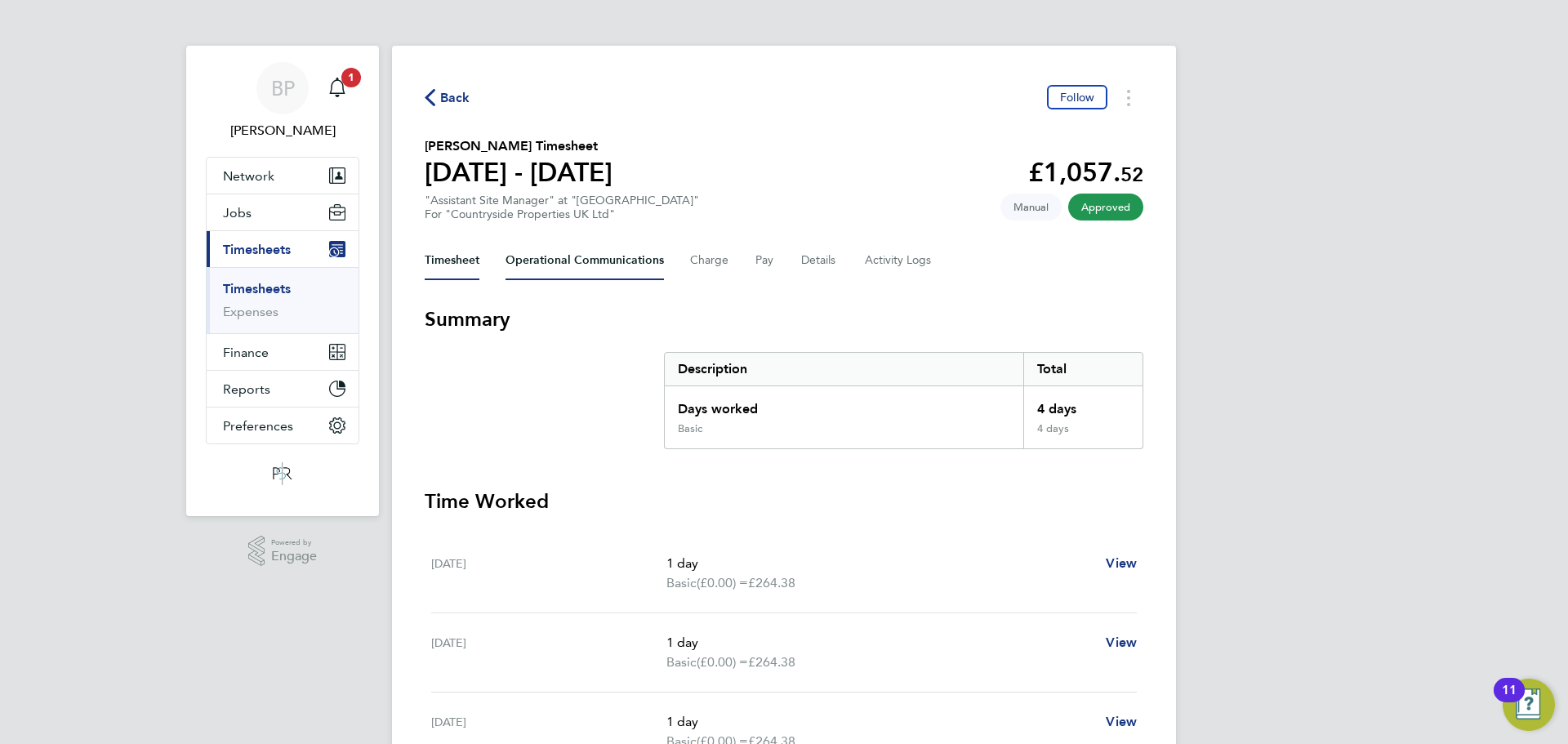
drag, startPoint x: 575, startPoint y: 271, endPoint x: 608, endPoint y: 271, distance: 33.0
click at [575, 271] on Communications-tab "Operational Communications" at bounding box center [584, 260] width 158 height 39
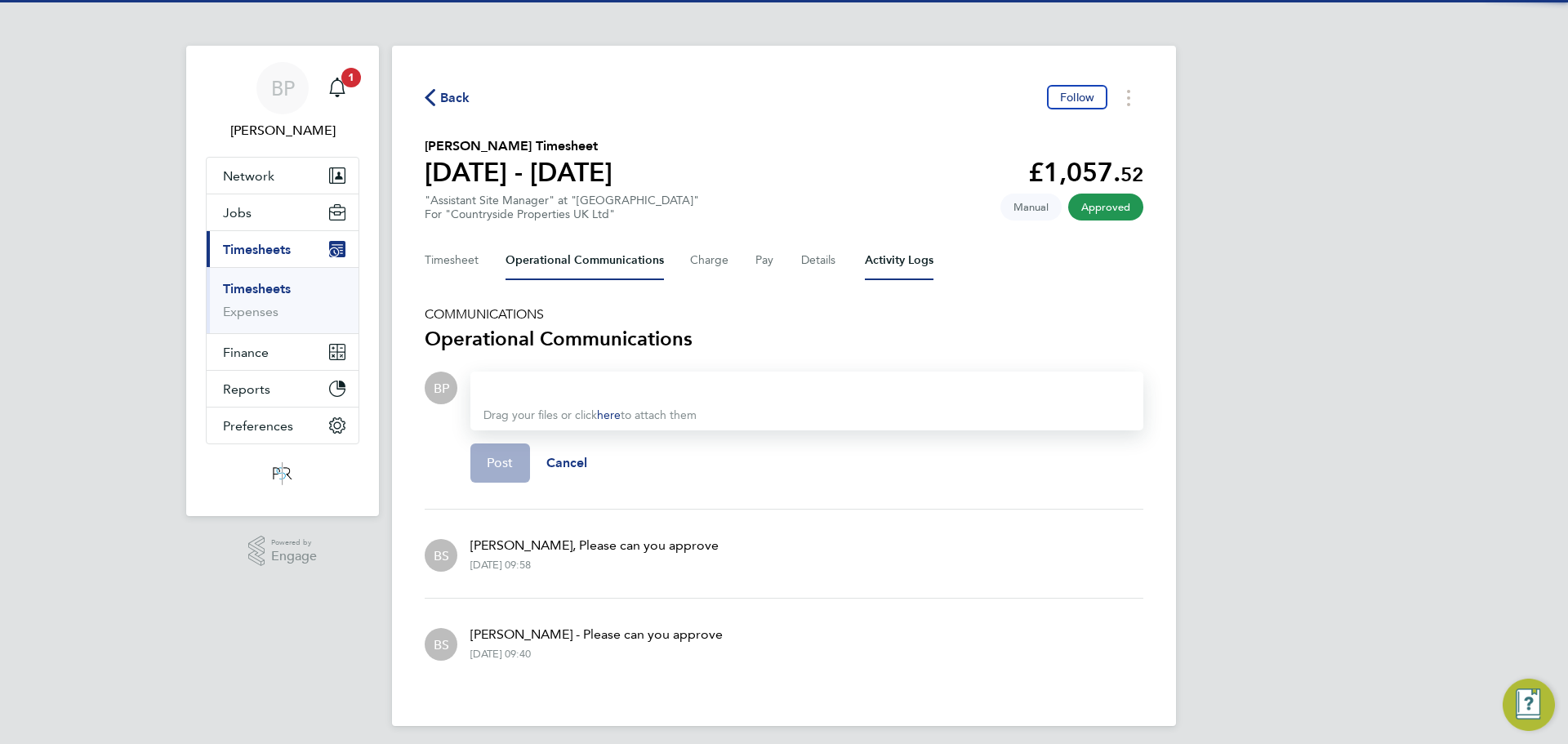
click at [914, 268] on Logs-tab "Activity Logs" at bounding box center [899, 260] width 68 height 39
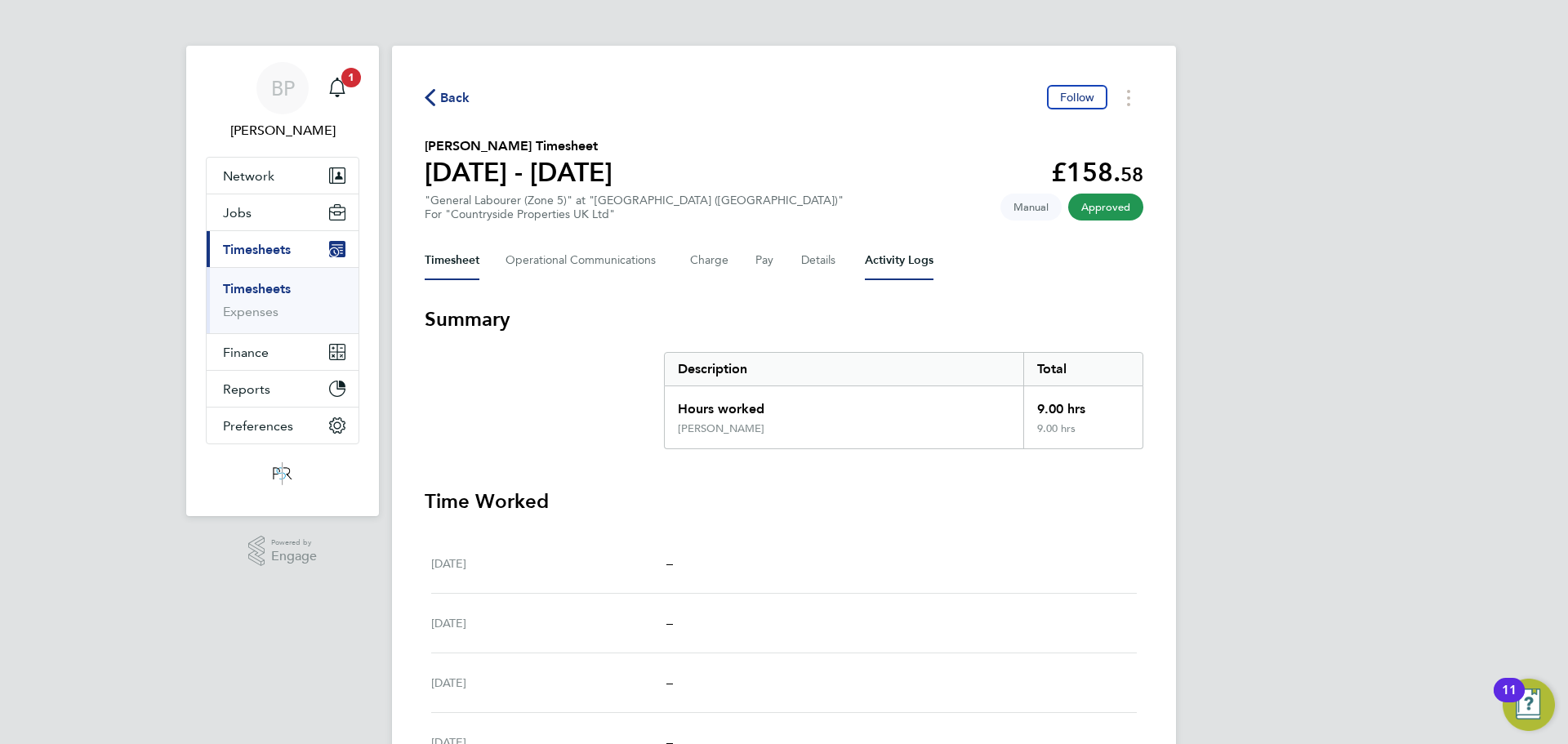
click at [898, 258] on Logs-tab "Activity Logs" at bounding box center [899, 260] width 68 height 39
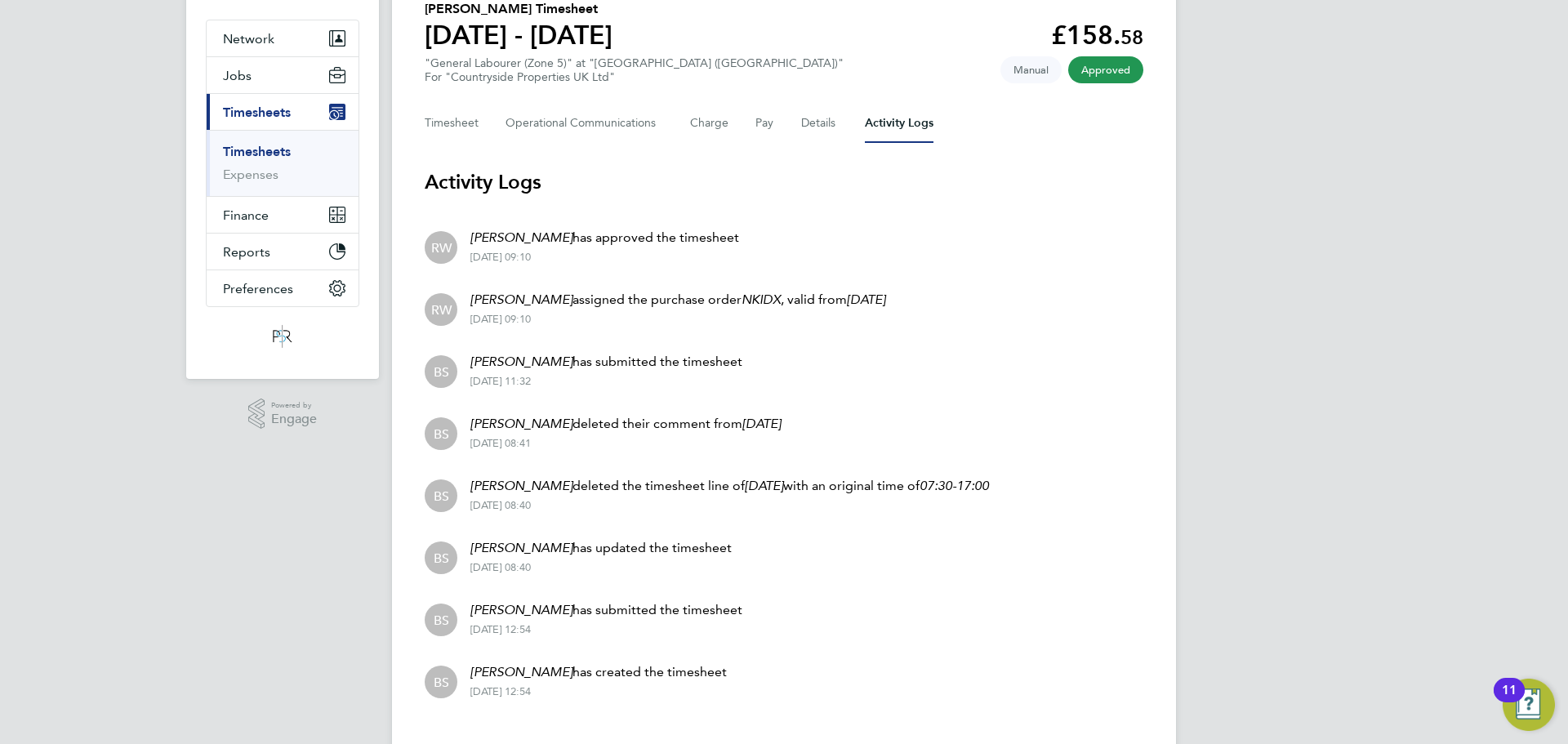
scroll to position [137, 0]
click at [432, 122] on button "Timesheet" at bounding box center [451, 124] width 55 height 39
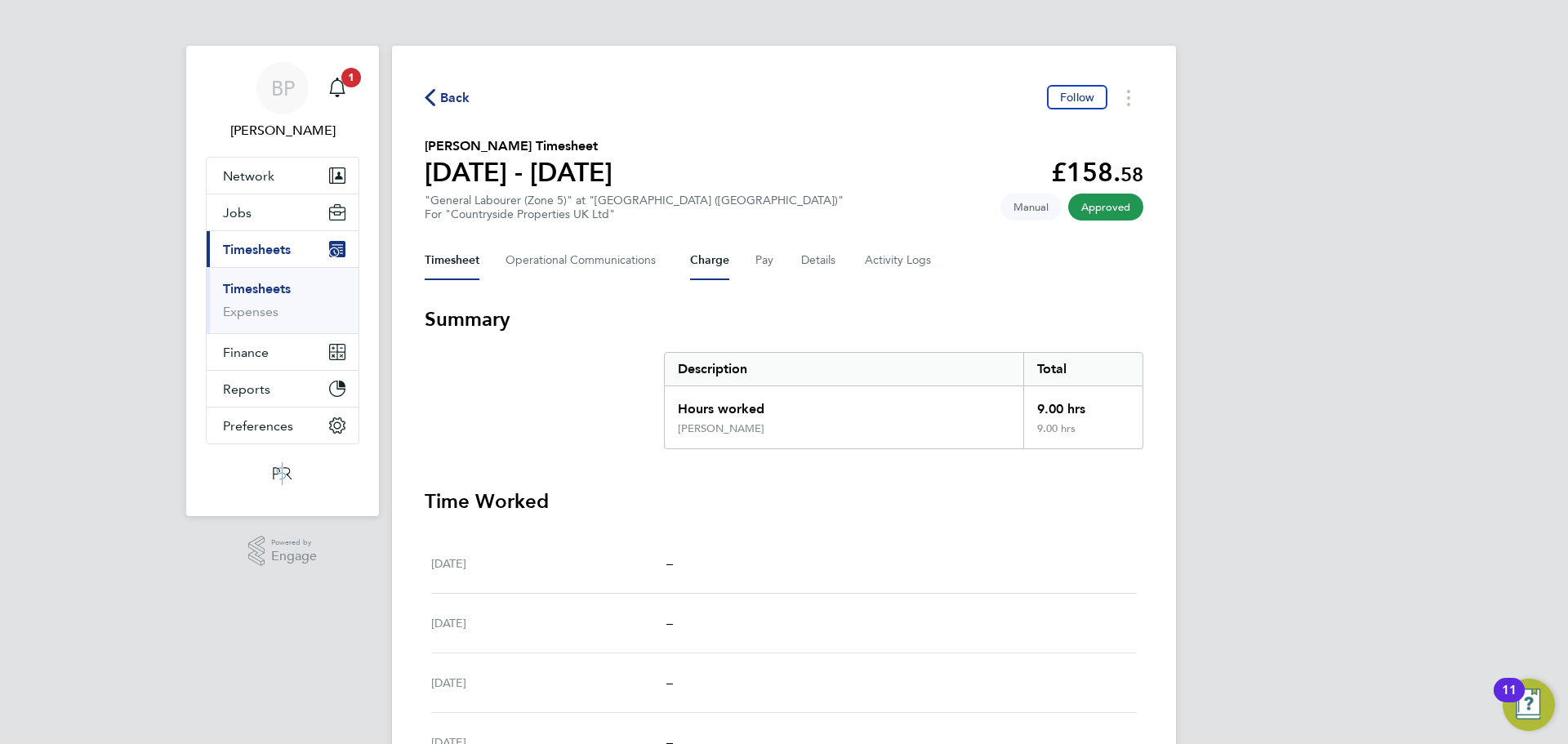
click at [700, 264] on button "Charge" at bounding box center [710, 260] width 39 height 39
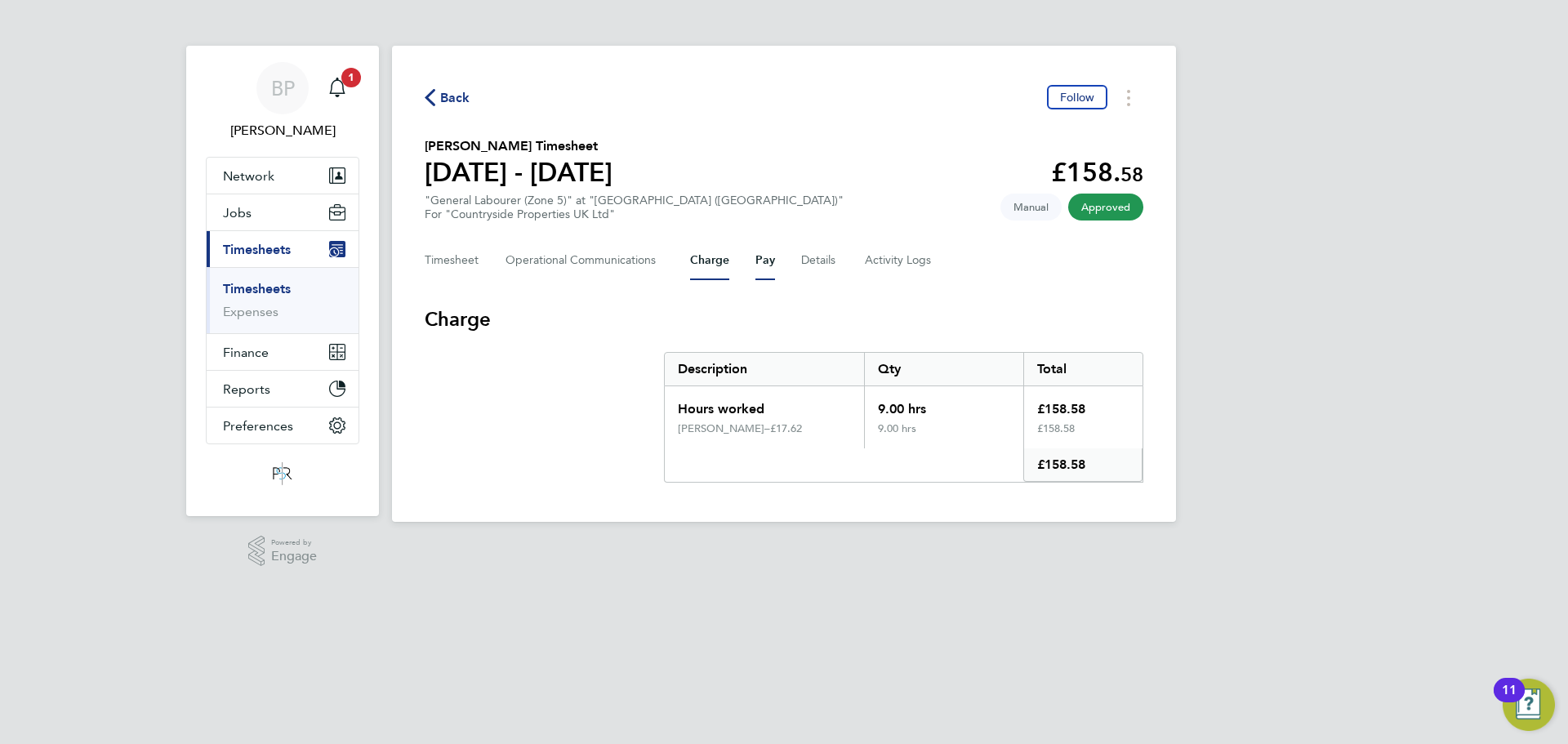
click at [757, 264] on button "Pay" at bounding box center [765, 260] width 20 height 39
click at [816, 255] on button "Details" at bounding box center [820, 260] width 38 height 39
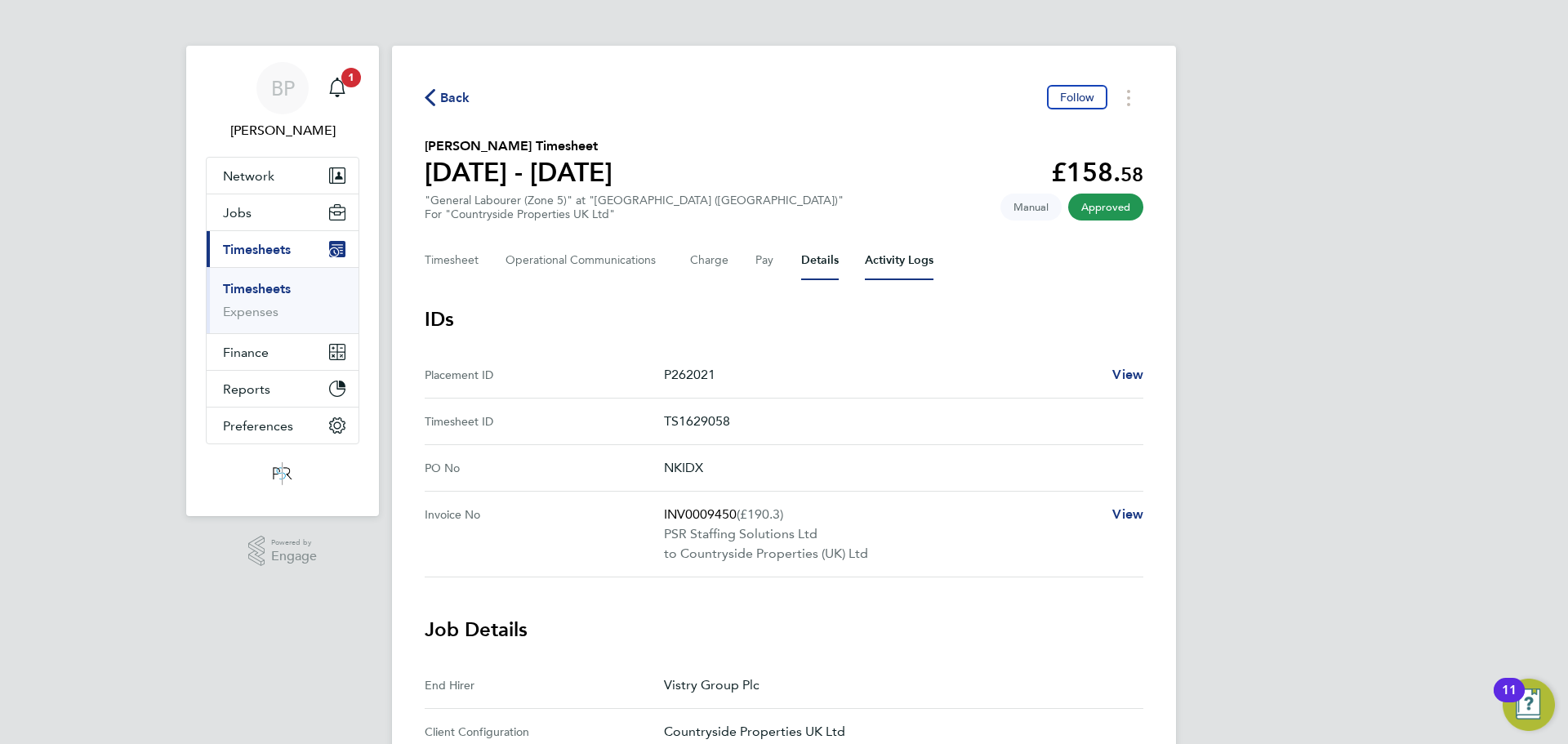
click at [912, 261] on Logs-tab "Activity Logs" at bounding box center [899, 260] width 68 height 39
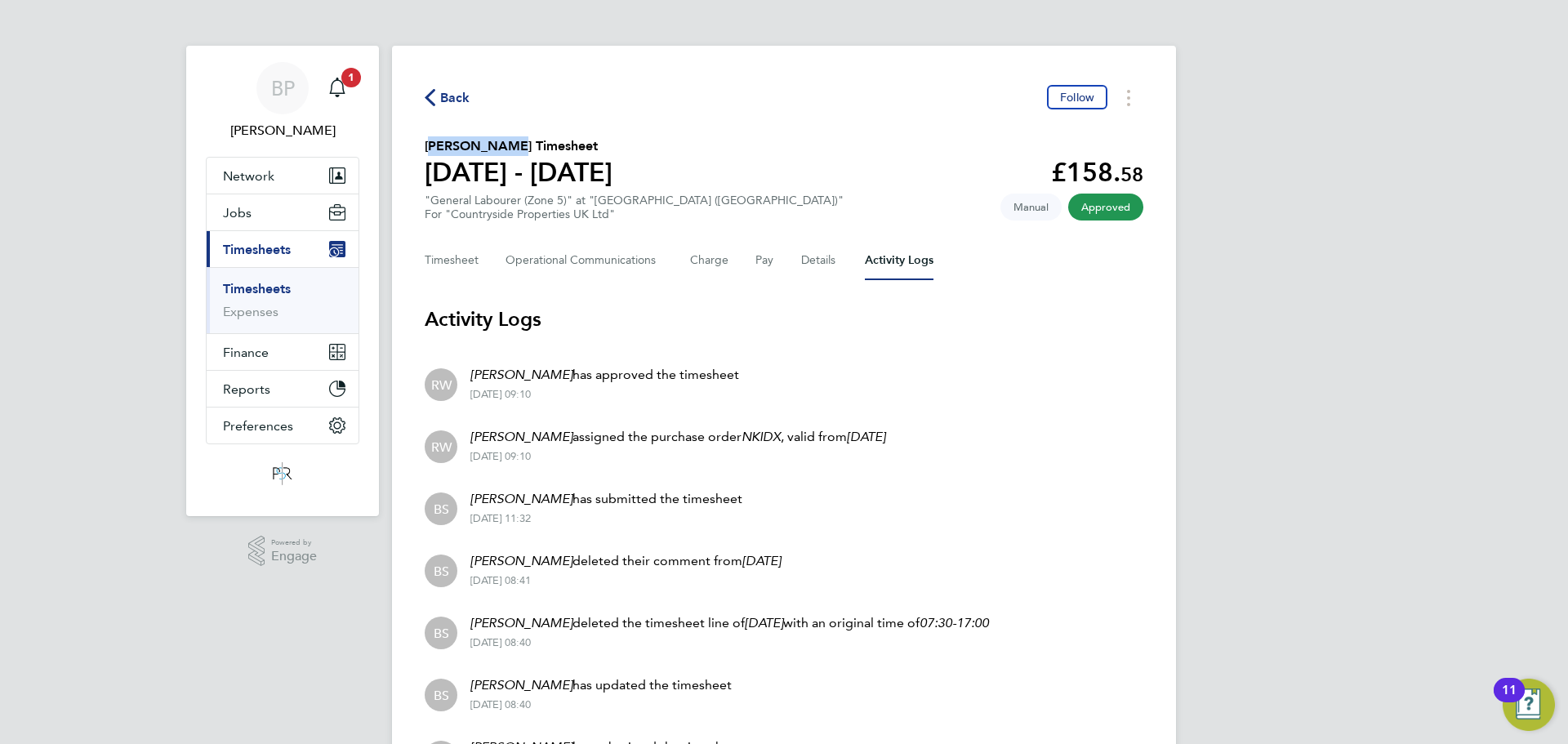
drag, startPoint x: 485, startPoint y: 149, endPoint x: 423, endPoint y: 148, distance: 62.0
click at [423, 148] on div "Back Follow Eric Bailey's Timesheet 30 Dec 2024 - 05 Jan 2025 £158. 58 "General…" at bounding box center [784, 466] width 784 height 842
copy h2 "[PERSON_NAME]"
click at [460, 103] on span "Back" at bounding box center [454, 98] width 30 height 20
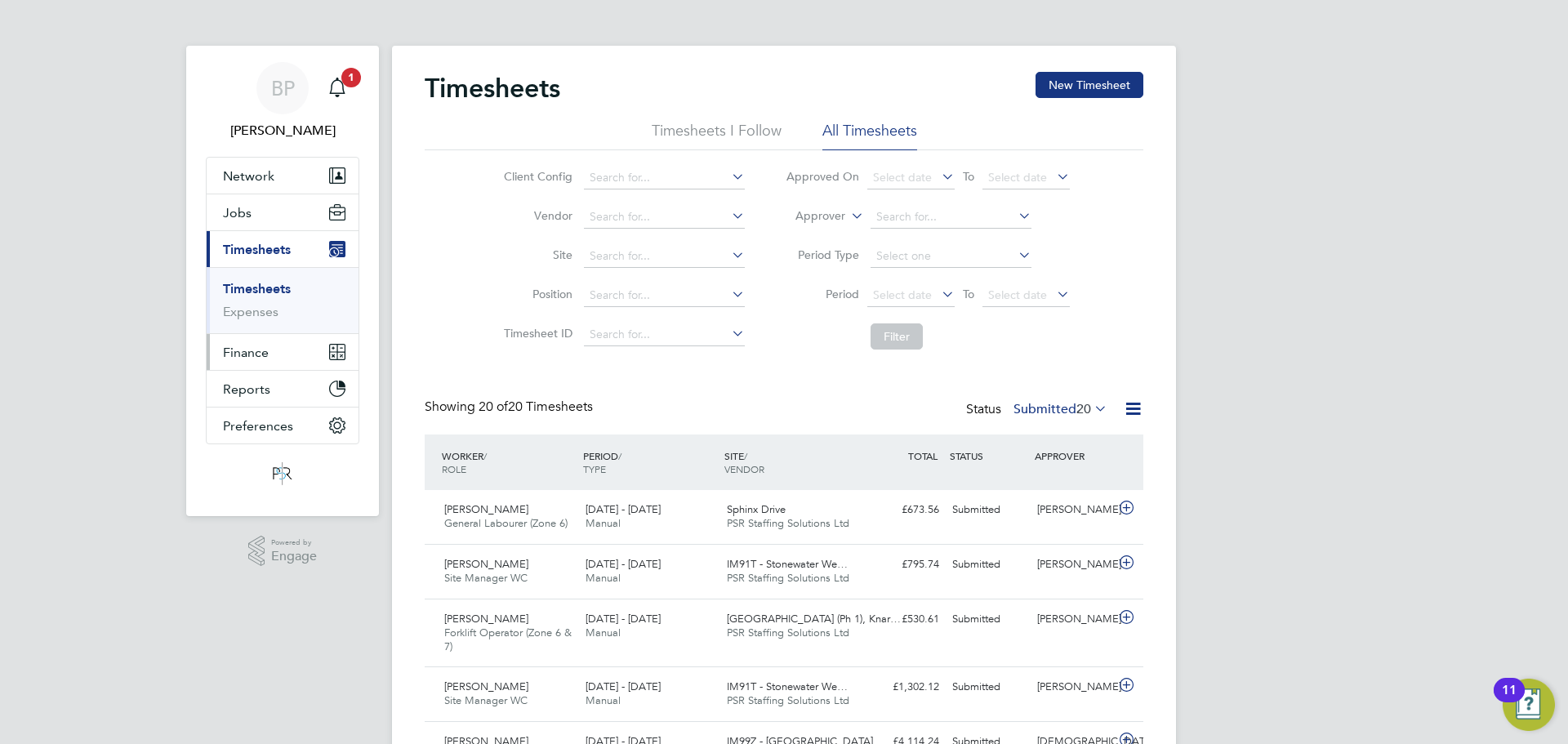
click at [252, 357] on span "Finance" at bounding box center [246, 352] width 46 height 16
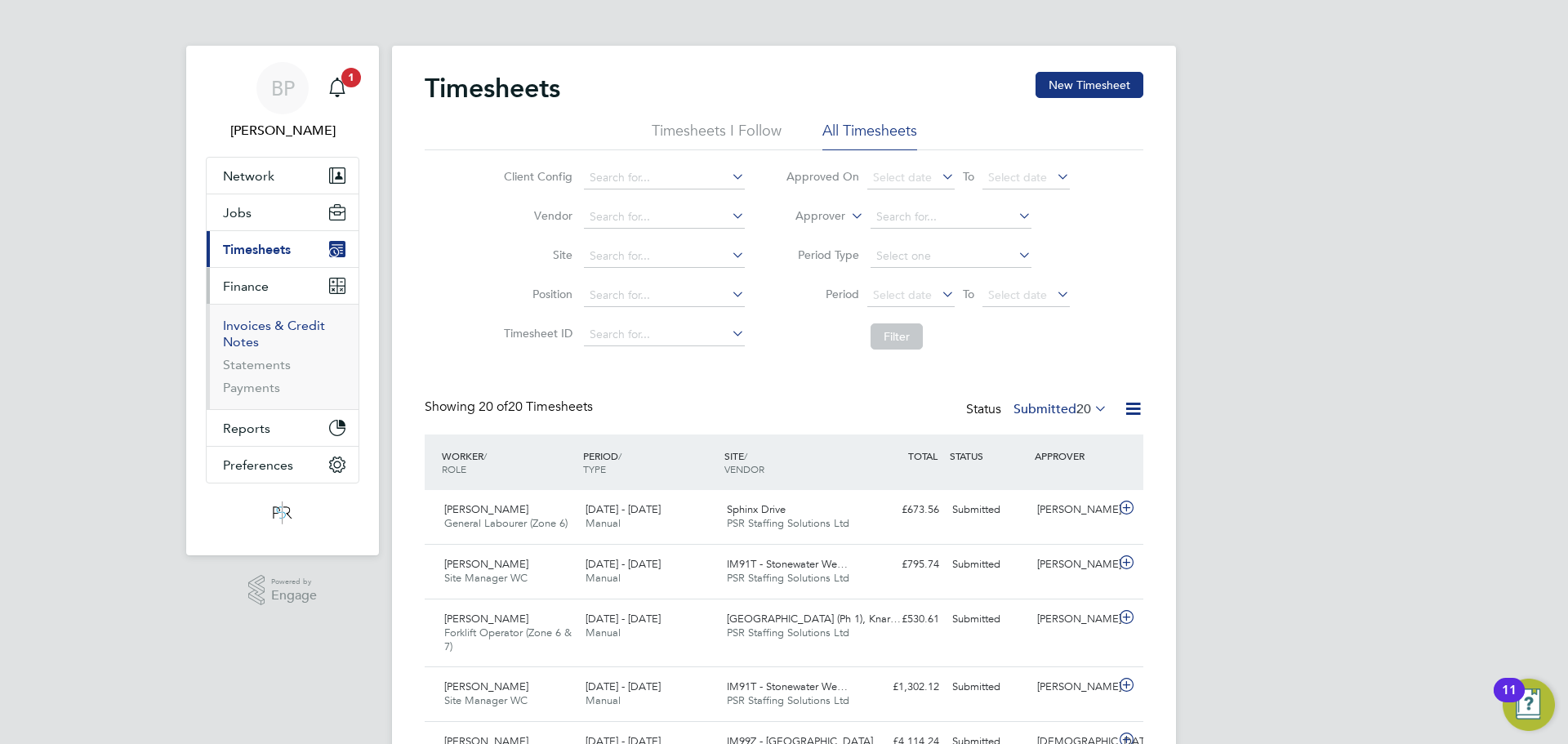
click at [254, 326] on link "Invoices & Credit Notes" at bounding box center [274, 333] width 102 height 32
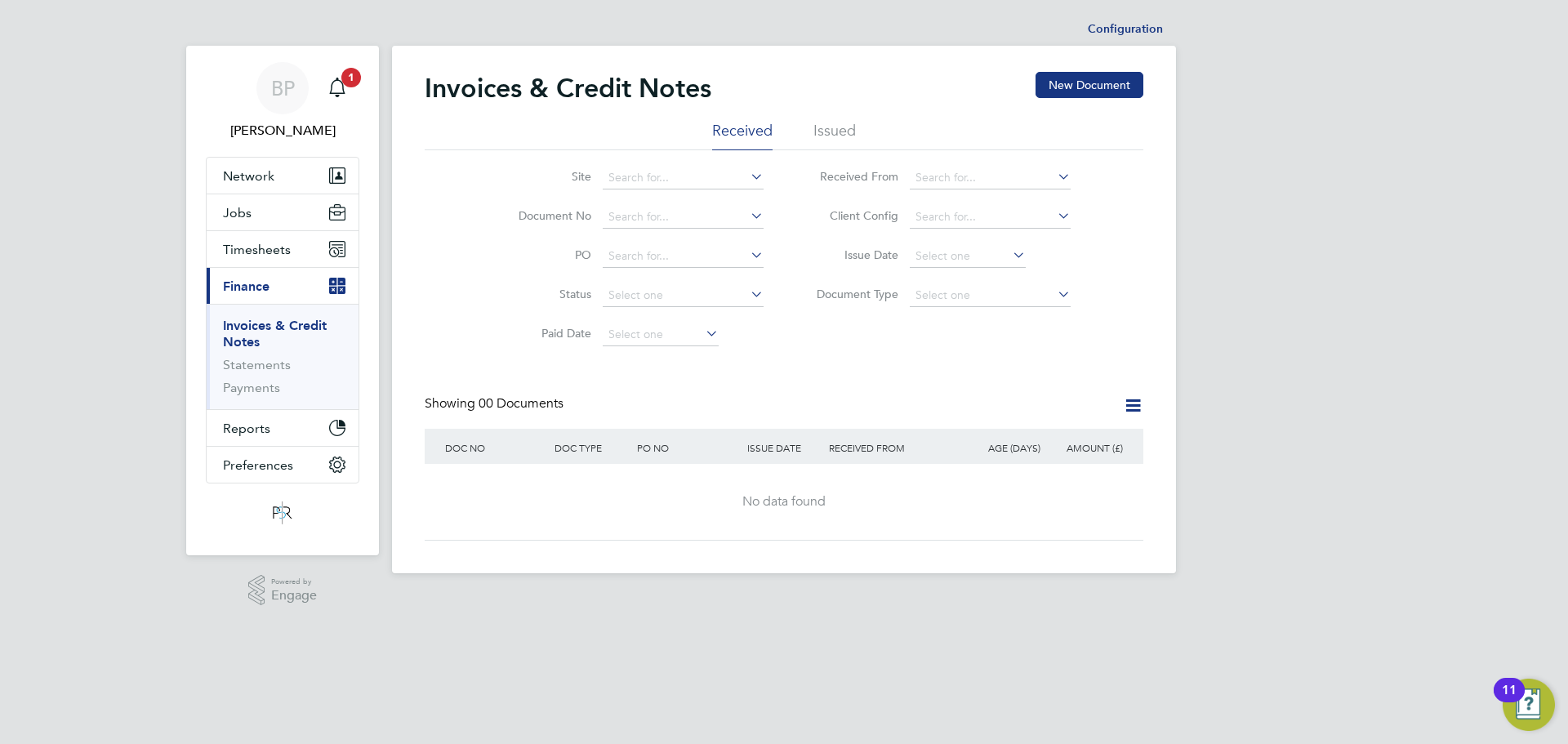
click at [843, 128] on li "Issued" at bounding box center [835, 136] width 43 height 29
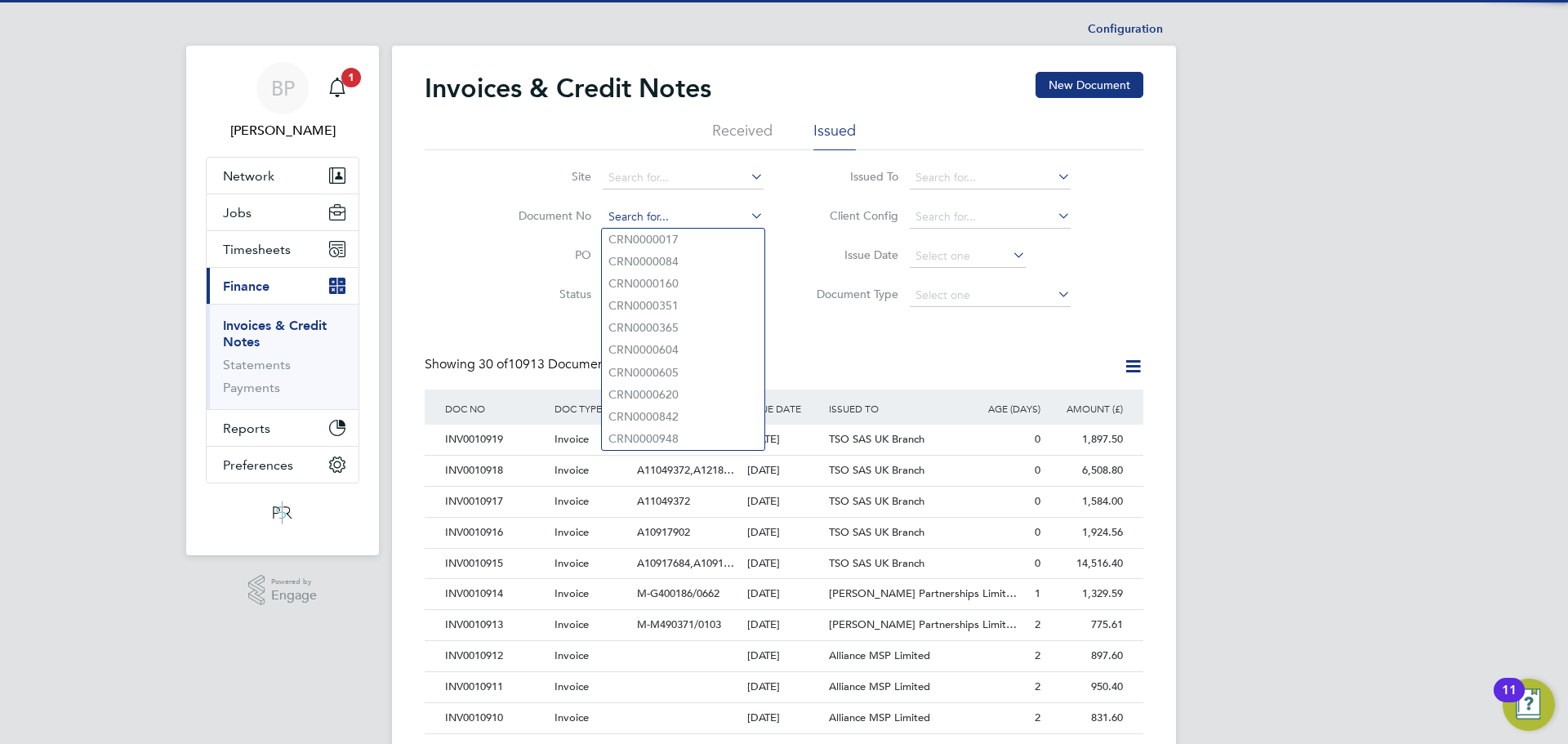
paste input "INV0010400"
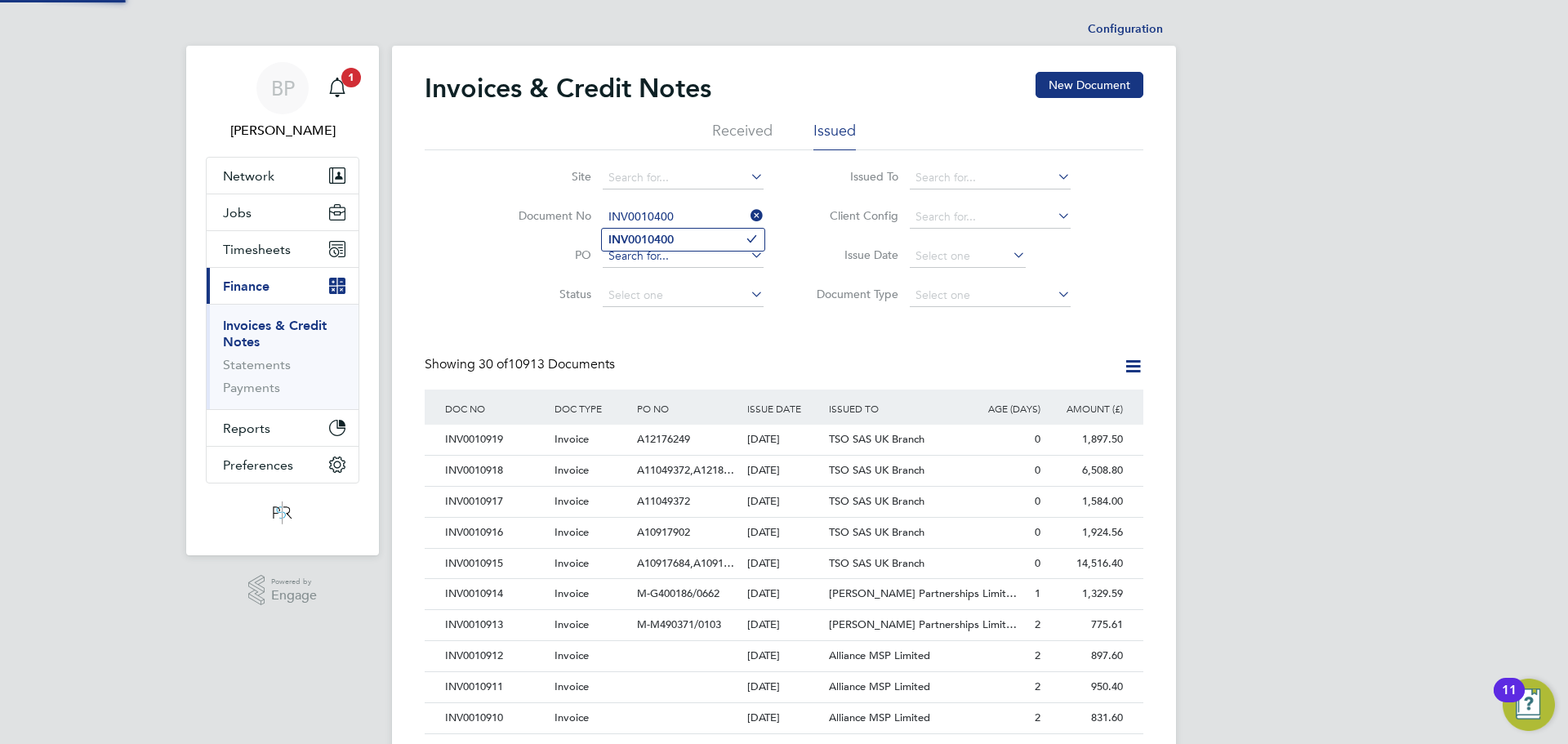
type input "INV0010400"
click at [665, 241] on b "INV0010400" at bounding box center [641, 240] width 65 height 14
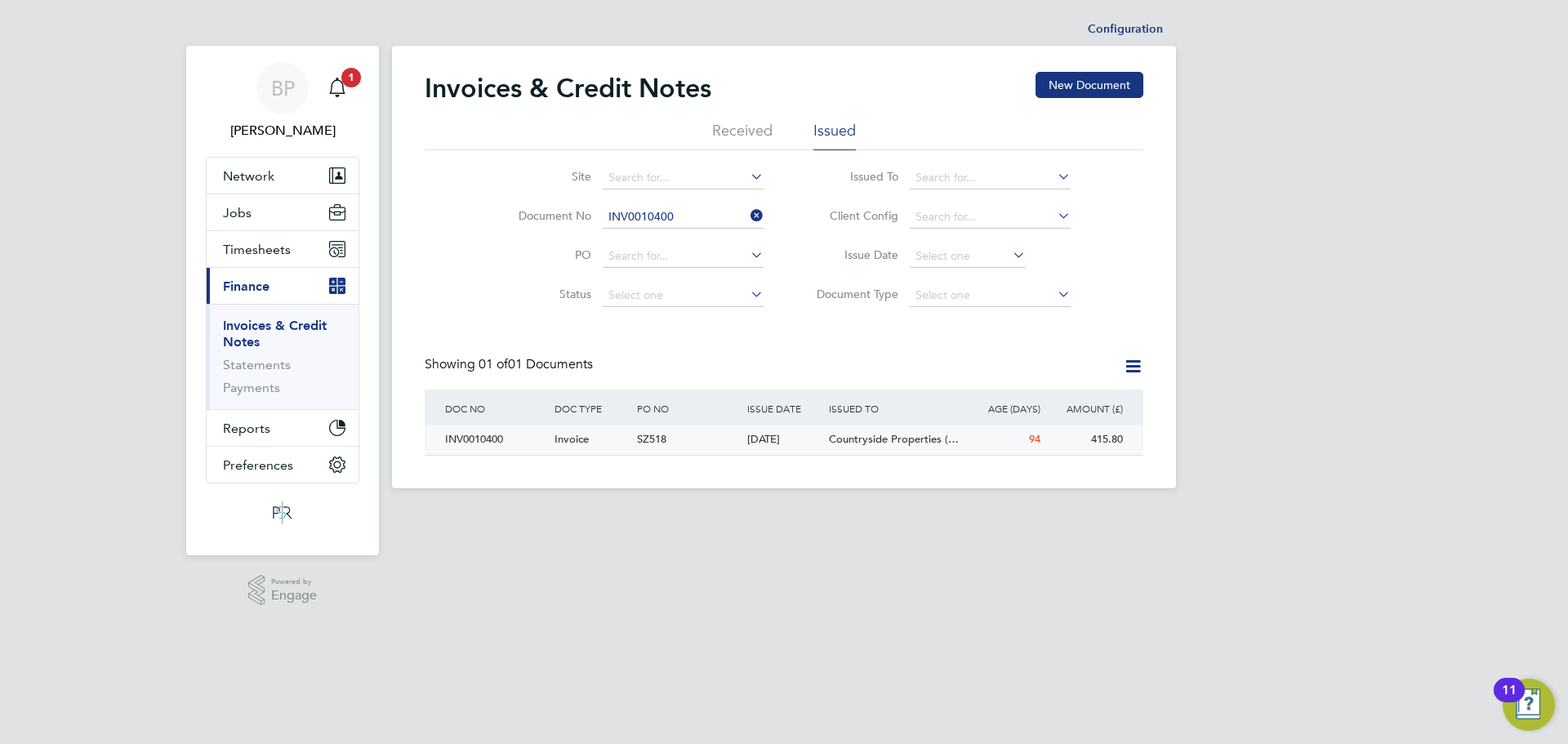
click at [631, 436] on div "Invoice" at bounding box center [591, 439] width 83 height 30
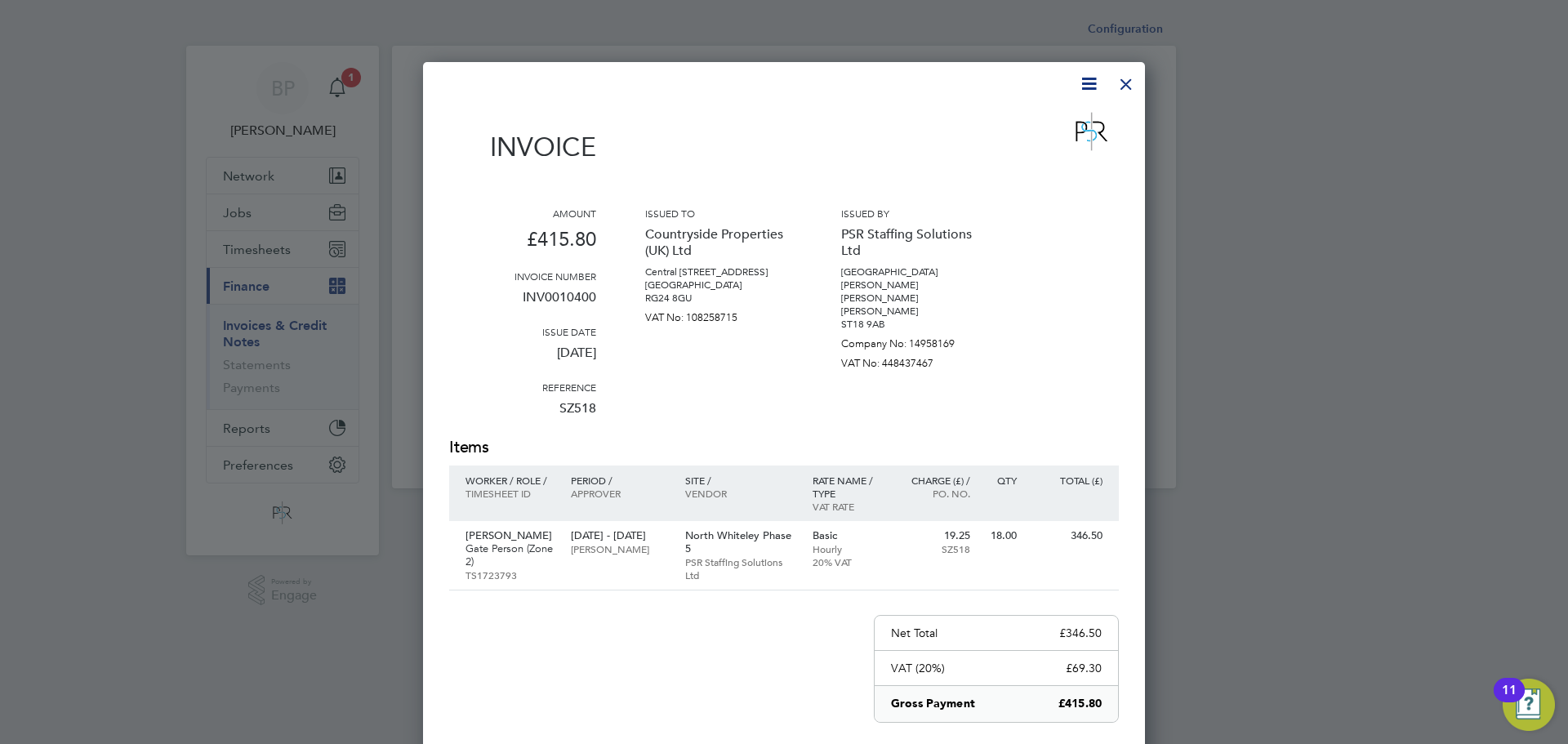
click at [1123, 77] on div at bounding box center [1126, 80] width 29 height 29
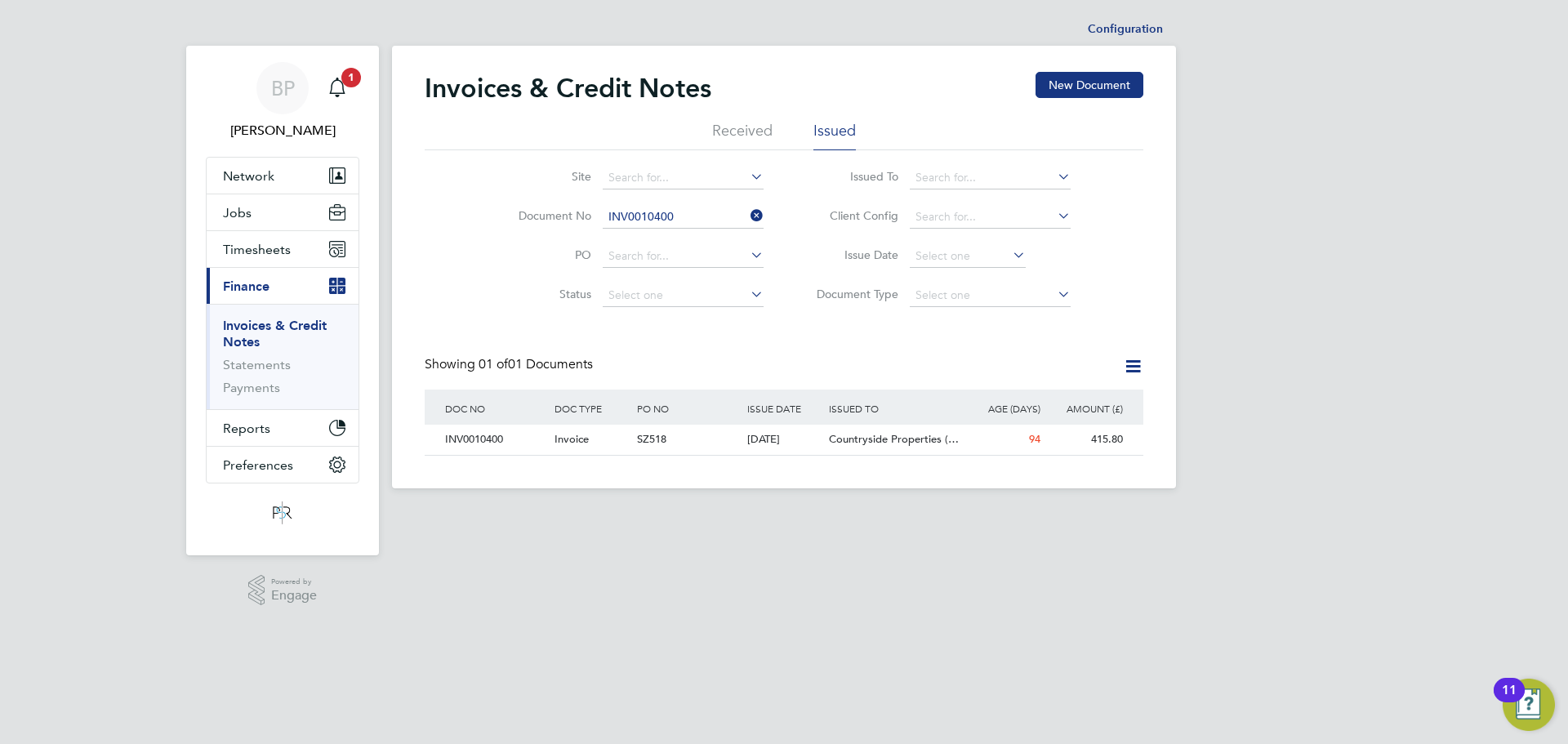
click at [747, 215] on icon at bounding box center [747, 215] width 0 height 22
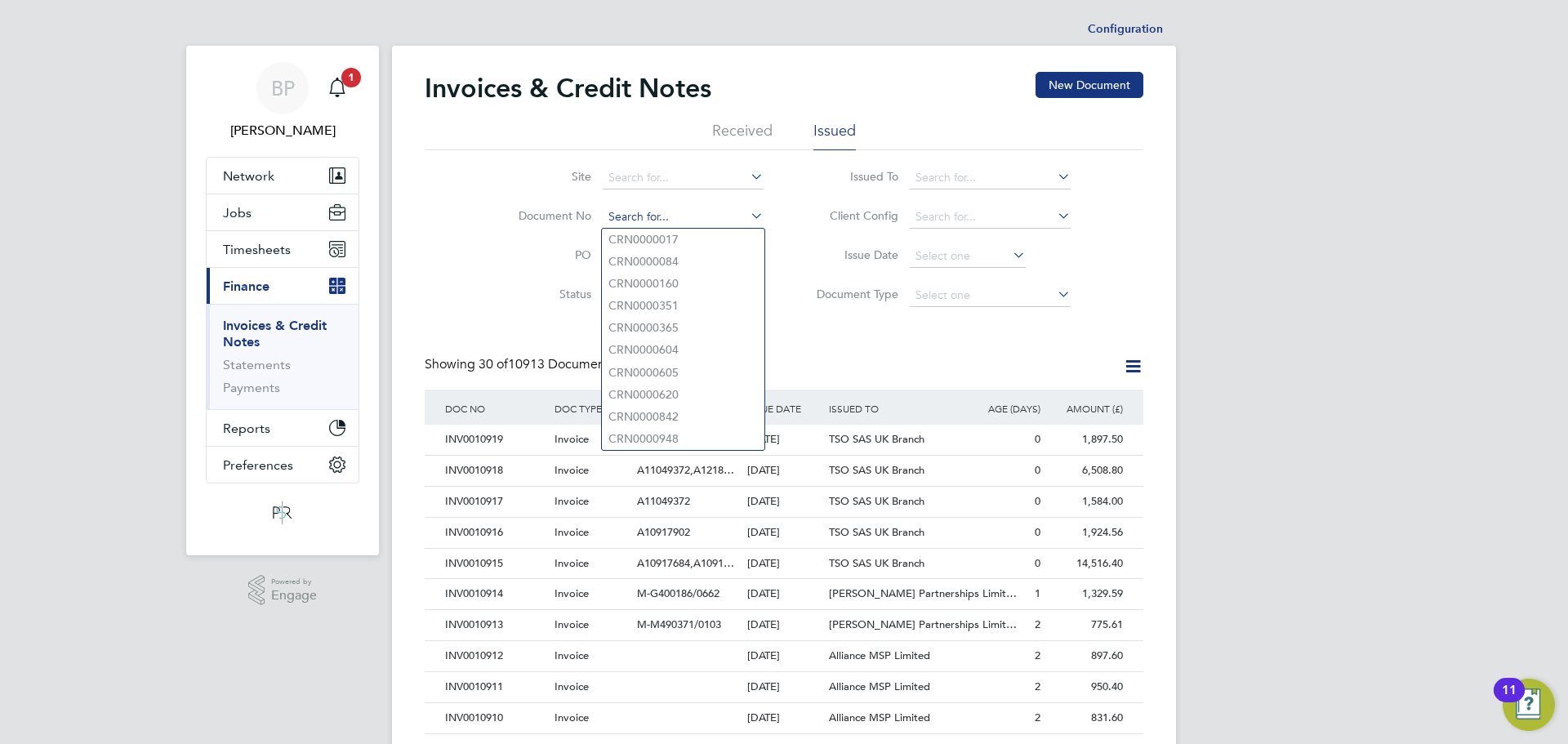
paste input "INV010212"
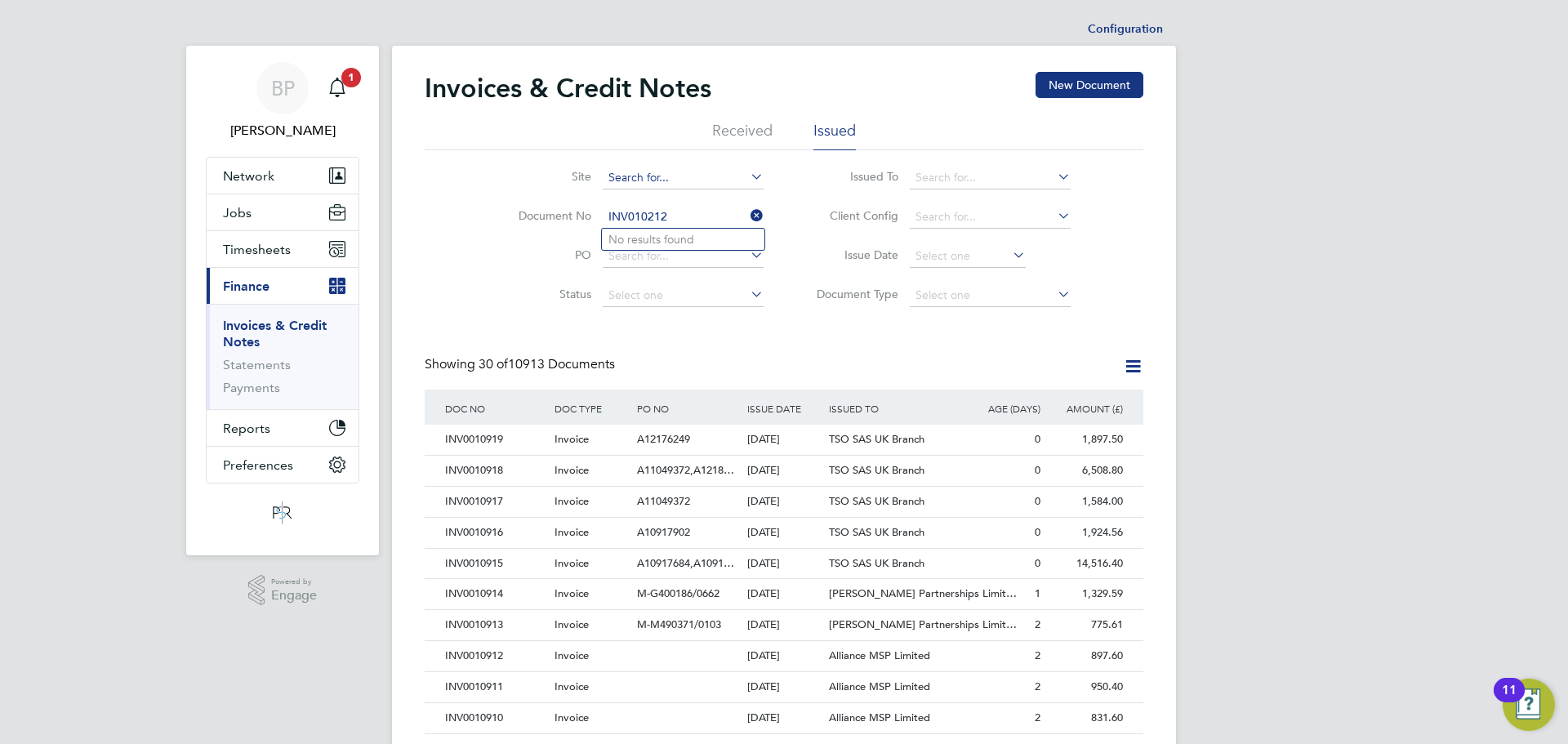
type input "INV010212"
click at [614, 218] on input at bounding box center [683, 216] width 161 height 22
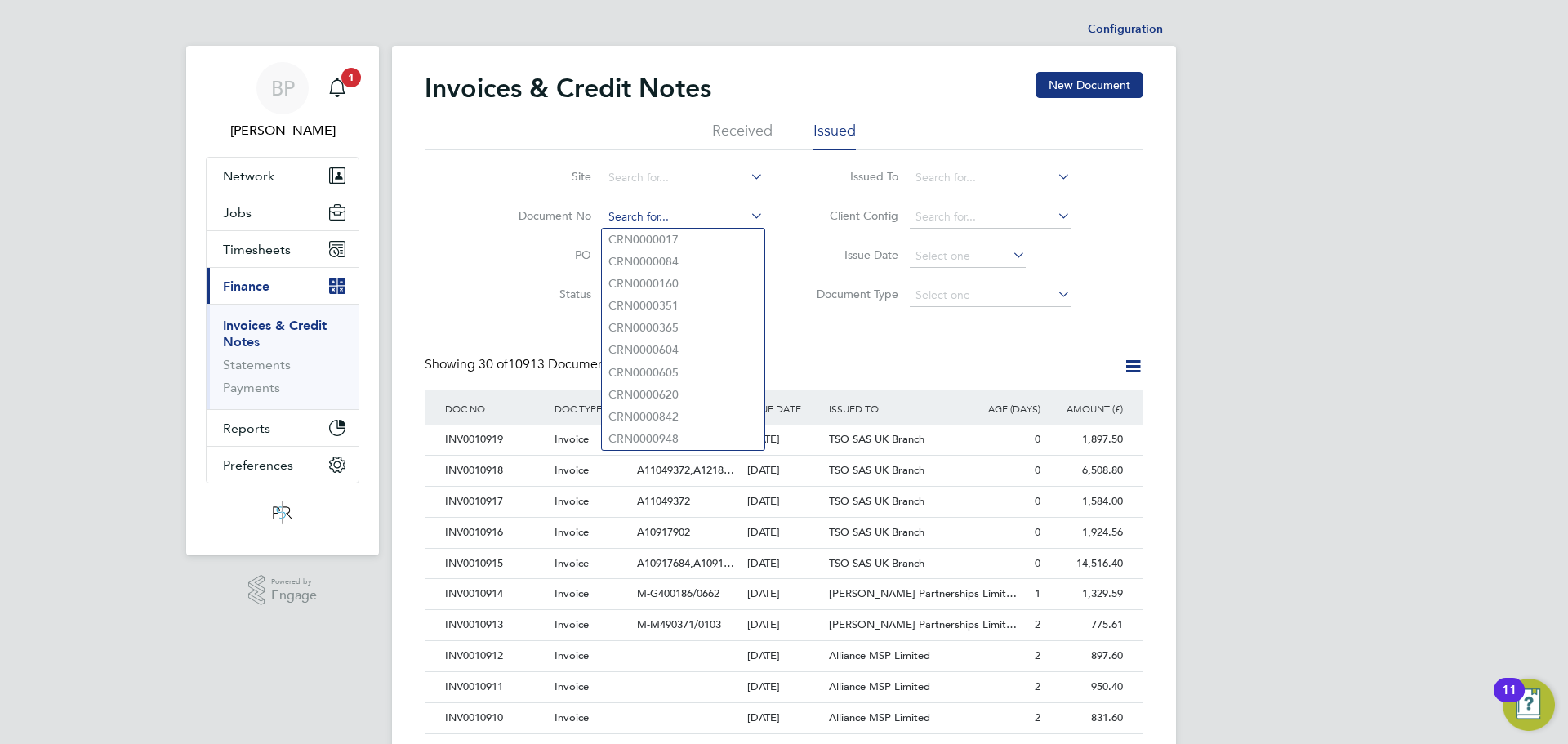
paste input "INV010212"
type input "INV010212"
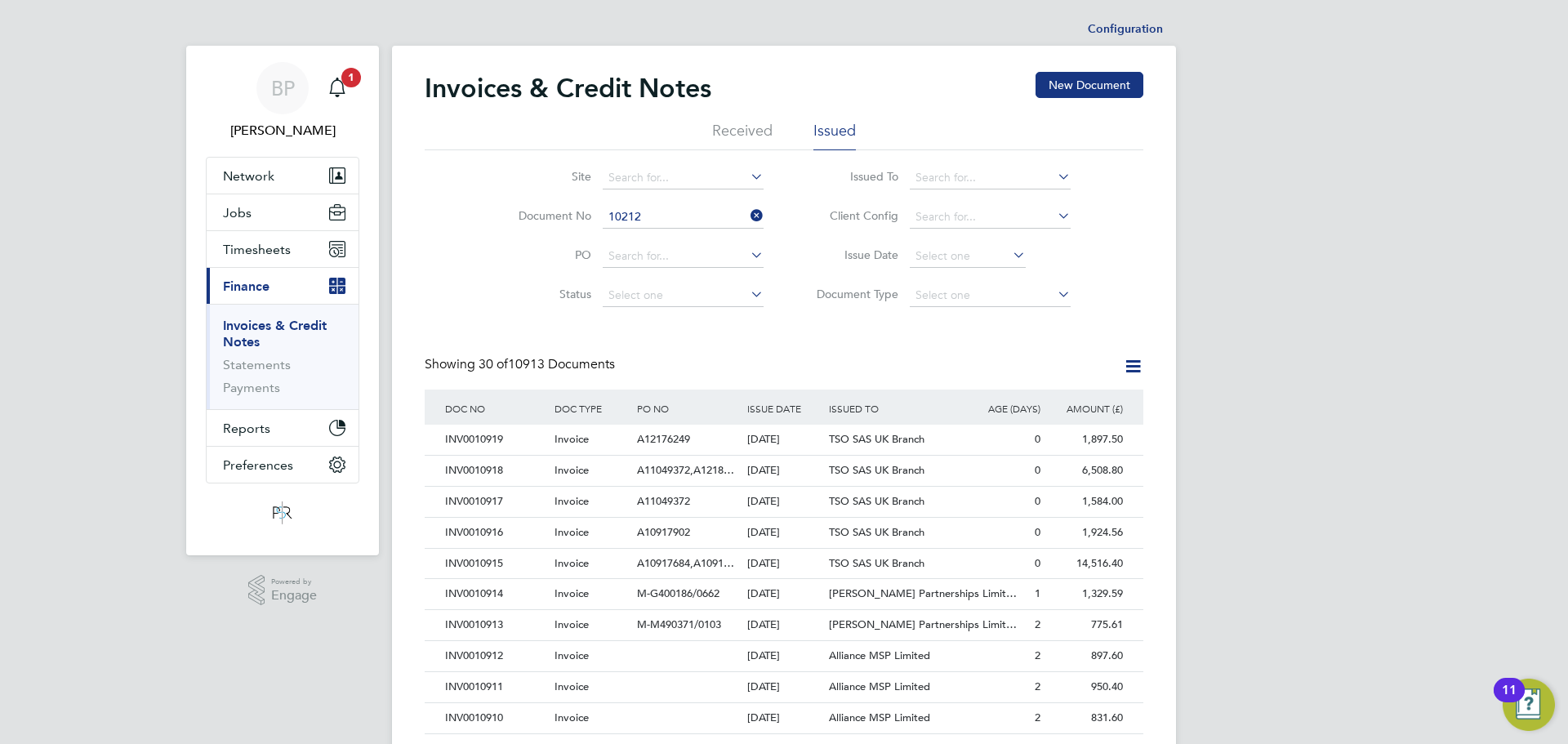
click at [666, 212] on input "10212" at bounding box center [683, 216] width 161 height 22
type input "10212"
paste input "INV010212"
click at [634, 214] on input "INV010212" at bounding box center [683, 216] width 161 height 22
click at [696, 211] on input "INV0010212" at bounding box center [683, 216] width 161 height 22
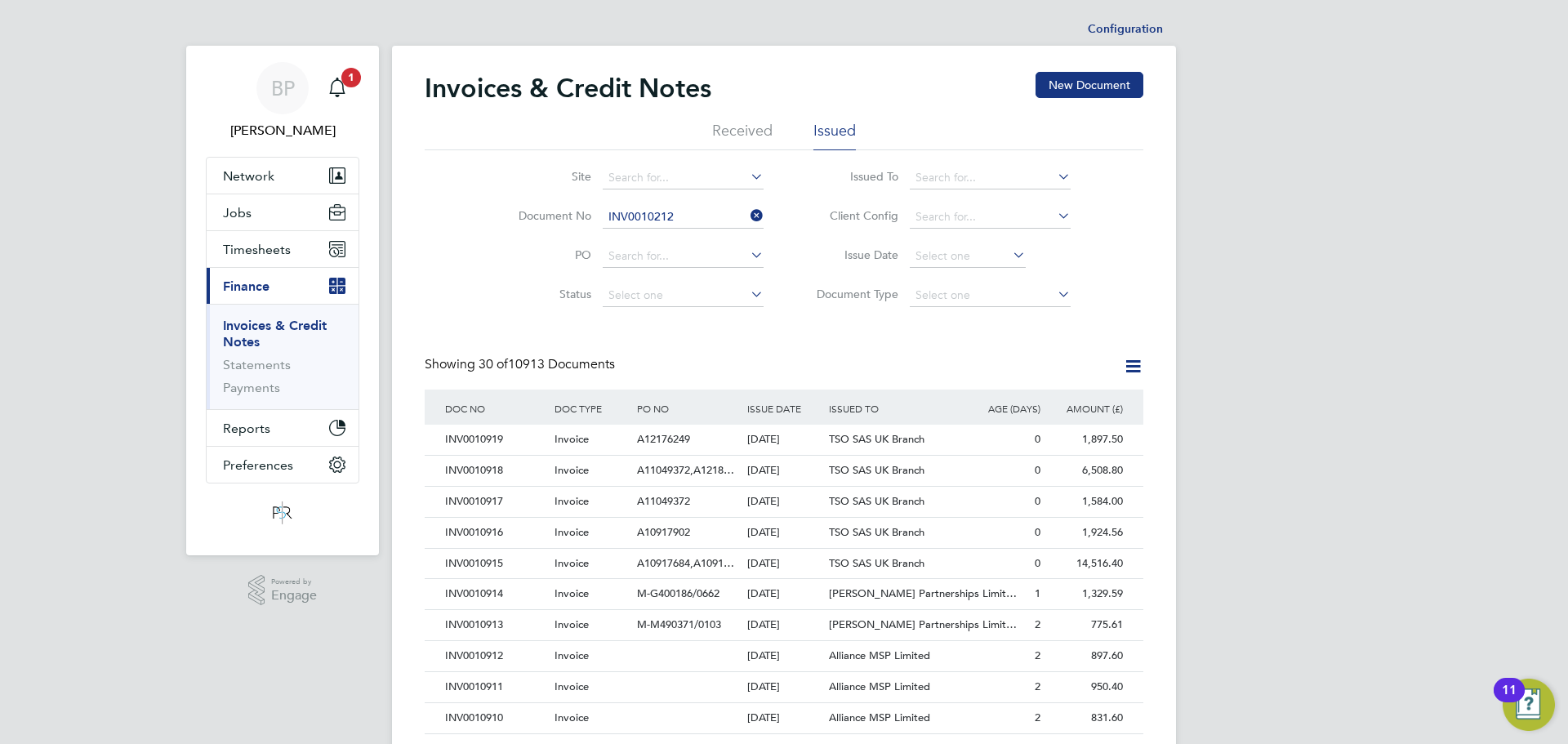
type input "INV0010212"
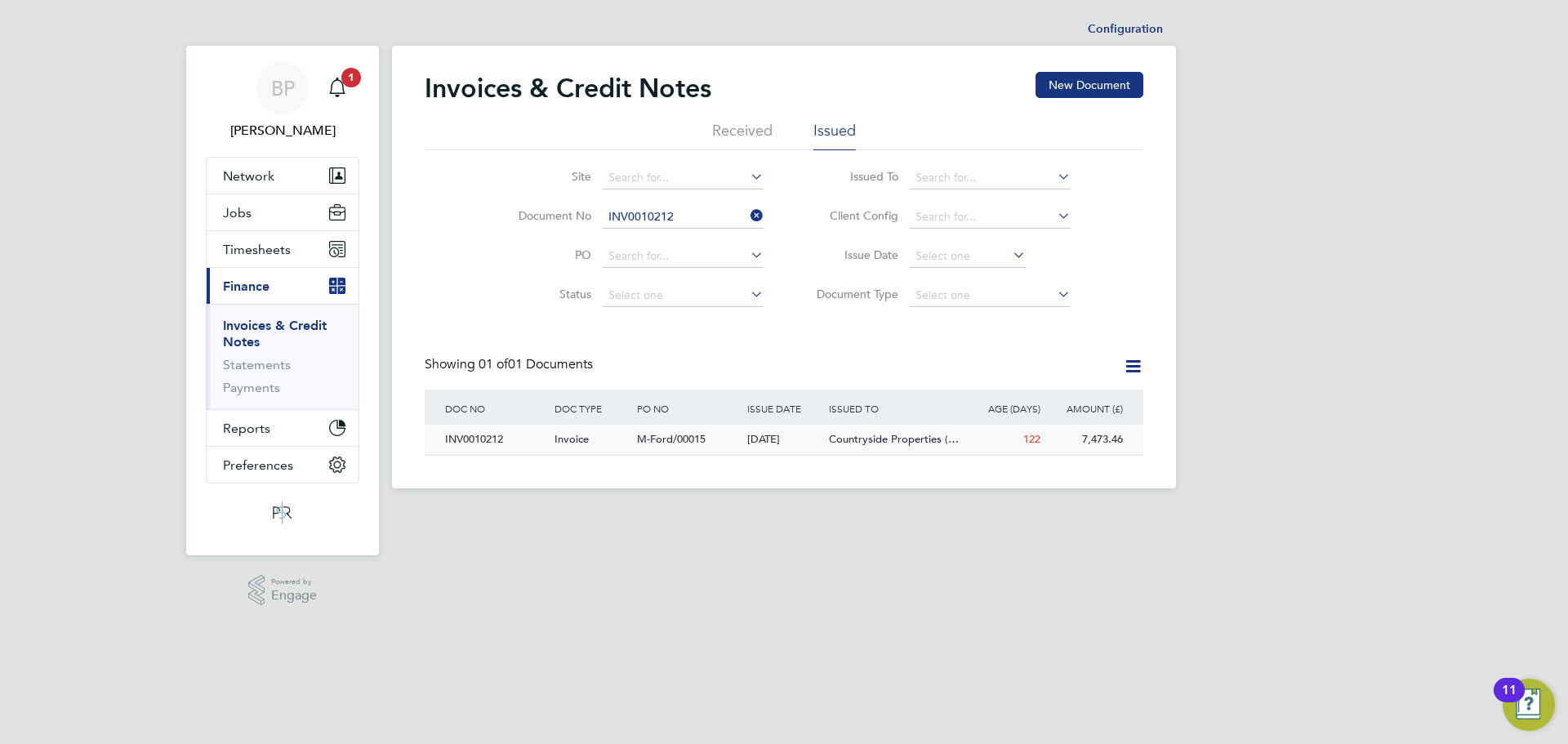
click at [541, 445] on div "INV0010212" at bounding box center [495, 439] width 109 height 30
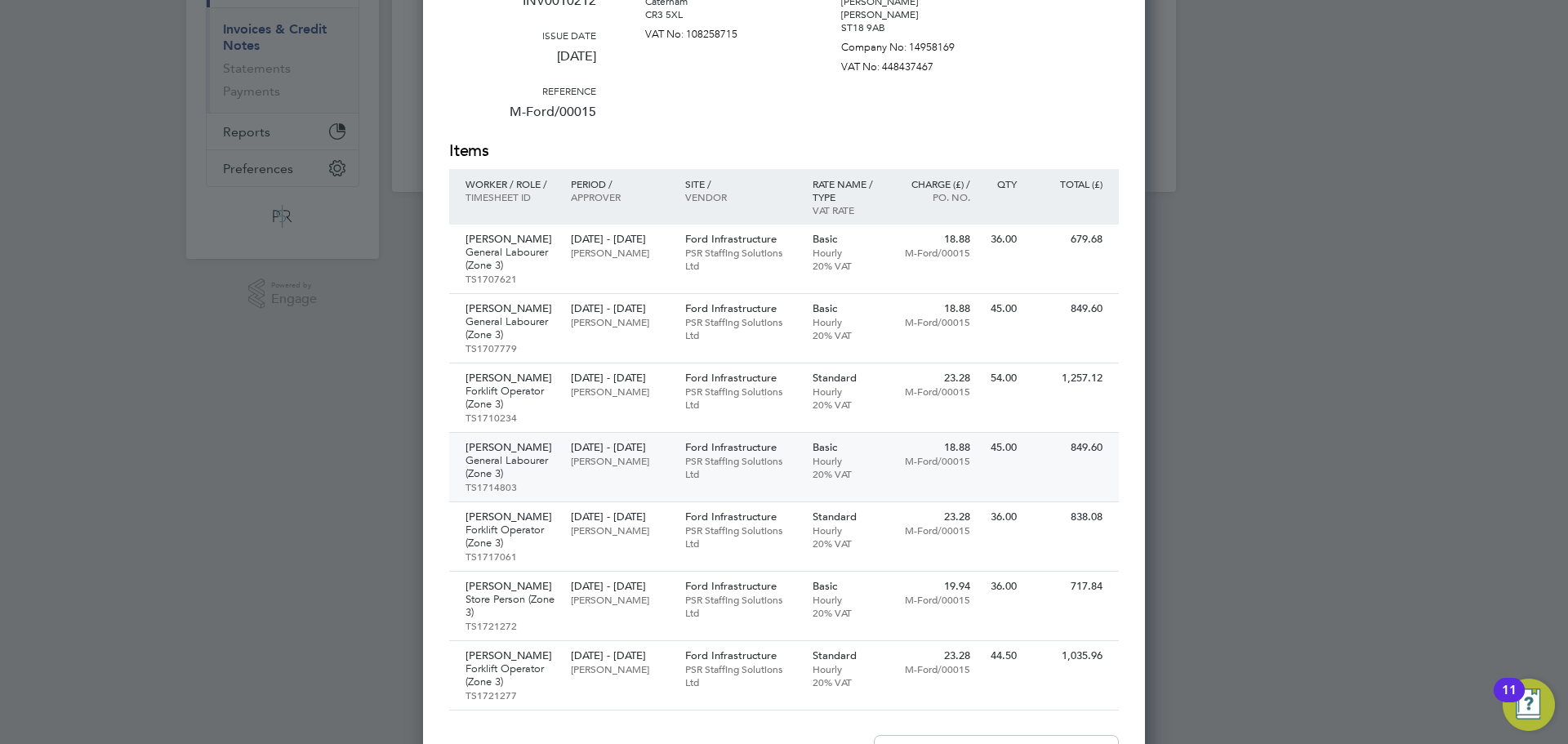
drag, startPoint x: 530, startPoint y: 467, endPoint x: 599, endPoint y: 467, distance: 69.0
click at [594, 467] on div "Riley Dean General Labourer (Zone 3) TS1714803 14 Apr - 18 Apr 2025 Marcus Kyze…" at bounding box center [784, 467] width 670 height 69
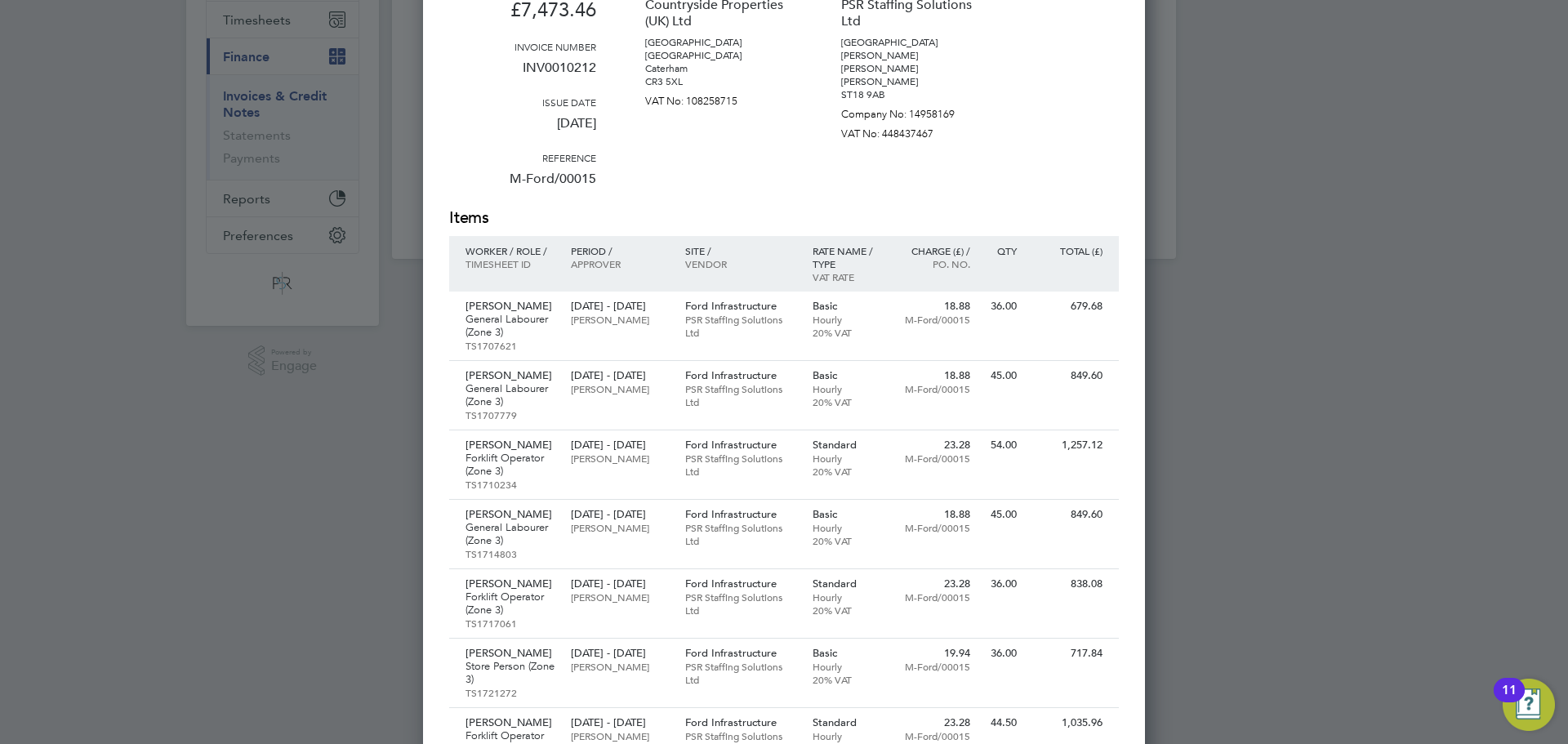
click at [1008, 162] on div "Amount £7,473.46 Invoice number INV0010212 Issue date 05 May 2025 Reference M-F…" at bounding box center [784, 92] width 670 height 229
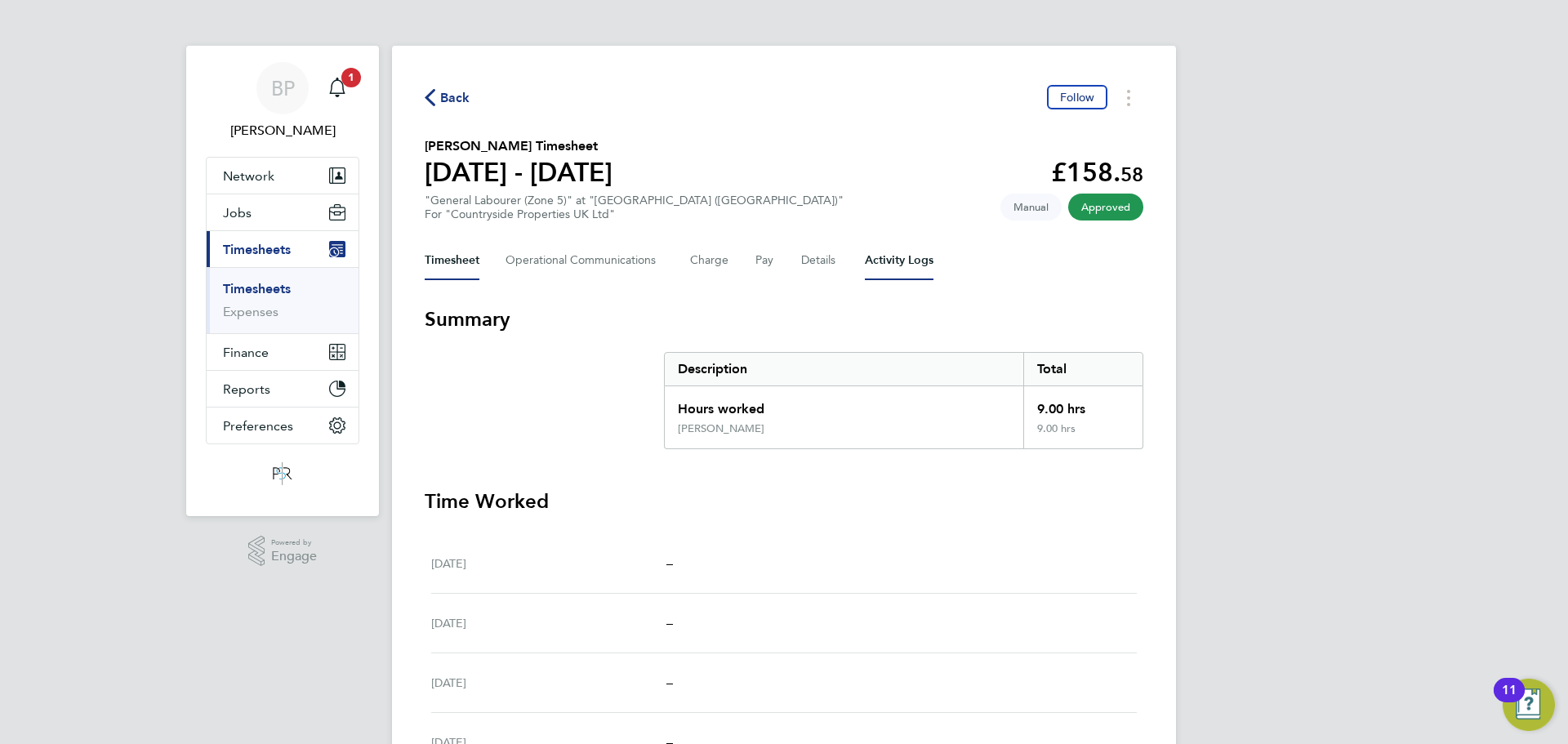
click at [907, 256] on Logs-tab "Activity Logs" at bounding box center [899, 260] width 68 height 39
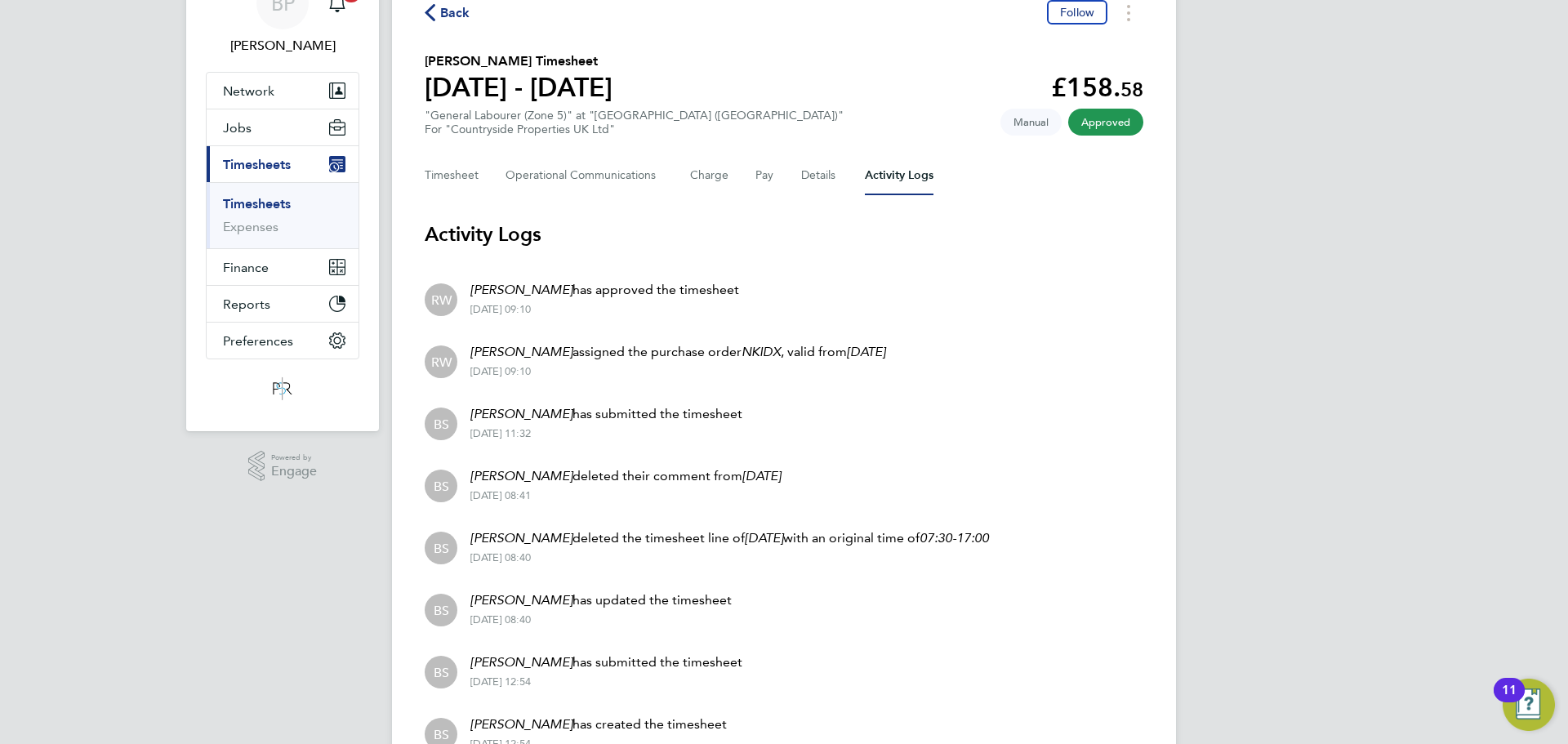
scroll to position [91, 0]
